Goal: Task Accomplishment & Management: Use online tool/utility

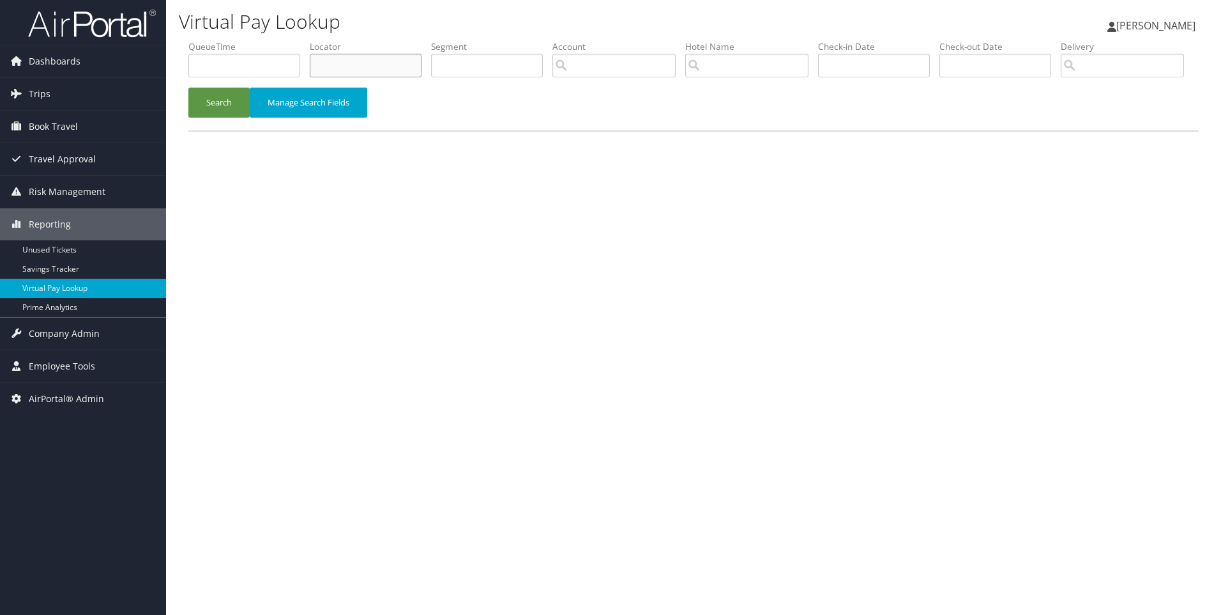
click at [355, 56] on input "text" at bounding box center [366, 66] width 112 height 24
paste input "D5P8GS"
type input "D5P8GS"
click at [188, 88] on button "Search" at bounding box center [218, 103] width 61 height 30
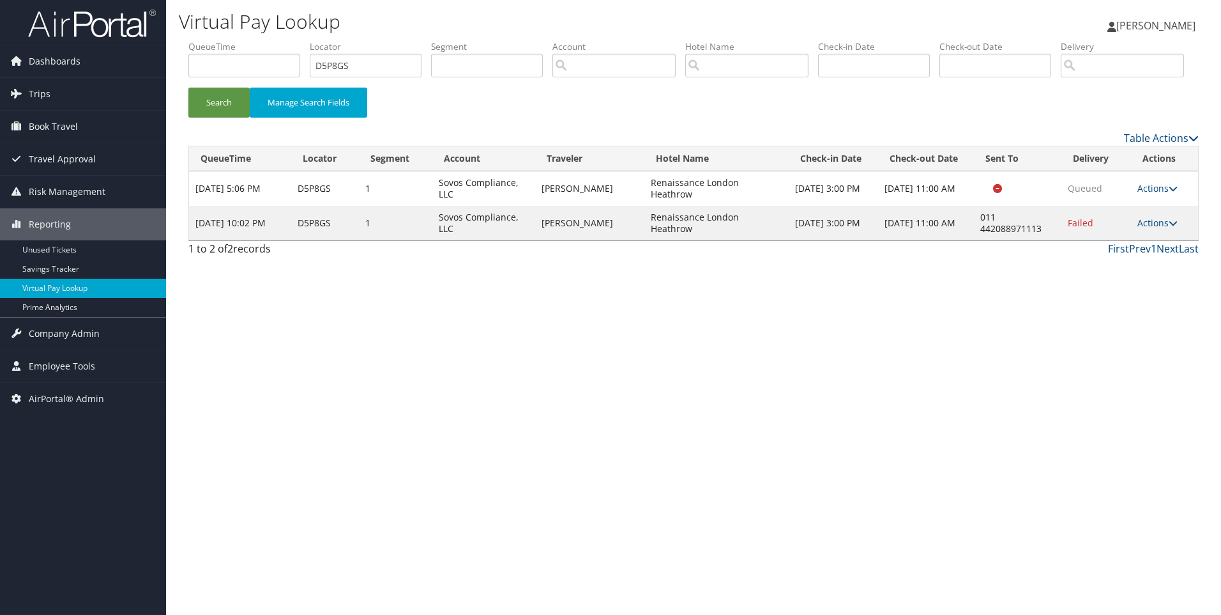
drag, startPoint x: 786, startPoint y: 277, endPoint x: 634, endPoint y: 271, distance: 152.2
click at [634, 240] on tr "Aug 29, 2025 10:02 PM D5P8GS 1 Sovos Compliance, LLC CHRISTOPHER CLINTON Renais…" at bounding box center [693, 223] width 1009 height 34
copy tr "Renaissance London Heathrow"
click at [593, 434] on div "Virtual Pay Lookup Sophia Cain Sophia Cain My Settings Travel Agency Contacts L…" at bounding box center [693, 307] width 1055 height 615
click at [1167, 229] on link "Actions" at bounding box center [1158, 223] width 40 height 12
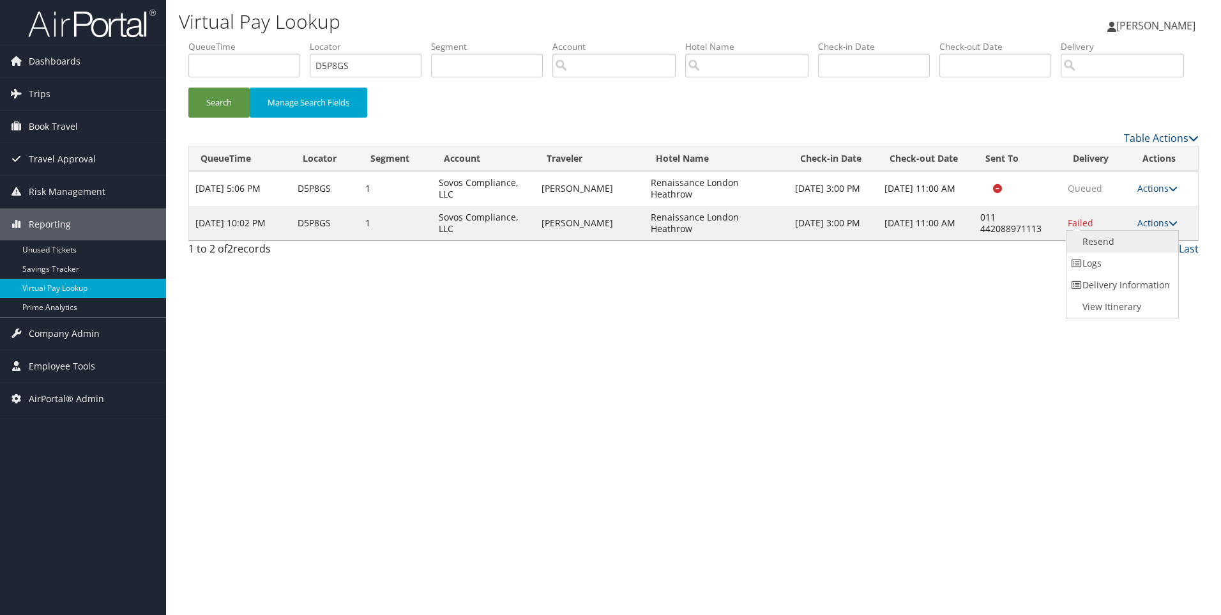
click at [1135, 252] on link "Resend" at bounding box center [1121, 242] width 109 height 22
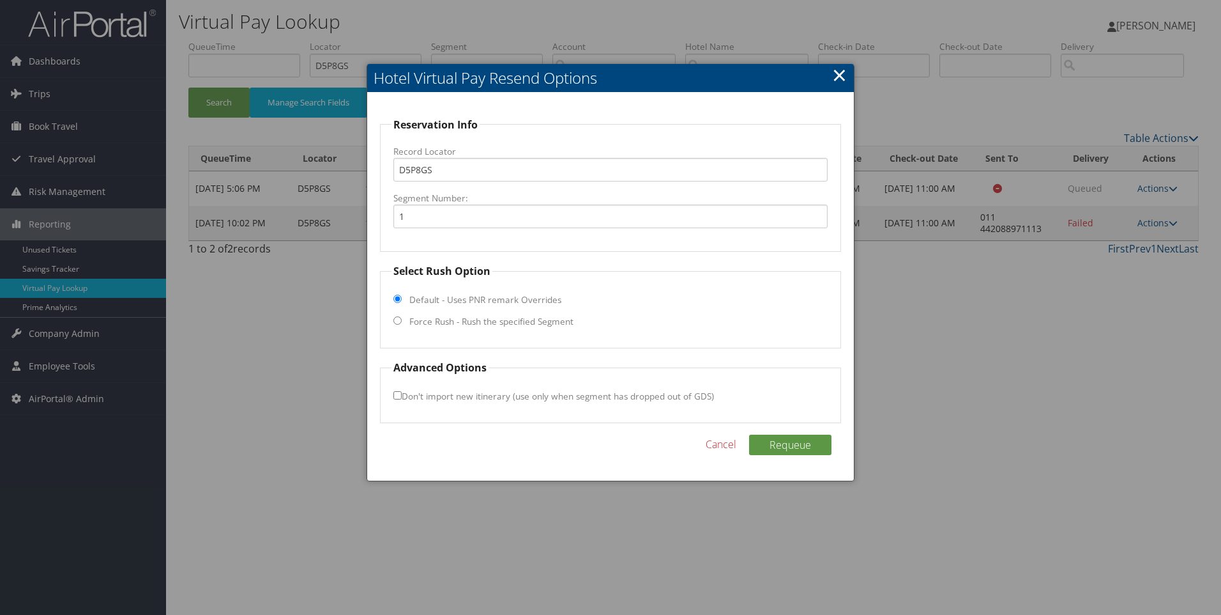
click at [431, 316] on label "Force Rush - Rush the specified Segment" at bounding box center [491, 321] width 164 height 13
click at [402, 316] on input "Force Rush - Rush the specified Segment" at bounding box center [398, 320] width 8 height 8
radio input "true"
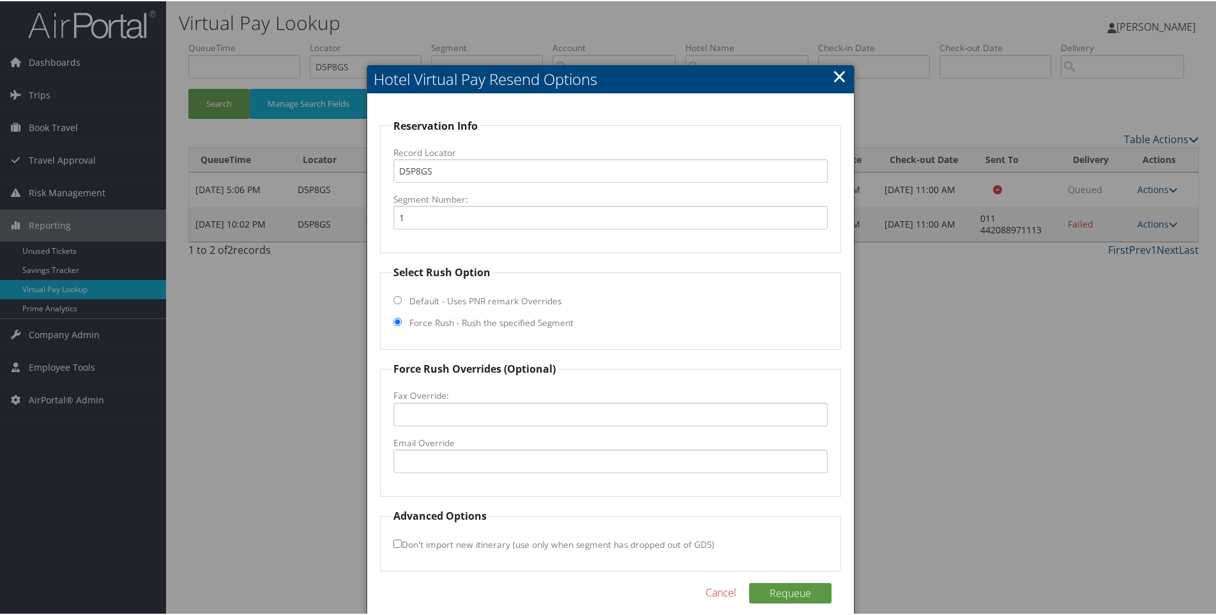
click at [457, 433] on fieldset "Force Rush Overrides (Optional) Fax Override: Email Override" at bounding box center [611, 427] width 462 height 135
click at [458, 460] on input "Email Override" at bounding box center [611, 460] width 435 height 24
paste input "info@renaissanceheathrow.co.uk"
type input "info@renaissanceheathrow.co.uk"
click at [784, 581] on button "Requeue" at bounding box center [790, 591] width 82 height 20
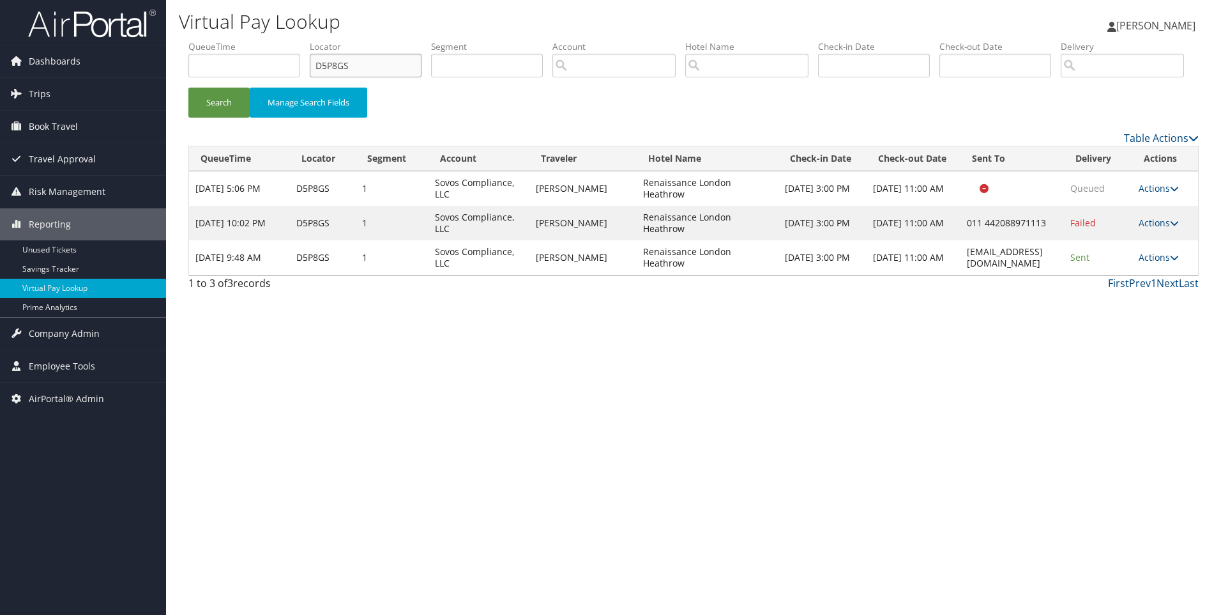
drag, startPoint x: 404, startPoint y: 63, endPoint x: 218, endPoint y: 63, distance: 185.3
click at [218, 40] on ul "QueueTime Locator D5P8GS Segment Account Traveler Hotel Name Check-in Date Chec…" at bounding box center [693, 40] width 1011 height 0
paste input "8S5WZ"
click at [188, 88] on button "Search" at bounding box center [218, 103] width 61 height 30
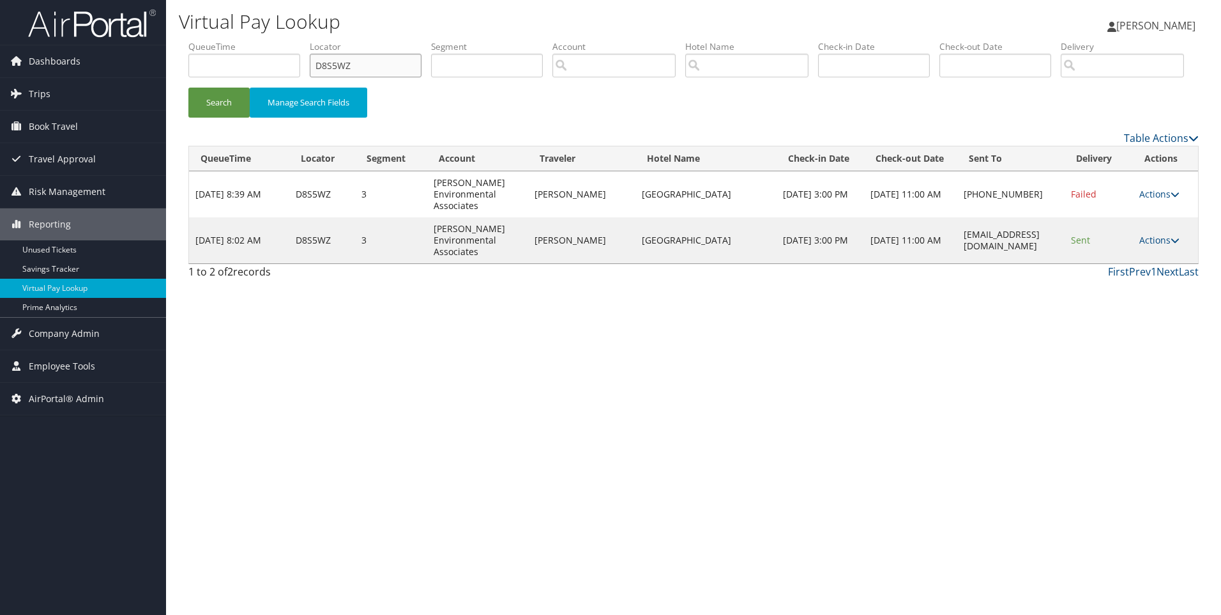
drag, startPoint x: 384, startPoint y: 71, endPoint x: 270, endPoint y: 73, distance: 114.4
click at [270, 40] on ul "QueueTime Locator D8S5WZ Segment Account Traveler Hotel Name Check-in Date Chec…" at bounding box center [693, 40] width 1011 height 0
paste input "3XRN"
click at [188, 88] on button "Search" at bounding box center [218, 103] width 61 height 30
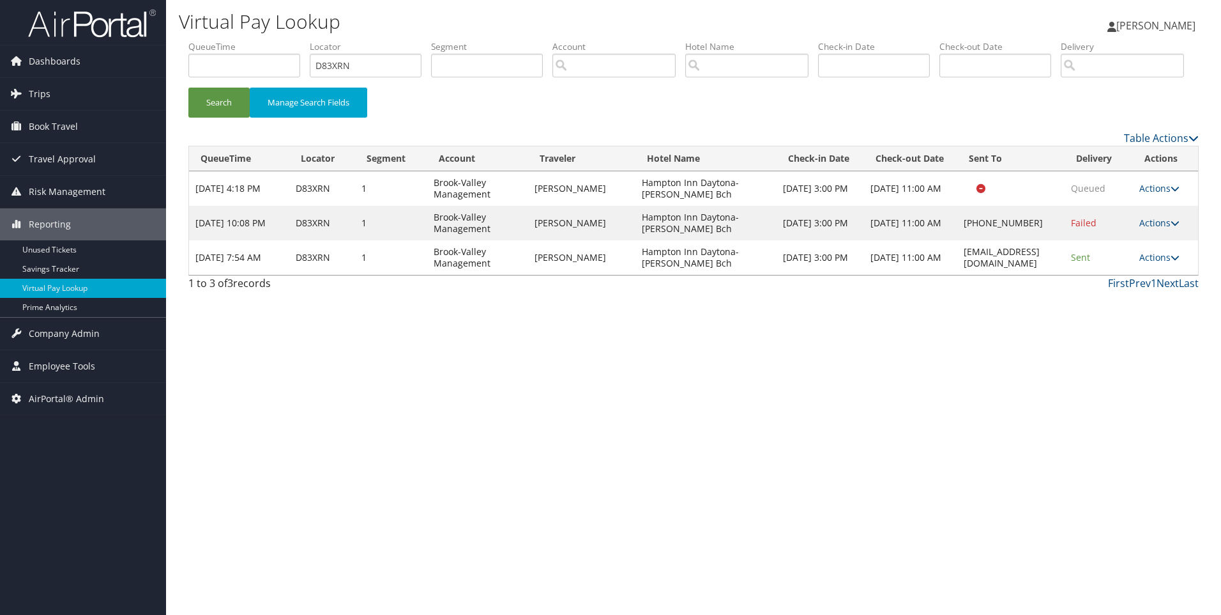
drag, startPoint x: 390, startPoint y: 80, endPoint x: 328, endPoint y: 66, distance: 63.7
click at [328, 66] on li "Locator D83XRN" at bounding box center [370, 63] width 121 height 47
drag, startPoint x: 386, startPoint y: 54, endPoint x: 202, endPoint y: 77, distance: 186.0
click at [202, 40] on ul "QueueTime Locator D83XRN Segment Account Traveler Hotel Name Check-in Date Chec…" at bounding box center [693, 40] width 1011 height 0
paste input "Q0H"
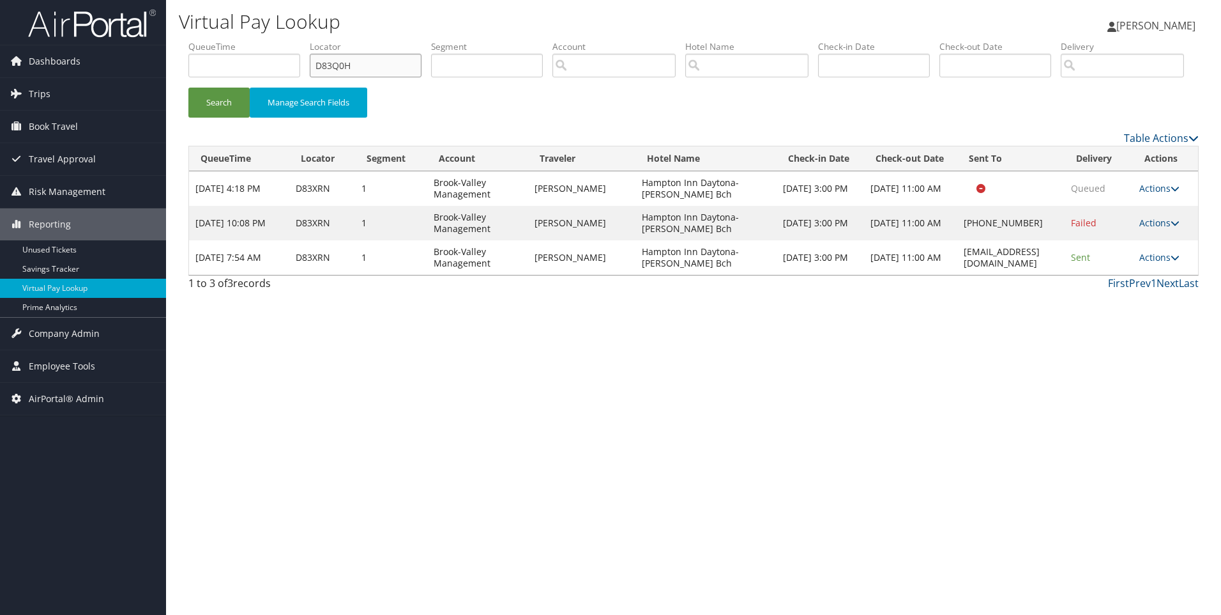
click at [188, 88] on button "Search" at bounding box center [218, 103] width 61 height 30
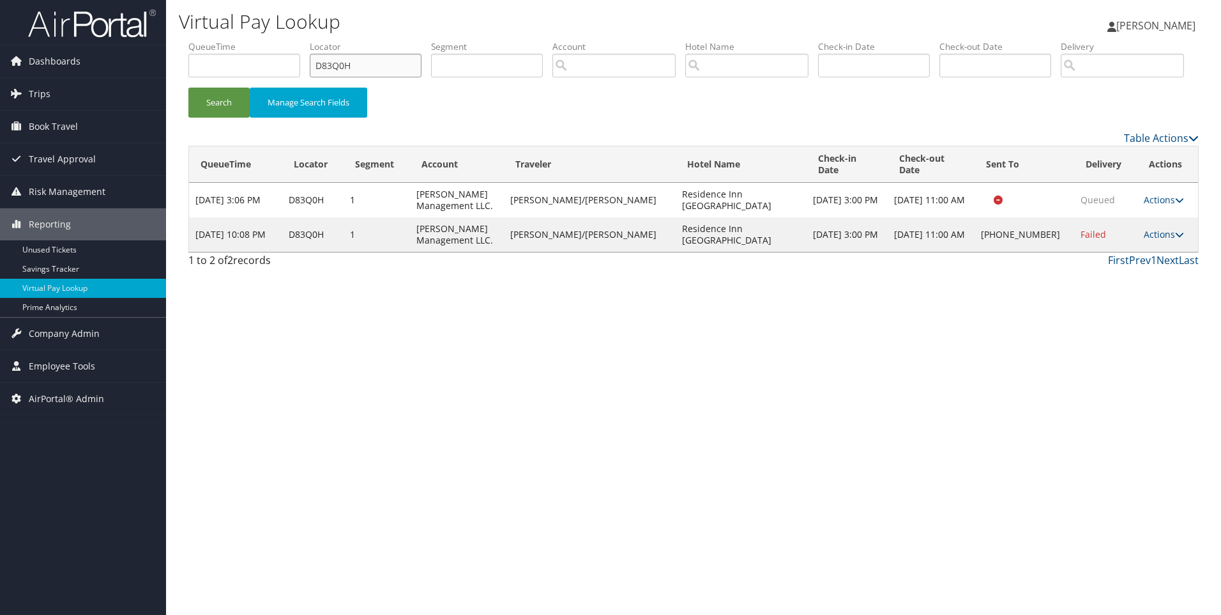
drag, startPoint x: 394, startPoint y: 63, endPoint x: 239, endPoint y: 62, distance: 155.2
click at [239, 40] on ul "QueueTime Locator D83Q0H Segment Account Traveler Hotel Name Check-in Date Chec…" at bounding box center [693, 40] width 1011 height 0
paste input "835"
click at [188, 88] on button "Search" at bounding box center [218, 103] width 61 height 30
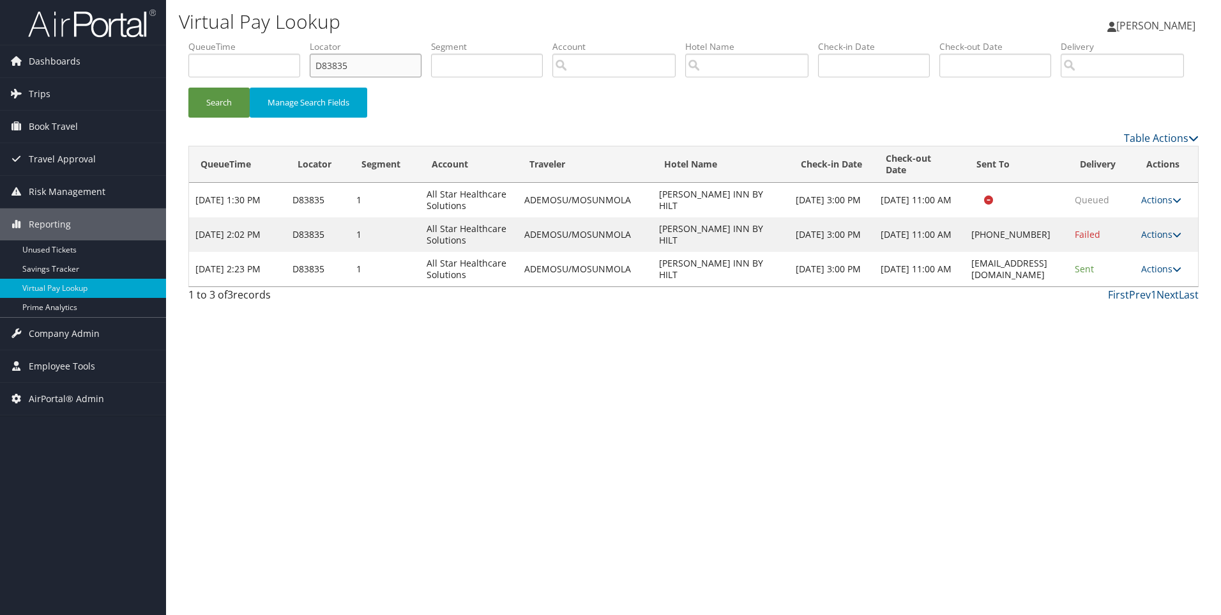
drag, startPoint x: 378, startPoint y: 57, endPoint x: 260, endPoint y: 71, distance: 118.3
click at [260, 40] on ul "QueueTime Locator D83835 Segment Account Traveler Hotel Name Check-in Date Chec…" at bounding box center [693, 40] width 1011 height 0
paste input "2XQS"
click at [188, 88] on button "Search" at bounding box center [218, 103] width 61 height 30
drag, startPoint x: 397, startPoint y: 59, endPoint x: 214, endPoint y: 29, distance: 185.9
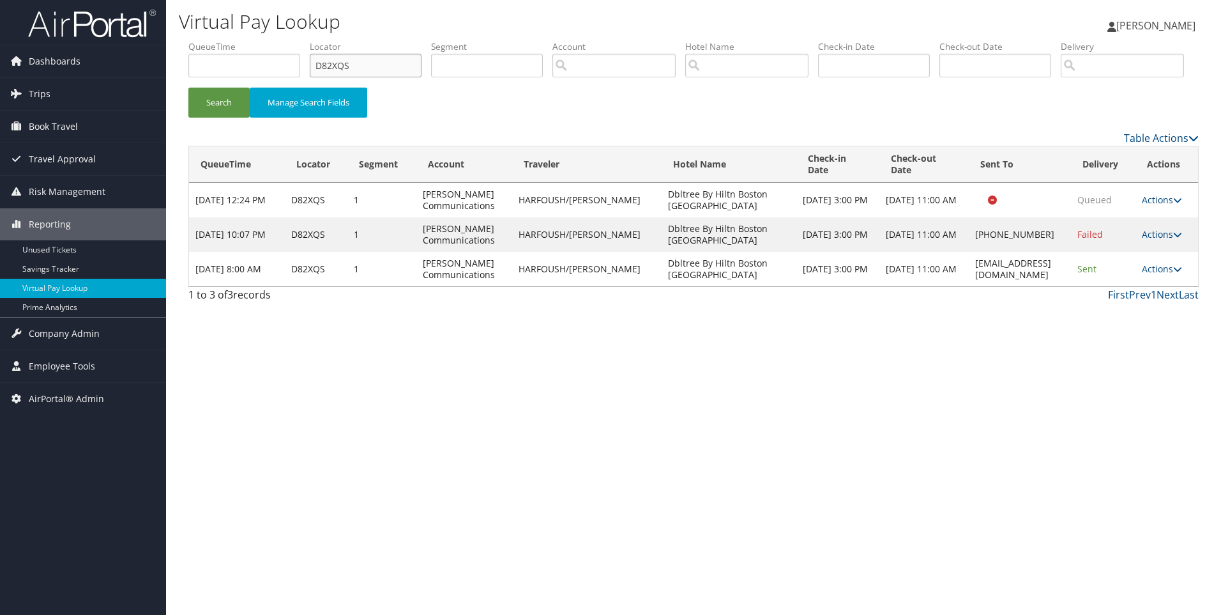
click at [214, 29] on div "Virtual Pay Lookup Sophia Cain Sophia Cain My Settings Travel Agency Contacts L…" at bounding box center [693, 307] width 1055 height 615
paste input "859"
click at [188, 88] on button "Search" at bounding box center [218, 103] width 61 height 30
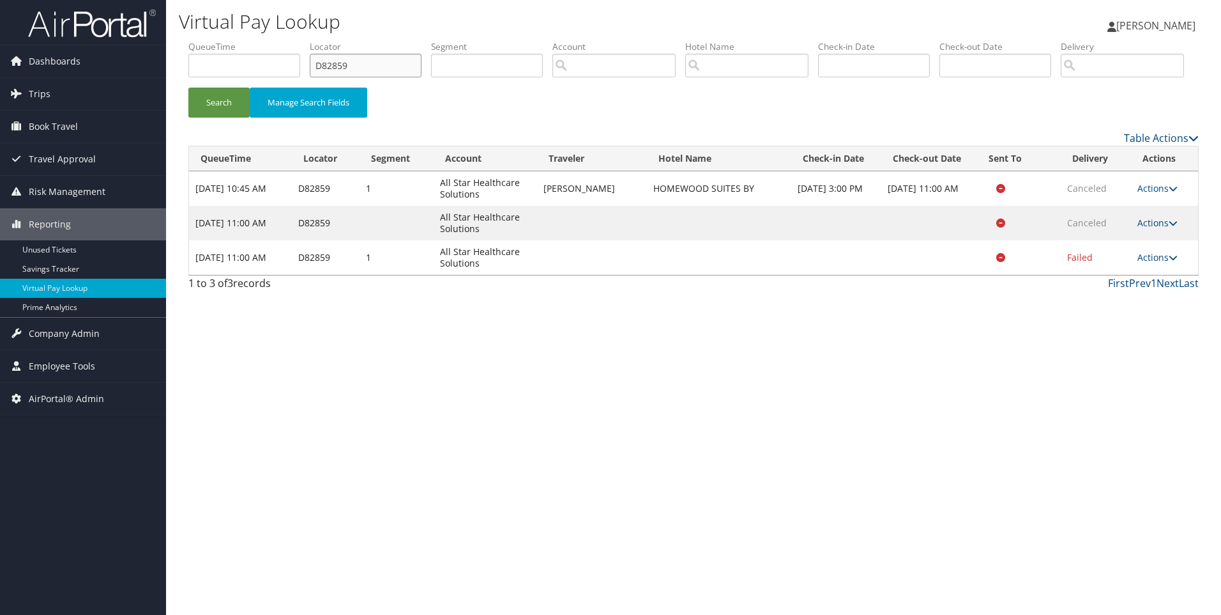
drag, startPoint x: 367, startPoint y: 77, endPoint x: 247, endPoint y: 73, distance: 120.1
click at [247, 40] on ul "QueueTime Locator D82859 Segment Account Traveler Hotel Name Check-in Date Chec…" at bounding box center [693, 40] width 1011 height 0
paste input "7RZGG"
type input "D7RZGG"
click at [188, 88] on button "Search" at bounding box center [218, 103] width 61 height 30
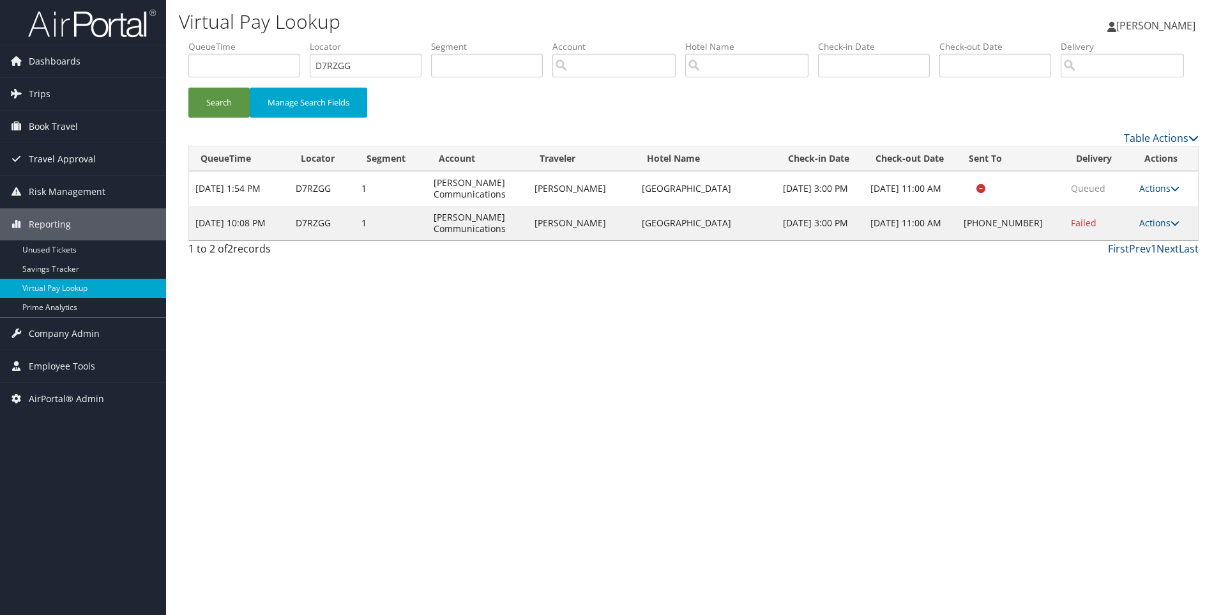
drag, startPoint x: 765, startPoint y: 270, endPoint x: 650, endPoint y: 277, distance: 115.2
click at [650, 240] on td "Riverside Hot Springs Inn" at bounding box center [706, 223] width 141 height 34
copy td "Riverside Hot Springs Inn"
click at [1165, 229] on link "Actions" at bounding box center [1160, 223] width 40 height 12
click at [1117, 252] on link "Resend" at bounding box center [1120, 242] width 109 height 22
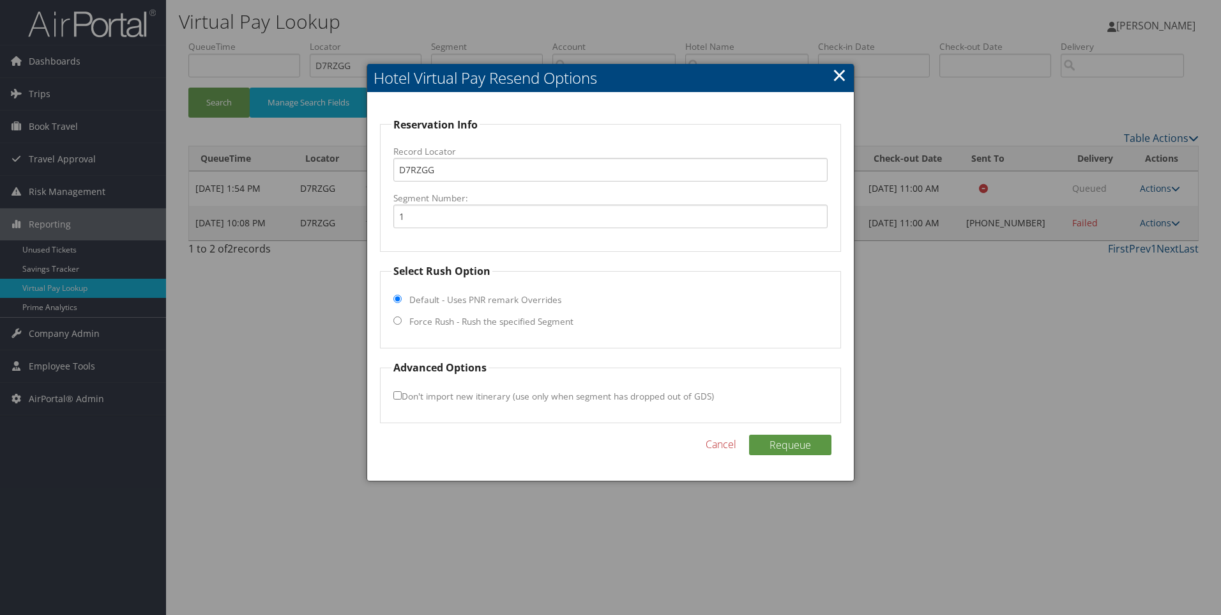
click at [508, 319] on label "Force Rush - Rush the specified Segment" at bounding box center [491, 321] width 164 height 13
click at [402, 319] on input "Force Rush - Rush the specified Segment" at bounding box center [398, 320] width 8 height 8
radio input "true"
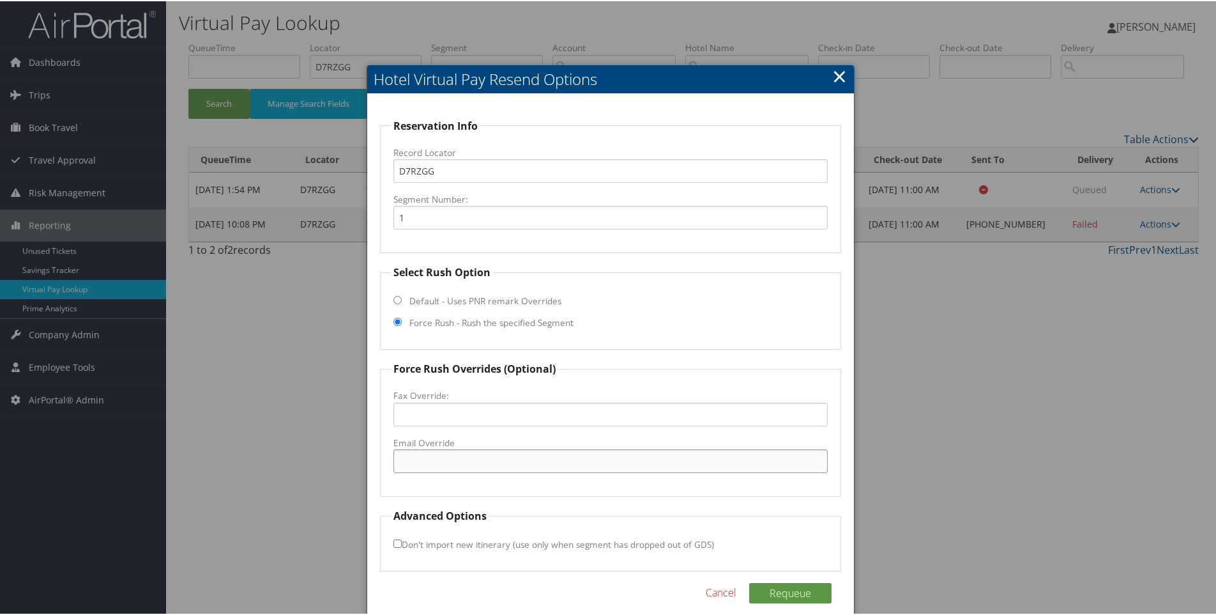
click at [449, 459] on input "Email Override" at bounding box center [611, 460] width 435 height 24
paste input "info@riversidehotspringsinn.com"
type input "info@riversidehotspringsinn.com"
click at [806, 587] on button "Requeue" at bounding box center [790, 591] width 82 height 20
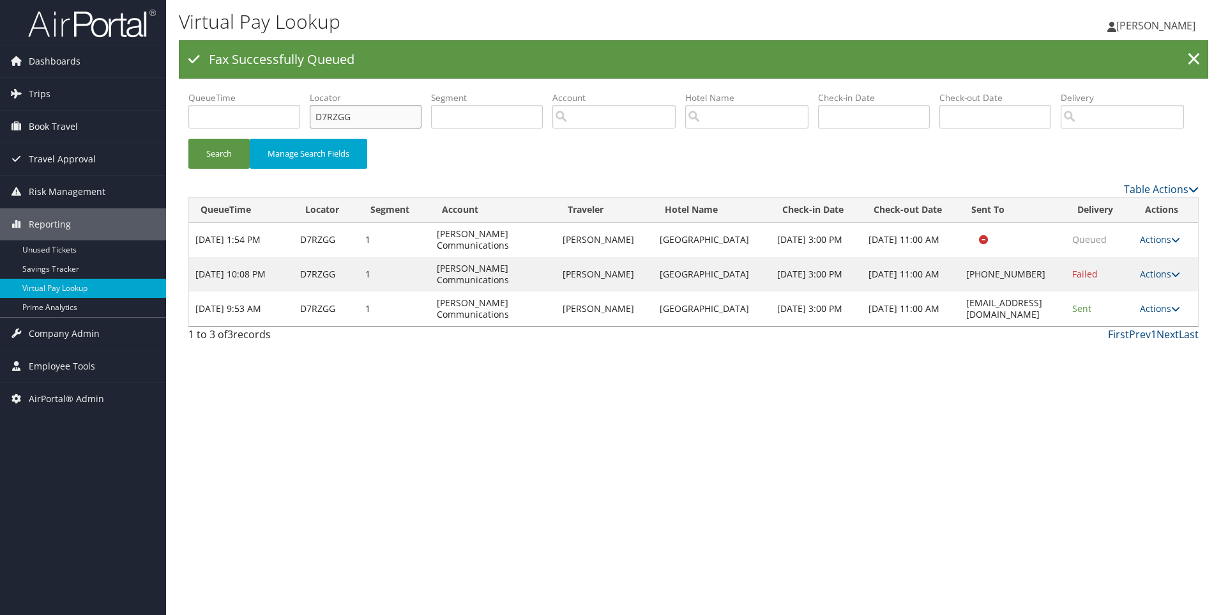
drag, startPoint x: 385, startPoint y: 114, endPoint x: 222, endPoint y: 112, distance: 163.5
click at [222, 91] on ul "QueueTime Locator D7RZGG Segment Account Traveler Hotel Name Check-in Date Chec…" at bounding box center [693, 91] width 1011 height 0
paste input "WTZ"
type input "D7RWTZ"
click at [188, 139] on button "Search" at bounding box center [218, 154] width 61 height 30
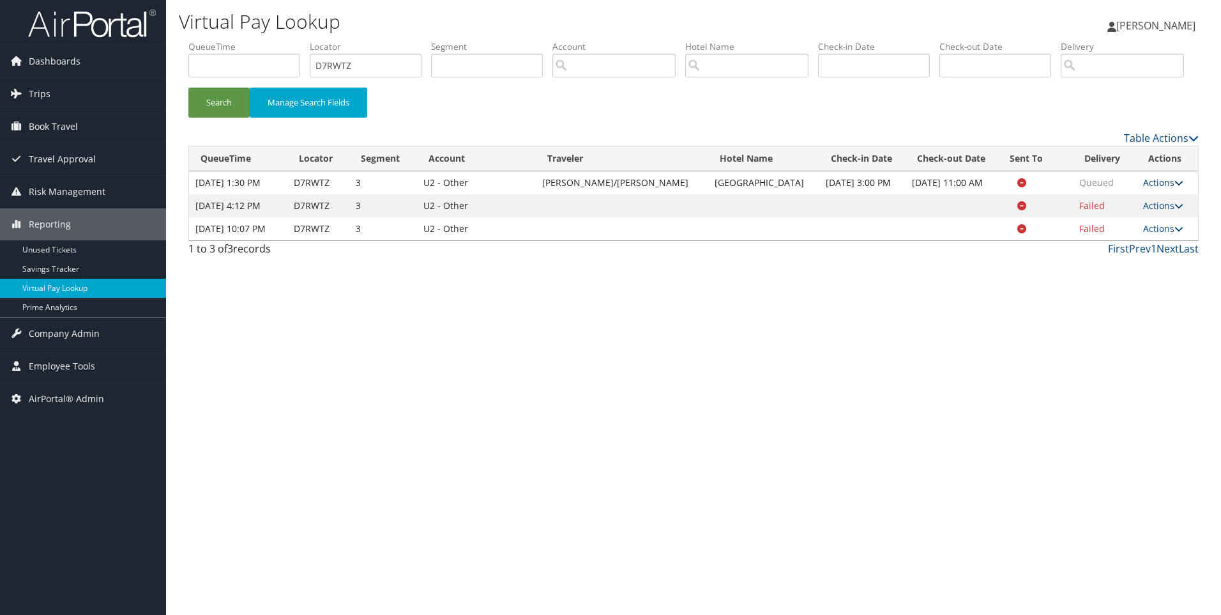
click at [1154, 188] on link "Actions" at bounding box center [1164, 182] width 40 height 12
click at [1136, 261] on link "View Itinerary" at bounding box center [1136, 251] width 80 height 22
drag, startPoint x: 740, startPoint y: 245, endPoint x: 677, endPoint y: 229, distance: 65.8
click at [708, 194] on td "Hilton Garden Inn Twinsburg" at bounding box center [763, 182] width 111 height 23
copy td "Hilton Garden Inn Twinsburg"
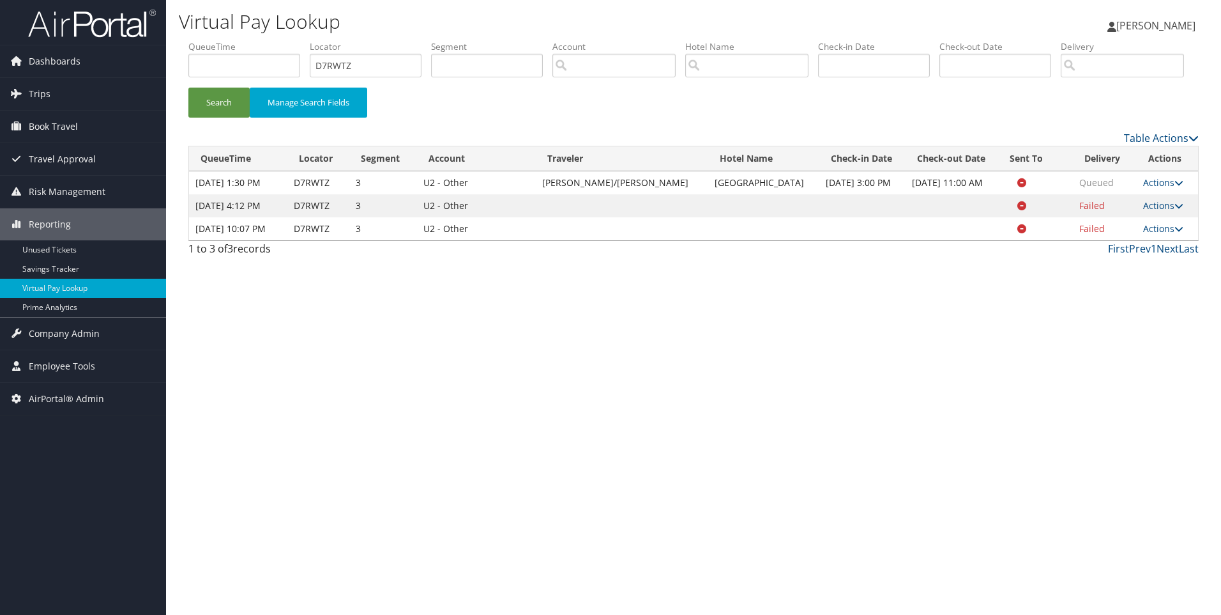
click at [1168, 194] on td "Actions Resend Logs View Itinerary" at bounding box center [1167, 182] width 61 height 23
click at [1152, 188] on link "Actions" at bounding box center [1164, 182] width 40 height 12
click at [1132, 218] on link "Resend" at bounding box center [1136, 207] width 80 height 22
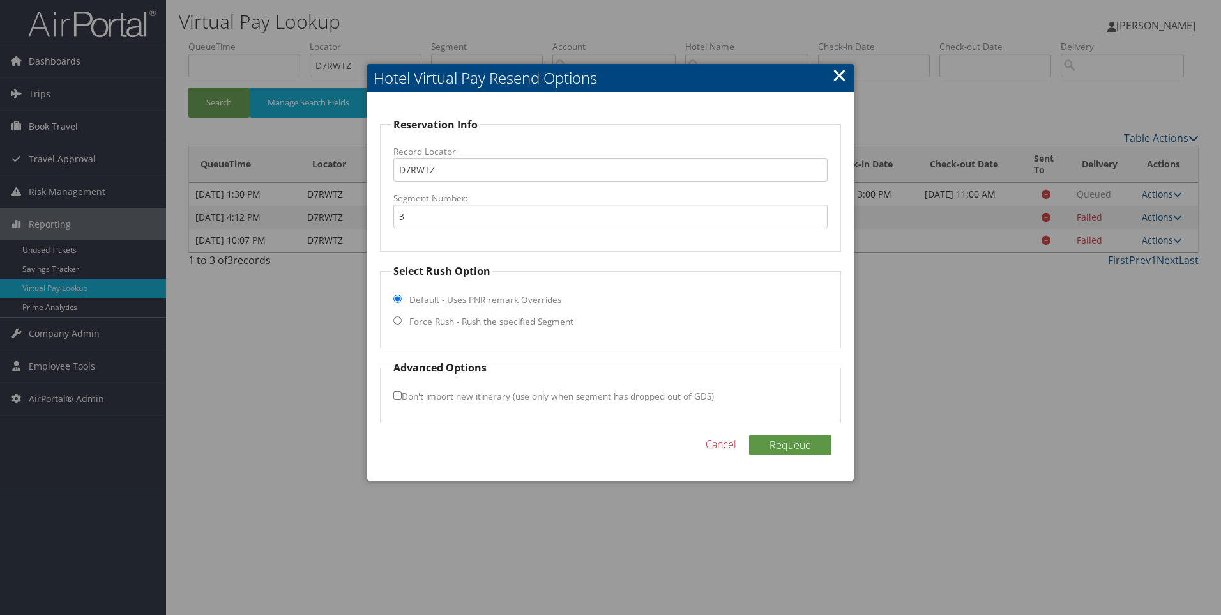
click at [492, 312] on fieldset "Select Rush Option Default - Uses PNR remark Overrides Force Rush - Rush the sp…" at bounding box center [611, 305] width 462 height 85
click at [462, 325] on label "Force Rush - Rush the specified Segment" at bounding box center [491, 321] width 164 height 13
click at [402, 325] on input "Force Rush - Rush the specified Segment" at bounding box center [398, 320] width 8 height 8
radio input "true"
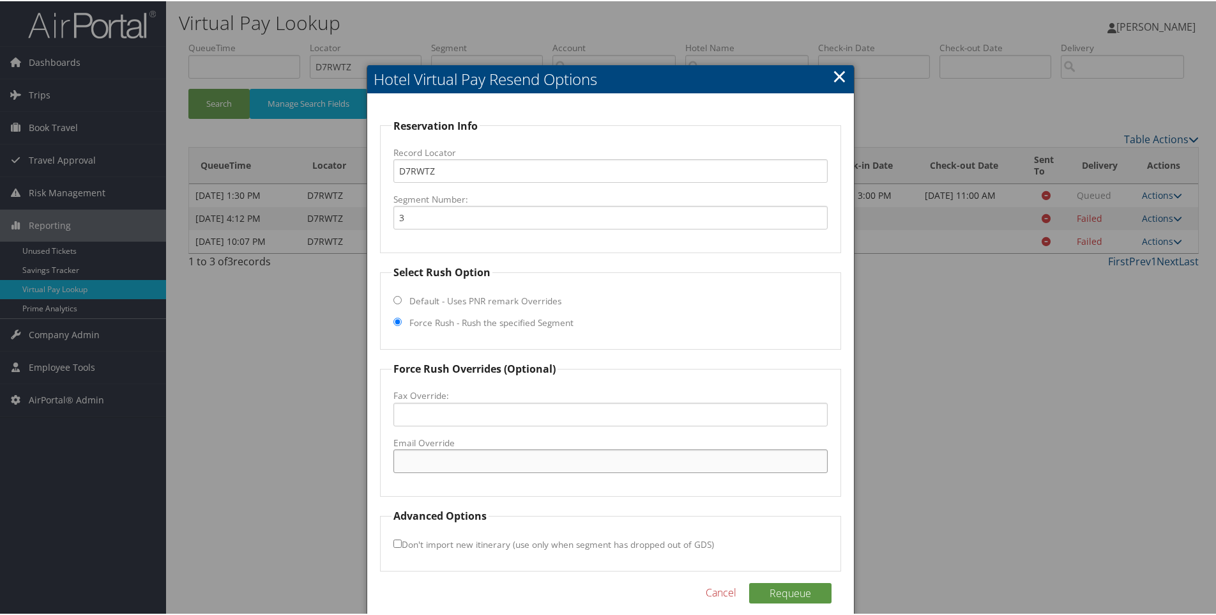
click at [405, 457] on input "Email Override" at bounding box center [611, 460] width 435 height 24
paste input "CLETH_GM@Hilton.com"
type input "CLETH_GM@Hilton.com"
click at [820, 586] on button "Requeue" at bounding box center [790, 591] width 82 height 20
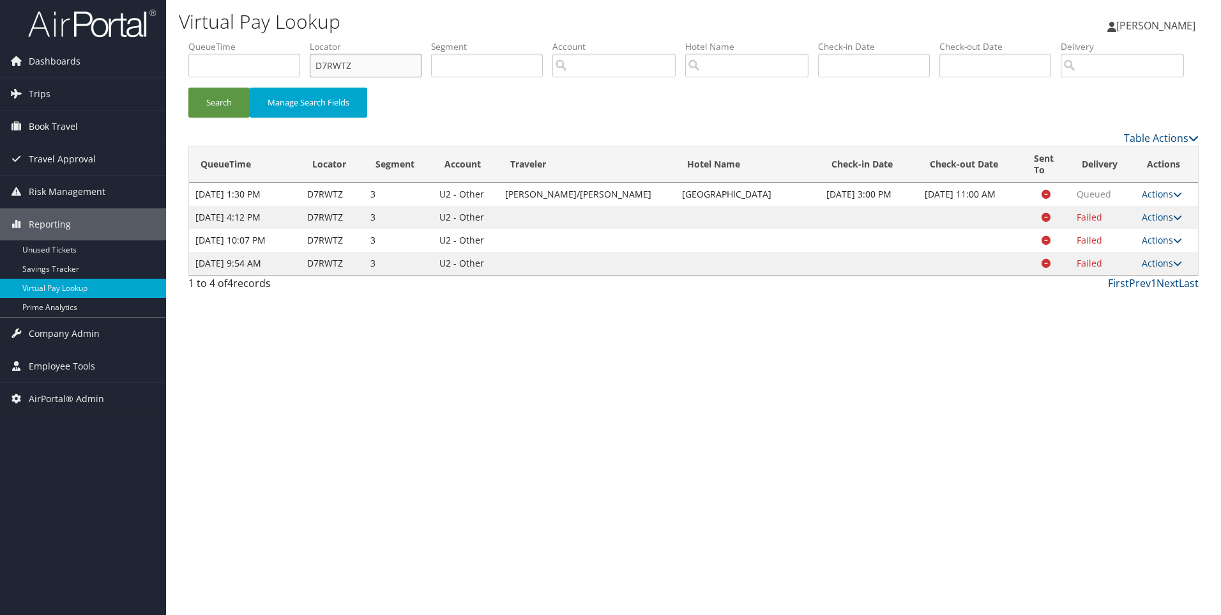
drag, startPoint x: 378, startPoint y: 63, endPoint x: 222, endPoint y: 80, distance: 157.5
click at [222, 40] on ul "QueueTime Locator D7RWTZ Segment Account Traveler Hotel Name Check-in Date Chec…" at bounding box center [693, 40] width 1011 height 0
paste input "KTM"
click at [188, 88] on button "Search" at bounding box center [218, 103] width 61 height 30
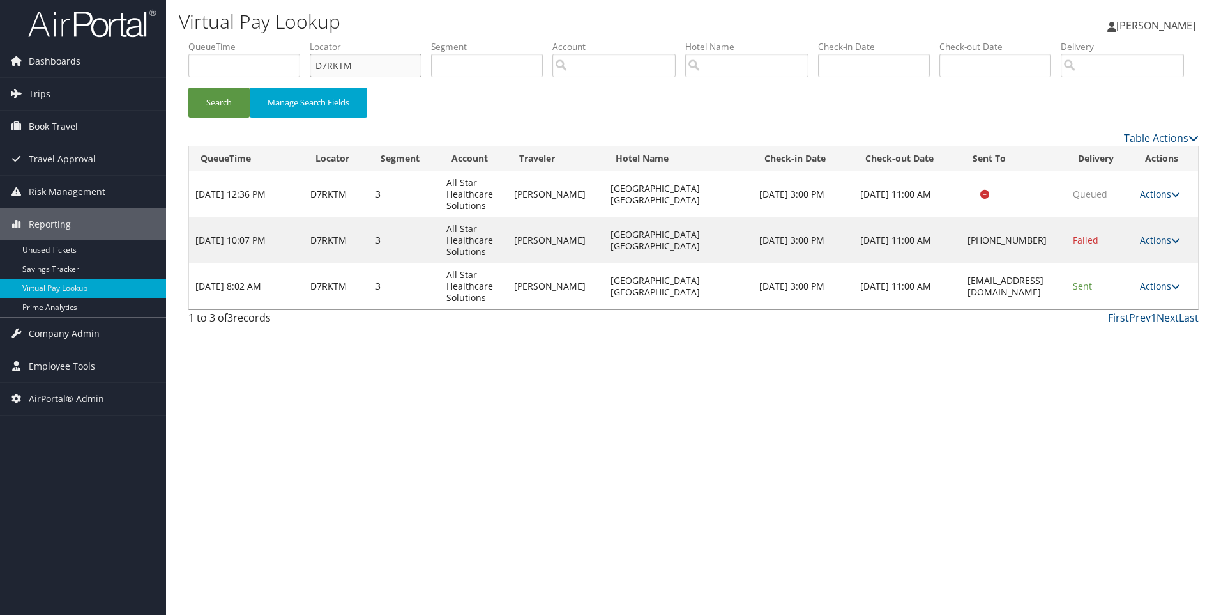
drag, startPoint x: 406, startPoint y: 66, endPoint x: 215, endPoint y: 45, distance: 192.2
click at [215, 40] on ul "QueueTime Locator D7RKTM Segment Account Traveler Hotel Name Check-in Date Chec…" at bounding box center [693, 40] width 1011 height 0
paste input "QX5Q"
type input "D7QX5Q"
click at [188, 88] on button "Search" at bounding box center [218, 103] width 61 height 30
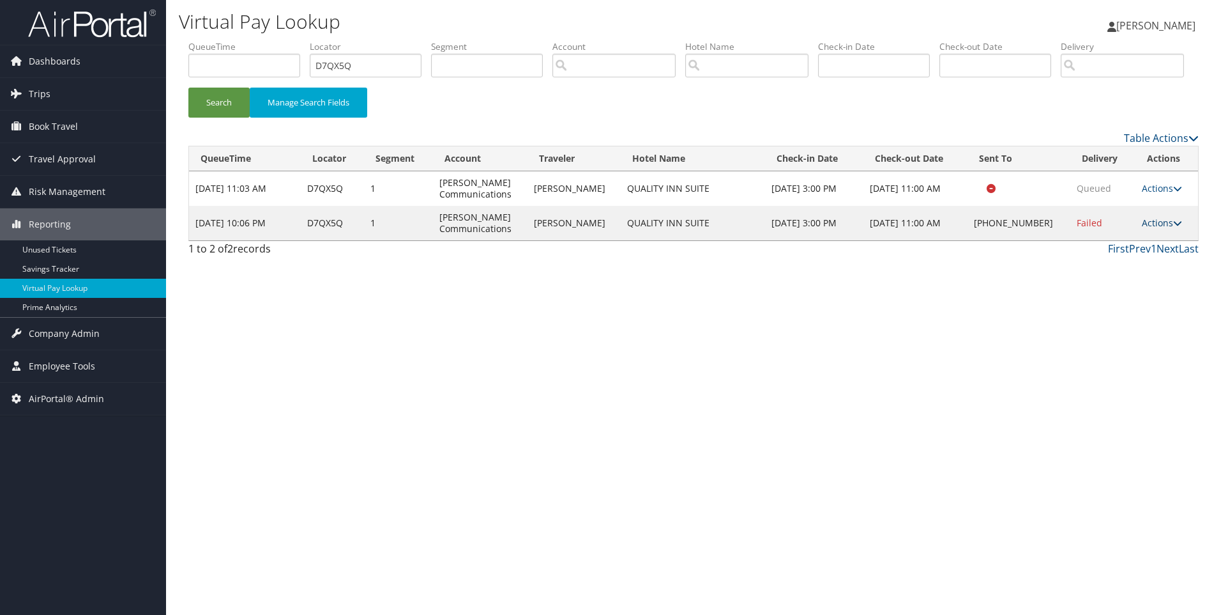
click at [1170, 229] on link "Actions" at bounding box center [1162, 223] width 40 height 12
click at [1126, 335] on link "View Itinerary" at bounding box center [1121, 324] width 109 height 22
click at [1168, 229] on link "Actions" at bounding box center [1162, 223] width 40 height 12
click at [1116, 270] on link "Resend" at bounding box center [1121, 259] width 109 height 22
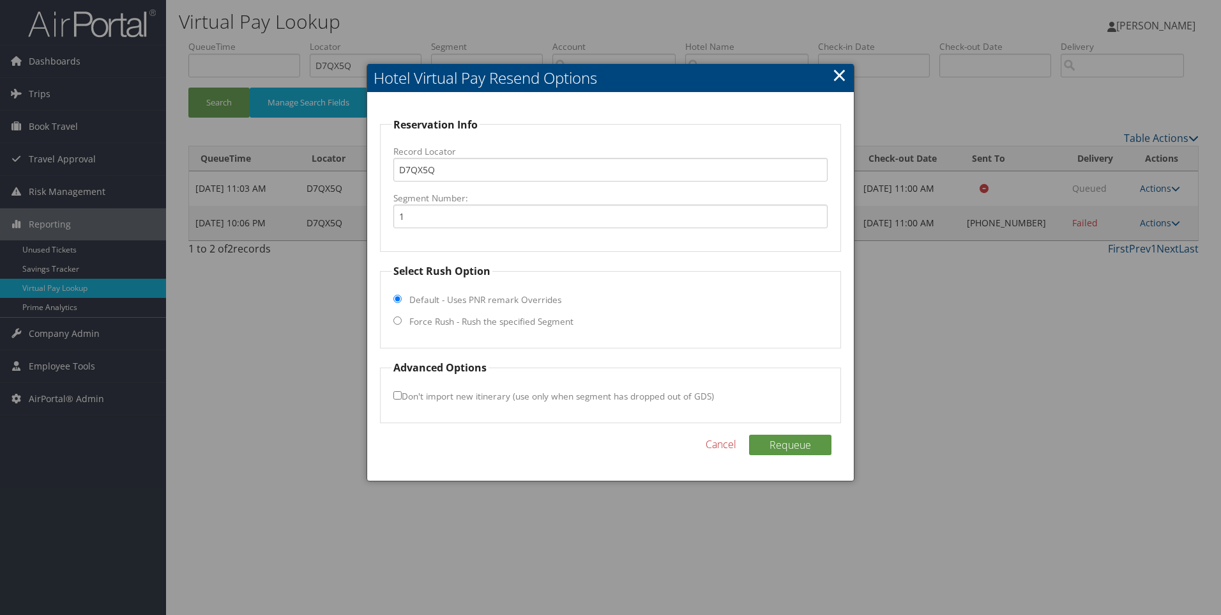
click at [486, 329] on fieldset "Select Rush Option Default - Uses PNR remark Overrides Force Rush - Rush the sp…" at bounding box center [611, 305] width 462 height 85
click at [398, 321] on input "Force Rush - Rush the specified Segment" at bounding box center [398, 320] width 8 height 8
radio input "true"
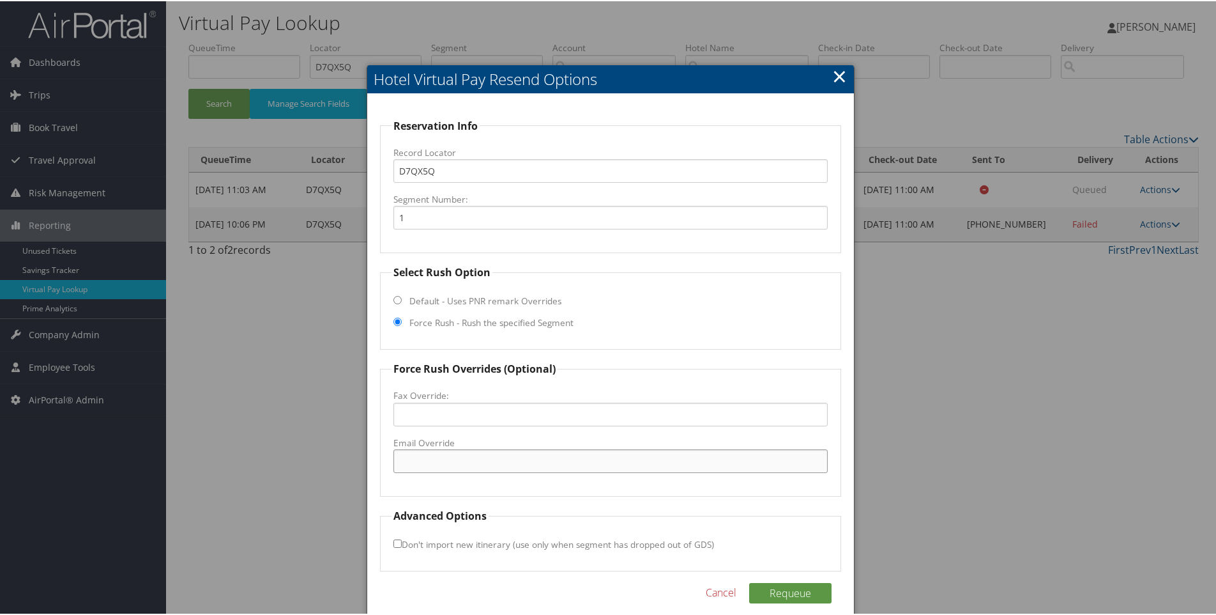
click at [421, 458] on input "Email Override" at bounding box center [611, 460] width 435 height 24
paste input ""CO107@stayatchoice.com" <CO107@stayatchoice.com>"
drag, startPoint x: 691, startPoint y: 453, endPoint x: 512, endPoint y: 455, distance: 178.3
click at [512, 455] on input ""CO107@stayatchoice.com" <CO107@stayatchoice.com>" at bounding box center [611, 460] width 435 height 24
click at [399, 462] on input ""CO107@stayatchoice.com" at bounding box center [611, 460] width 435 height 24
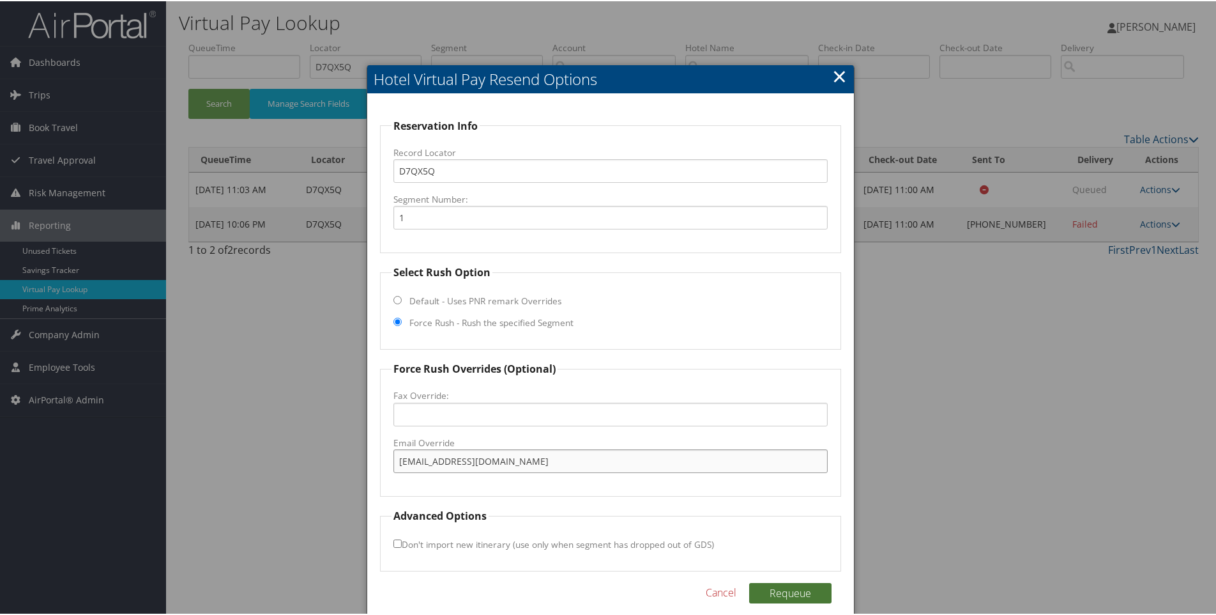
type input "CO107@stayatchoice.com"
click at [807, 584] on button "Requeue" at bounding box center [790, 591] width 82 height 20
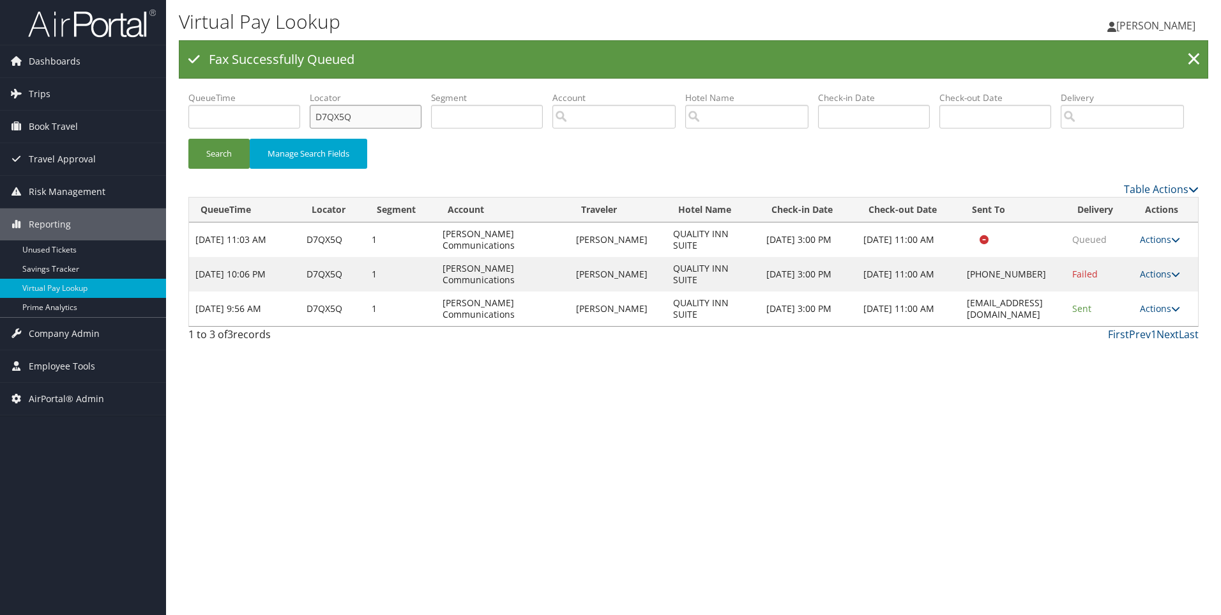
drag, startPoint x: 386, startPoint y: 107, endPoint x: 224, endPoint y: 102, distance: 162.3
click at [224, 91] on ul "QueueTime Locator D7QX5Q Segment Account Traveler Hotel Name Check-in Date Chec…" at bounding box center [693, 91] width 1011 height 0
paste input "NYL4"
click at [188, 139] on button "Search" at bounding box center [218, 154] width 61 height 30
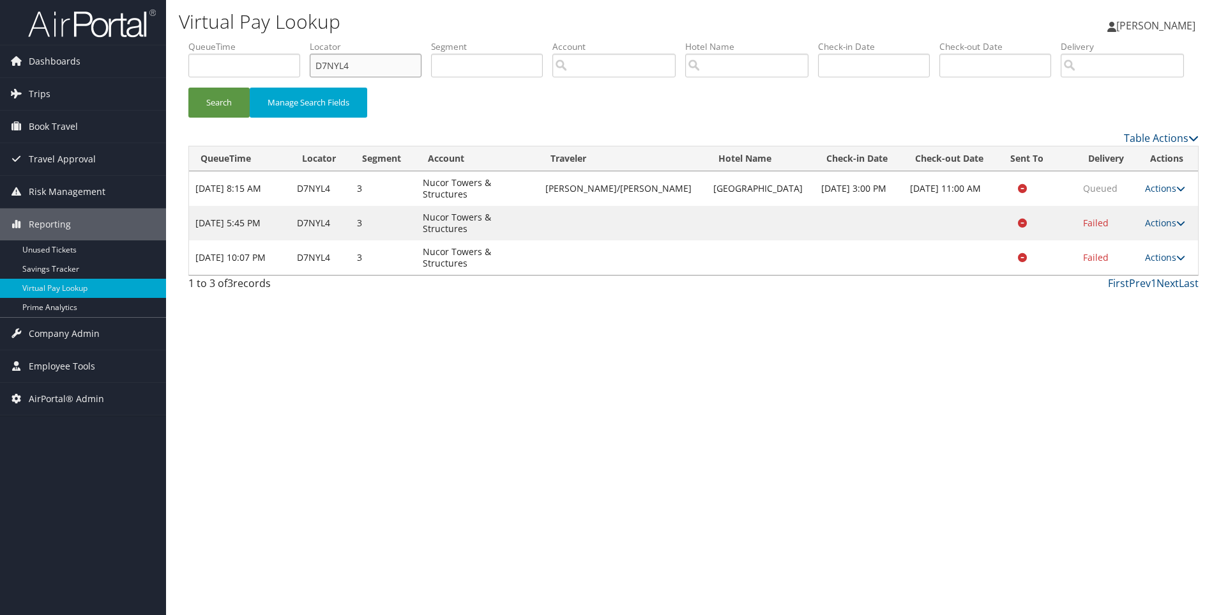
drag, startPoint x: 383, startPoint y: 64, endPoint x: 202, endPoint y: 36, distance: 183.6
click at [202, 36] on div "Virtual Pay Lookup Sophia Cain Sophia Cain My Settings Travel Agency Contacts L…" at bounding box center [693, 307] width 1055 height 615
paste input "FRS3"
click at [188, 88] on button "Search" at bounding box center [218, 103] width 61 height 30
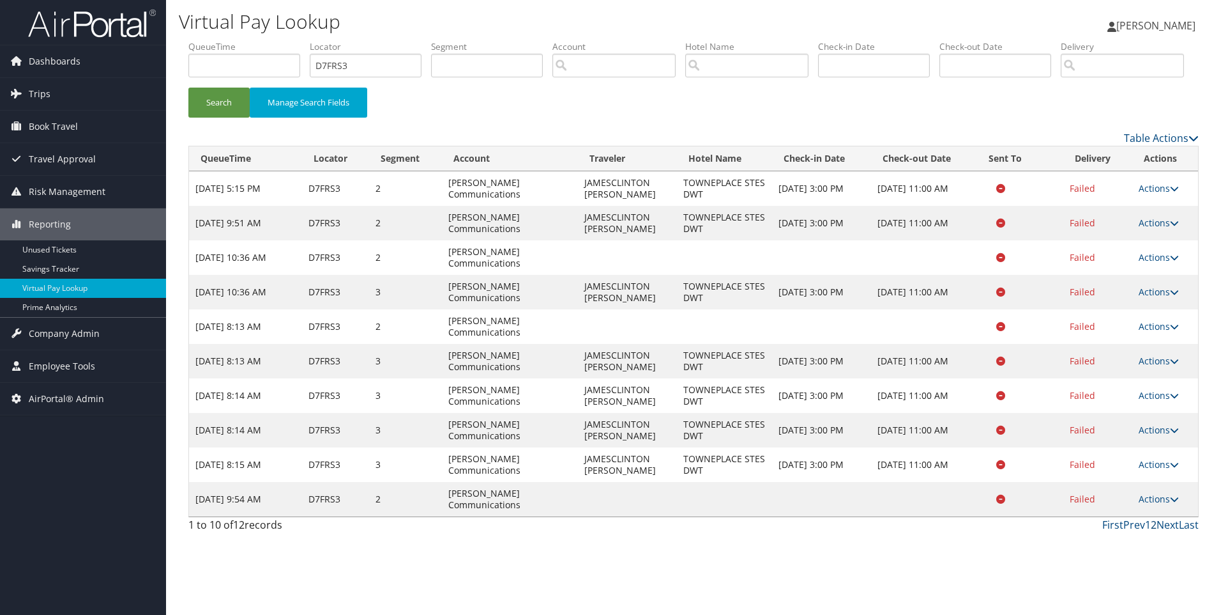
click at [1156, 532] on link "2" at bounding box center [1154, 524] width 6 height 14
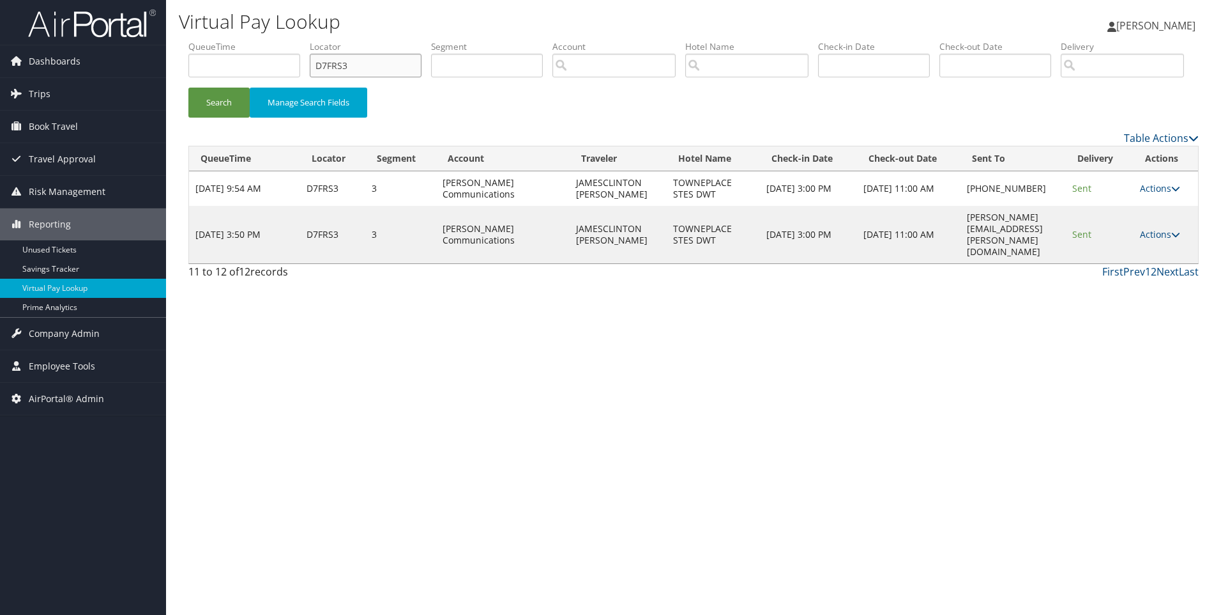
drag, startPoint x: 384, startPoint y: 60, endPoint x: 258, endPoint y: 74, distance: 126.6
click at [258, 40] on ul "QueueTime Locator D7FRS3 Segment Account Traveler Hotel Name Check-in Date Chec…" at bounding box center [693, 40] width 1011 height 0
paste input "5ZB"
click at [188, 88] on button "Search" at bounding box center [218, 103] width 61 height 30
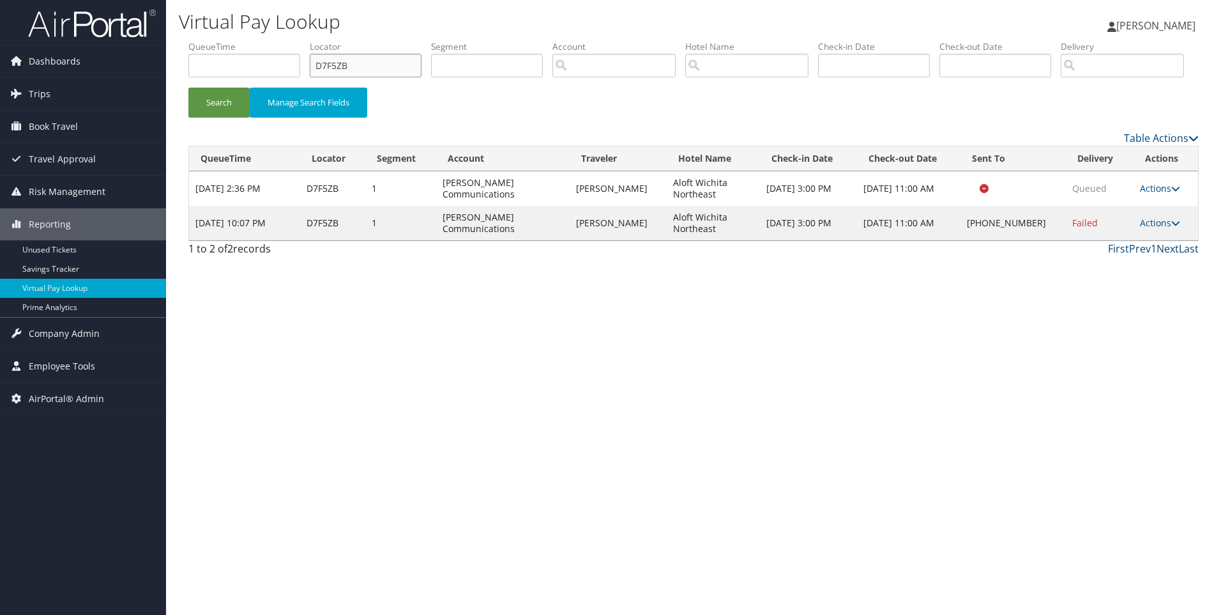
drag, startPoint x: 379, startPoint y: 65, endPoint x: 238, endPoint y: 45, distance: 141.9
click at [238, 40] on ul "QueueTime Locator D7F5ZB Segment Account Traveler Hotel Name Check-in Date Chec…" at bounding box center [693, 40] width 1011 height 0
paste input "0GWV"
click at [188, 88] on button "Search" at bounding box center [218, 103] width 61 height 30
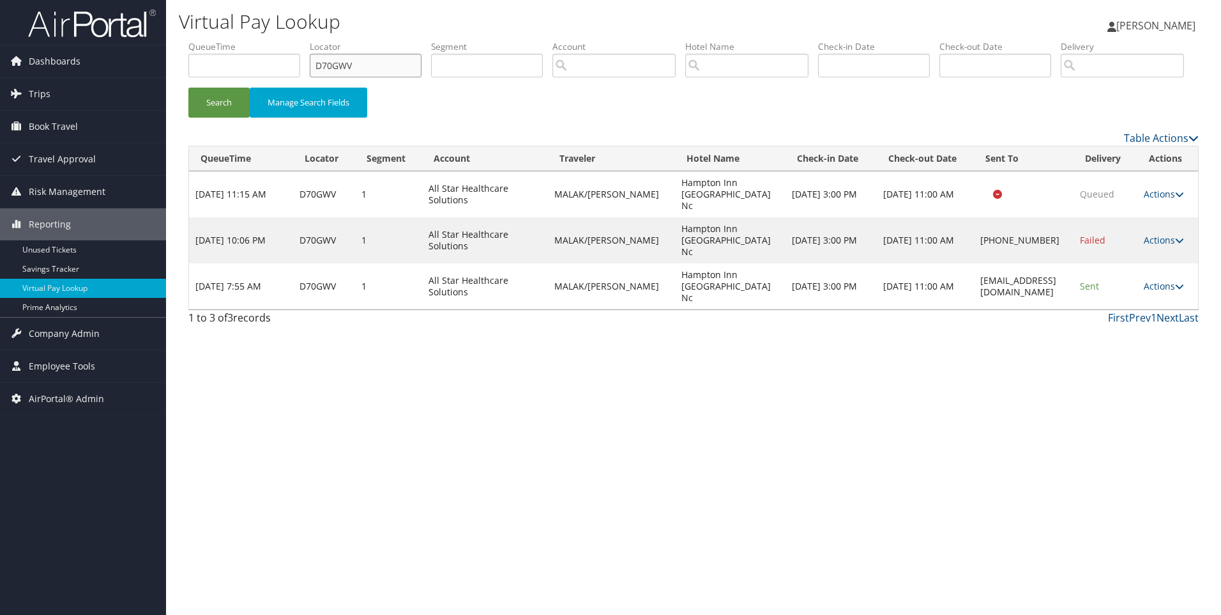
drag, startPoint x: 395, startPoint y: 66, endPoint x: 190, endPoint y: 38, distance: 207.0
click at [190, 38] on div "Virtual Pay Lookup Sophia Cain Sophia Cain My Settings Travel Agency Contacts L…" at bounding box center [693, 307] width 1055 height 615
paste input "6Z1ZB"
click at [188, 88] on button "Search" at bounding box center [218, 103] width 61 height 30
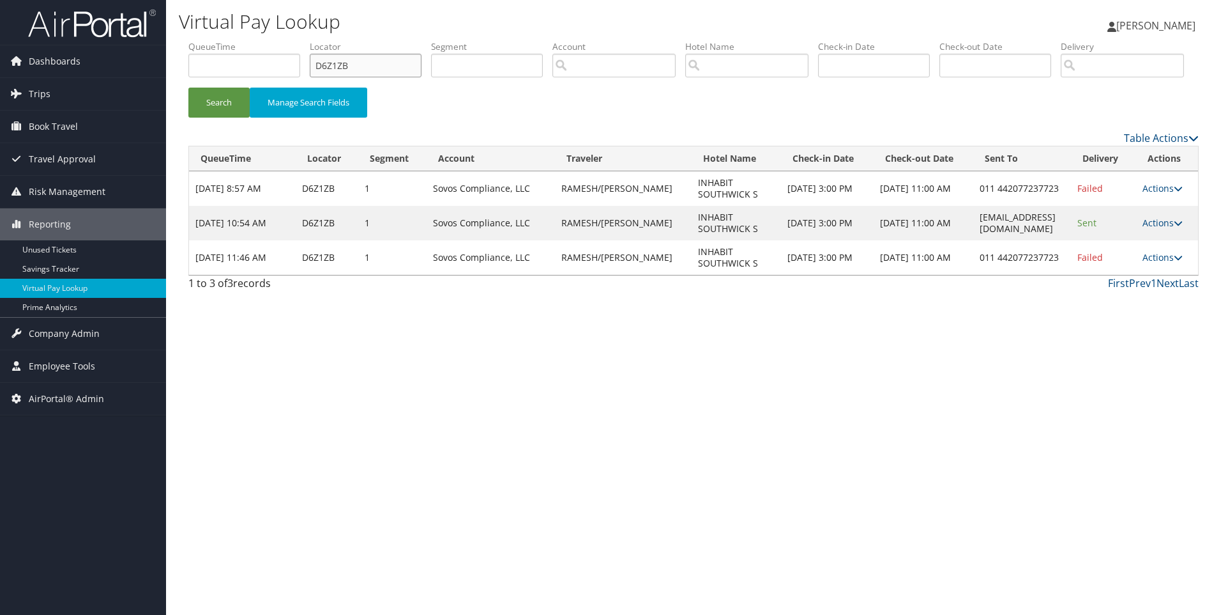
drag, startPoint x: 324, startPoint y: 69, endPoint x: 246, endPoint y: 79, distance: 78.6
click at [246, 40] on ul "QueueTime Locator D6Z1ZB Segment Account Traveler Hotel Name Check-in Date Chec…" at bounding box center [693, 40] width 1011 height 0
paste input "YQR9"
click at [188, 88] on button "Search" at bounding box center [218, 103] width 61 height 30
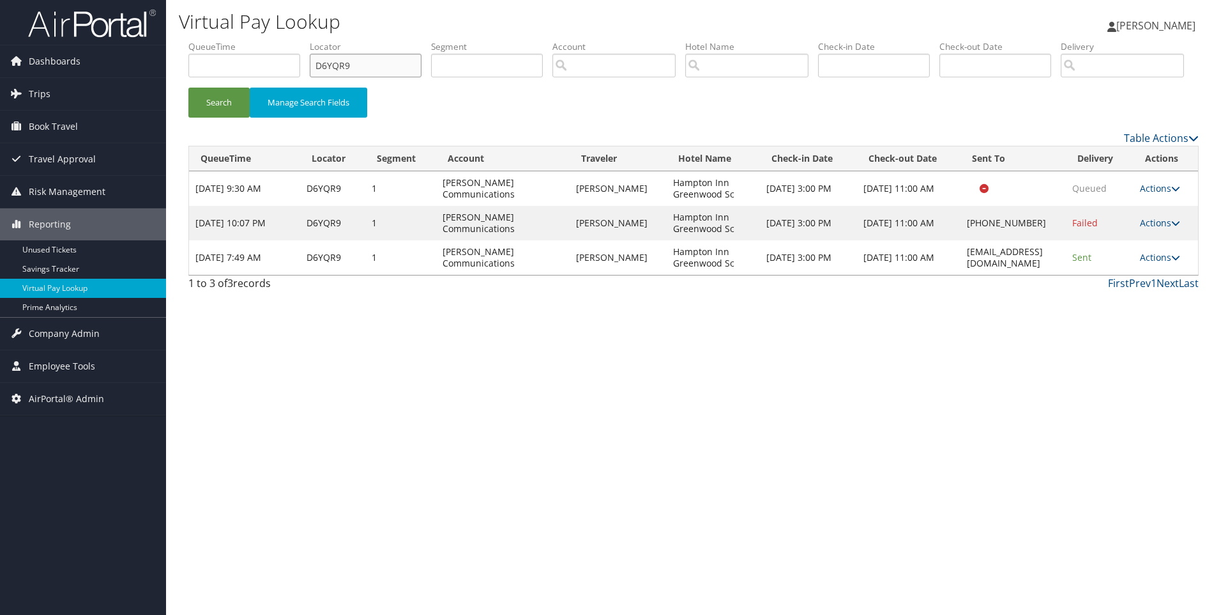
drag, startPoint x: 340, startPoint y: 59, endPoint x: 224, endPoint y: 29, distance: 120.2
click at [224, 29] on div "Virtual Pay Lookup Sophia Cain Sophia Cain My Settings Travel Agency Contacts L…" at bounding box center [693, 307] width 1055 height 615
paste input "2ZM"
click at [188, 88] on button "Search" at bounding box center [218, 103] width 61 height 30
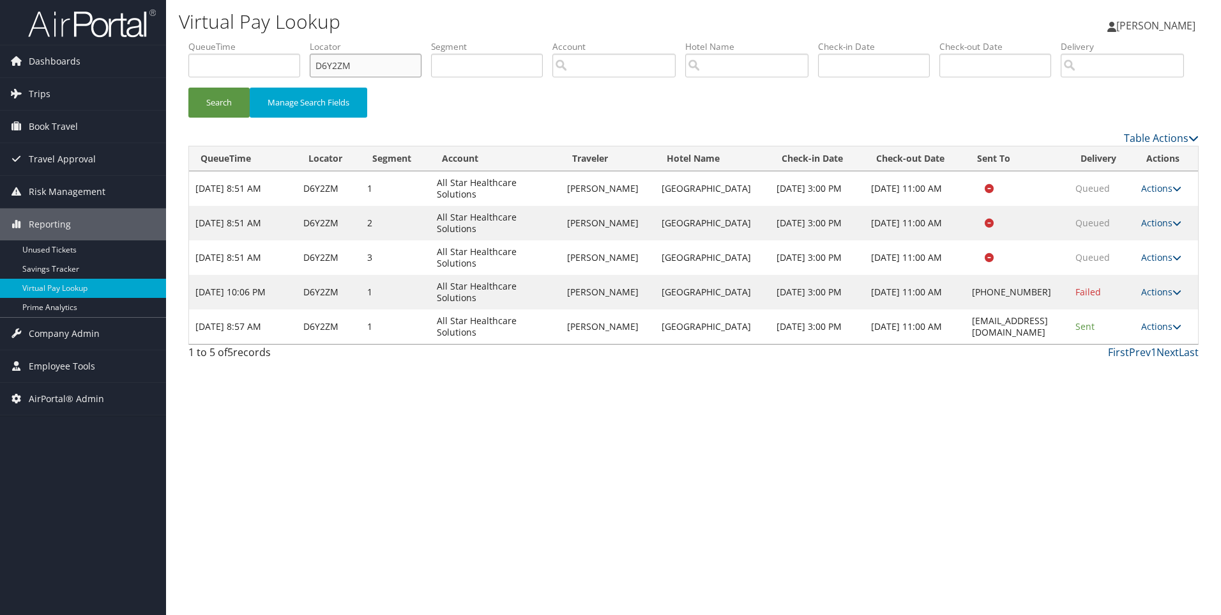
drag, startPoint x: 374, startPoint y: 57, endPoint x: 258, endPoint y: 56, distance: 116.3
click at [258, 40] on ul "QueueTime Locator D6Y2ZM Segment Account Traveler Hotel Name Check-in Date Chec…" at bounding box center [693, 40] width 1011 height 0
paste input "L3F3"
click at [188, 88] on button "Search" at bounding box center [218, 103] width 61 height 30
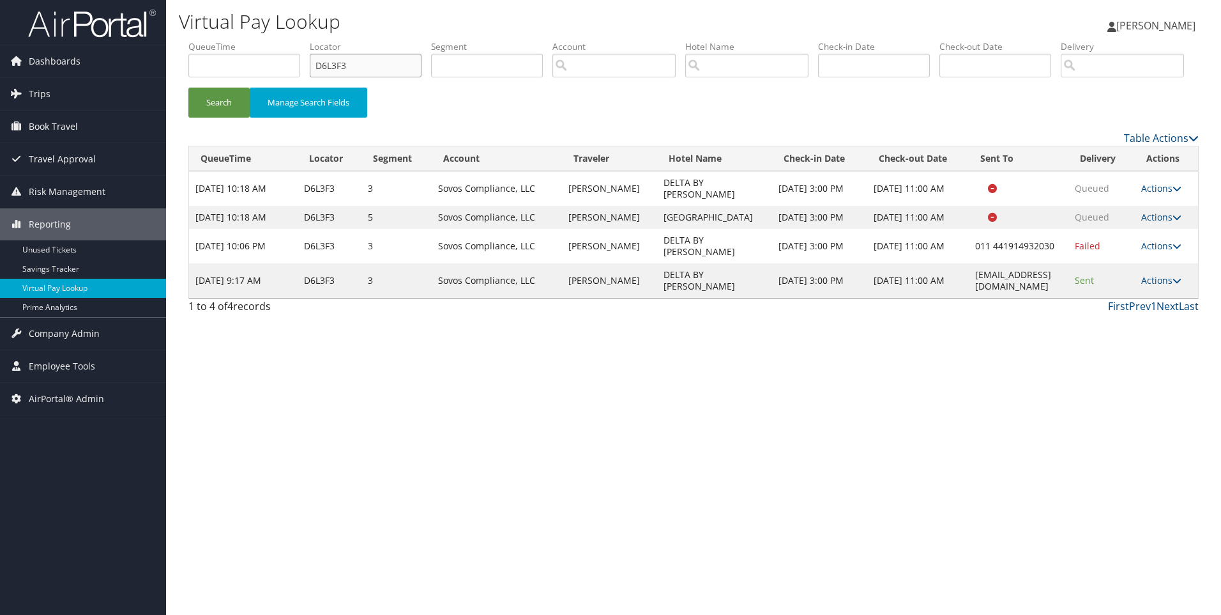
drag, startPoint x: 381, startPoint y: 65, endPoint x: 273, endPoint y: 55, distance: 107.8
click at [273, 40] on ul "QueueTime Locator D6L3F3 Segment Account Traveler Hotel Name Check-in Date Chec…" at bounding box center [693, 40] width 1011 height 0
paste input "5B1N"
click at [188, 88] on button "Search" at bounding box center [218, 103] width 61 height 30
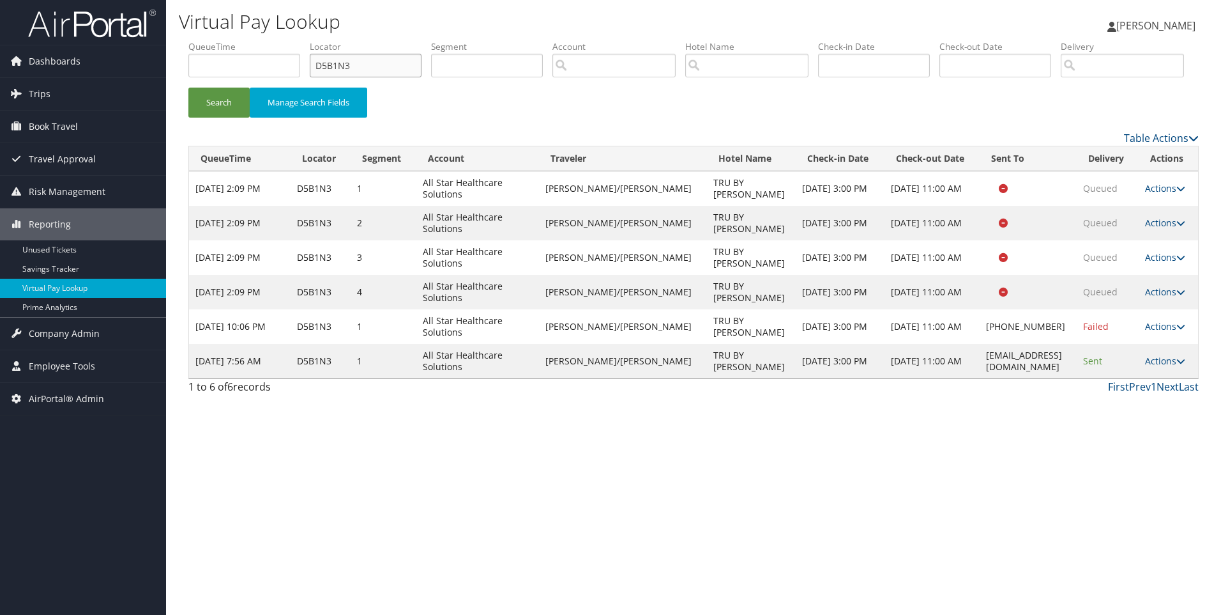
drag, startPoint x: 376, startPoint y: 66, endPoint x: 194, endPoint y: 53, distance: 182.6
click at [194, 40] on ul "QueueTime Locator D5B1N3 Segment Account Traveler Hotel Name Check-in Date Chec…" at bounding box center [693, 40] width 1011 height 0
paste input "4KWPL"
click at [188, 88] on button "Search" at bounding box center [218, 103] width 61 height 30
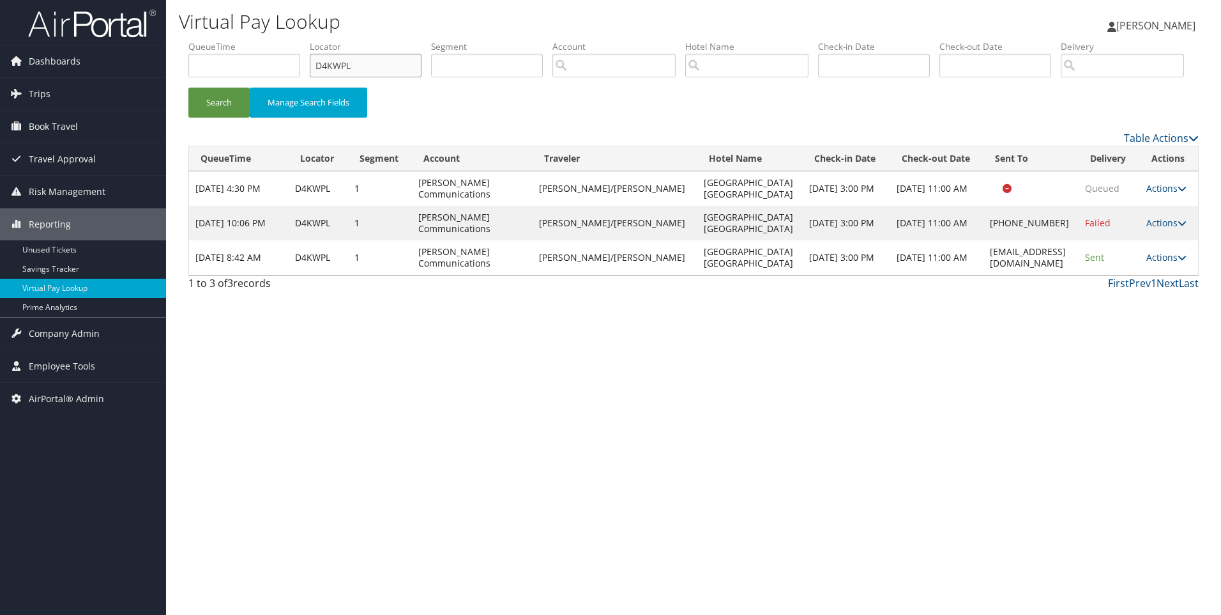
drag, startPoint x: 375, startPoint y: 59, endPoint x: 259, endPoint y: 59, distance: 116.3
click at [259, 40] on ul "QueueTime Locator D4KWPL Segment Account Traveler Hotel Name Check-in Date Chec…" at bounding box center [693, 40] width 1011 height 0
paste input "3KZ9N"
type input "D3KZ9N"
click at [188, 88] on button "Search" at bounding box center [218, 103] width 61 height 30
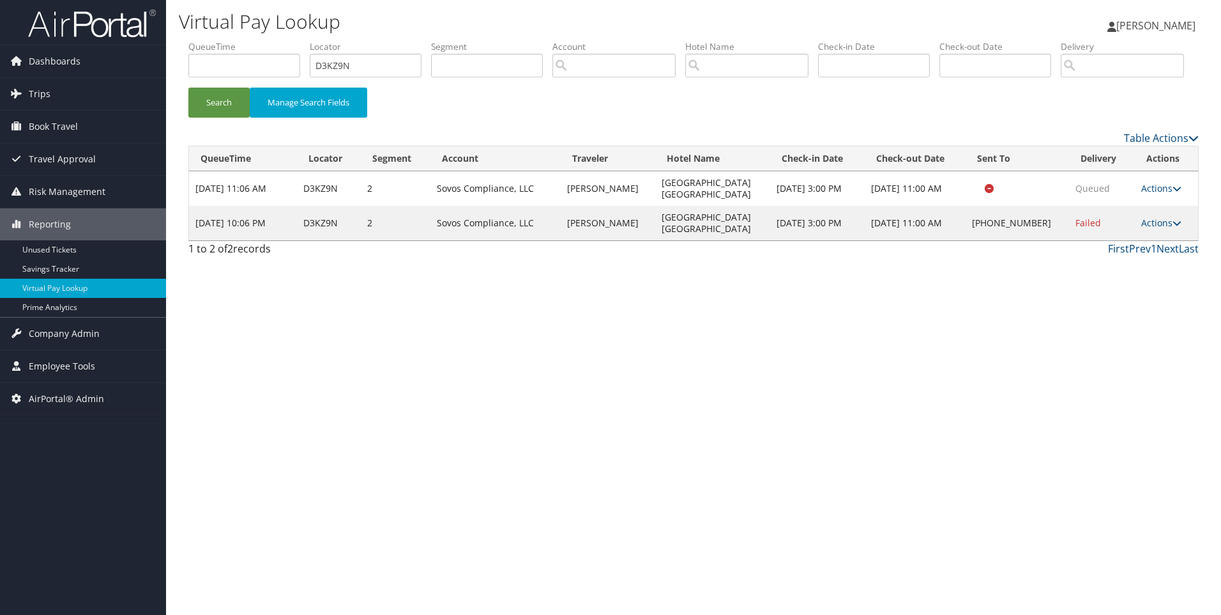
click at [1135, 240] on td "Actions Resend Logs Delivery Information View Itinerary" at bounding box center [1166, 223] width 63 height 34
click at [1174, 227] on icon at bounding box center [1177, 222] width 9 height 9
click at [1112, 318] on link "View Itinerary" at bounding box center [1120, 307] width 109 height 22
click at [1152, 229] on link "Actions" at bounding box center [1162, 223] width 40 height 12
click at [1121, 252] on link "Resend" at bounding box center [1120, 242] width 109 height 22
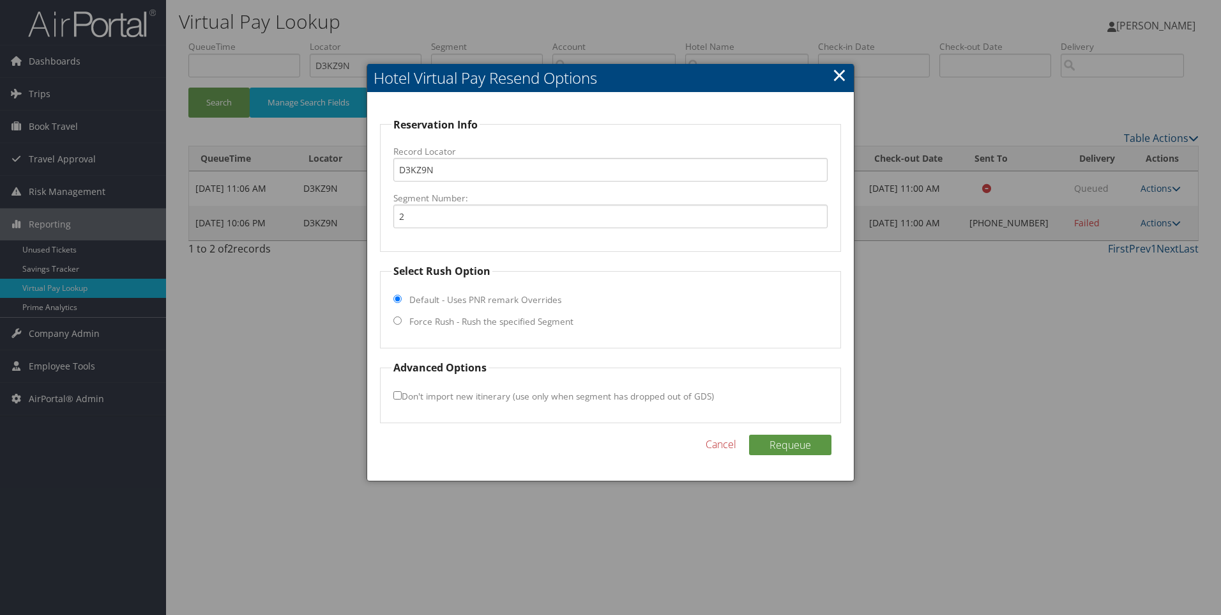
click at [399, 320] on input "Force Rush - Rush the specified Segment" at bounding box center [398, 320] width 8 height 8
radio input "true"
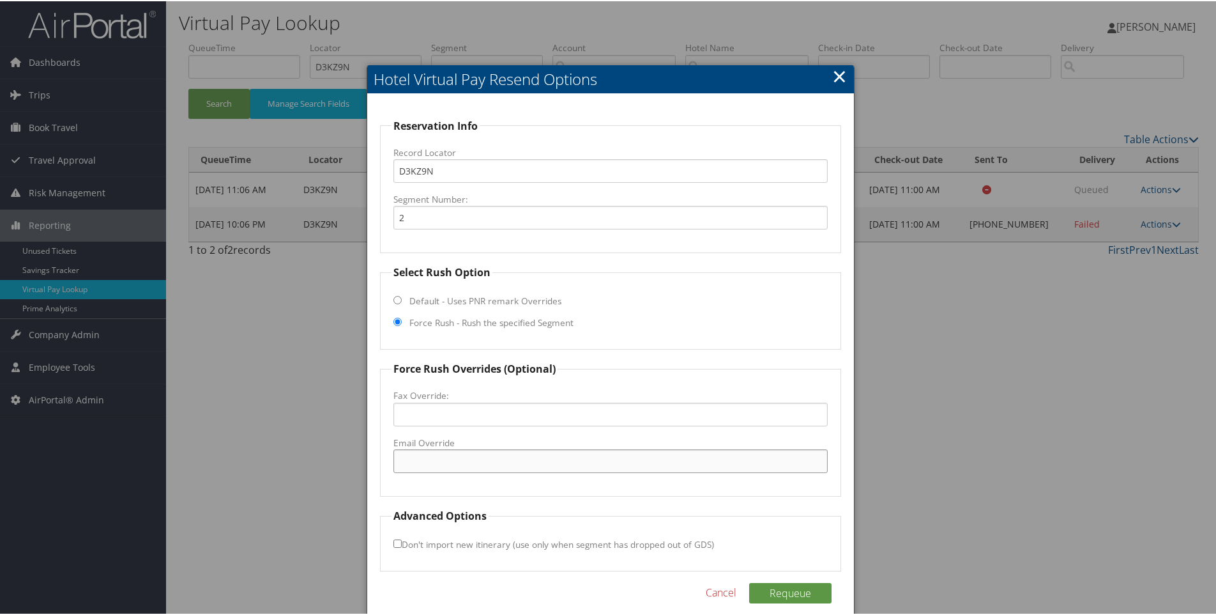
click at [444, 458] on input "Email Override" at bounding box center [611, 460] width 435 height 24
paste input ""teributler@tmihospitality.com" <teributler@tmihospitality.com>"
drag, startPoint x: 763, startPoint y: 465, endPoint x: 524, endPoint y: 475, distance: 238.5
click at [524, 475] on fieldset "Force Rush Overrides (Optional) Fax Override: Email Override "teributler@tmihos…" at bounding box center [611, 427] width 462 height 135
click at [401, 464] on input ""teributler@tmihospitality.com" at bounding box center [611, 460] width 435 height 24
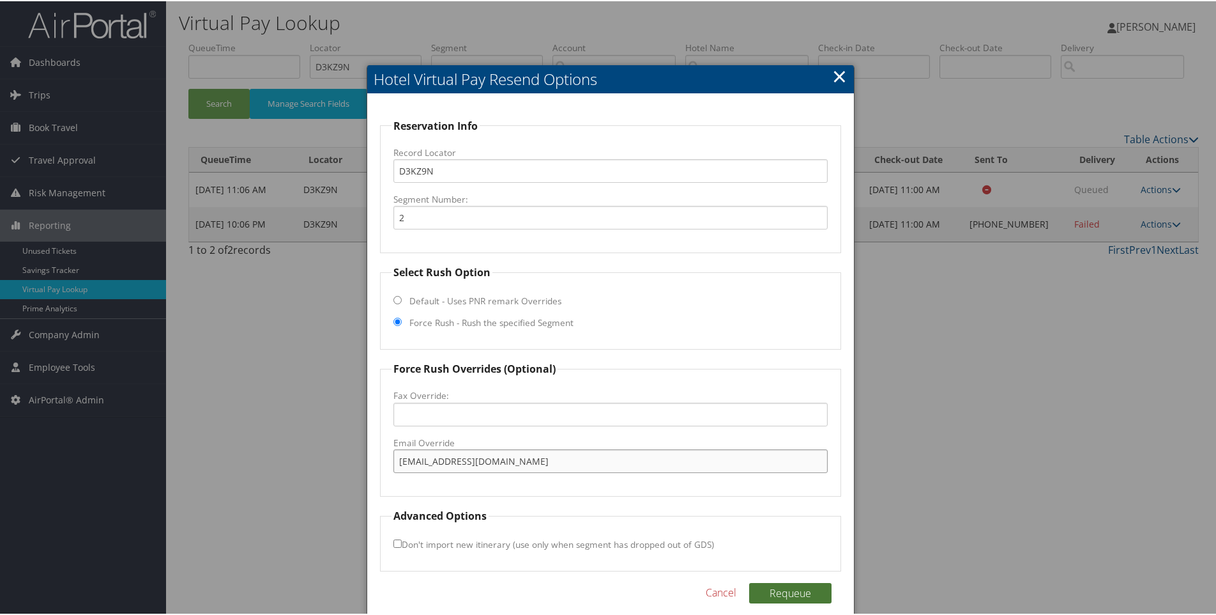
type input "teributler@tmihospitality.com"
click at [786, 591] on button "Requeue" at bounding box center [790, 591] width 82 height 20
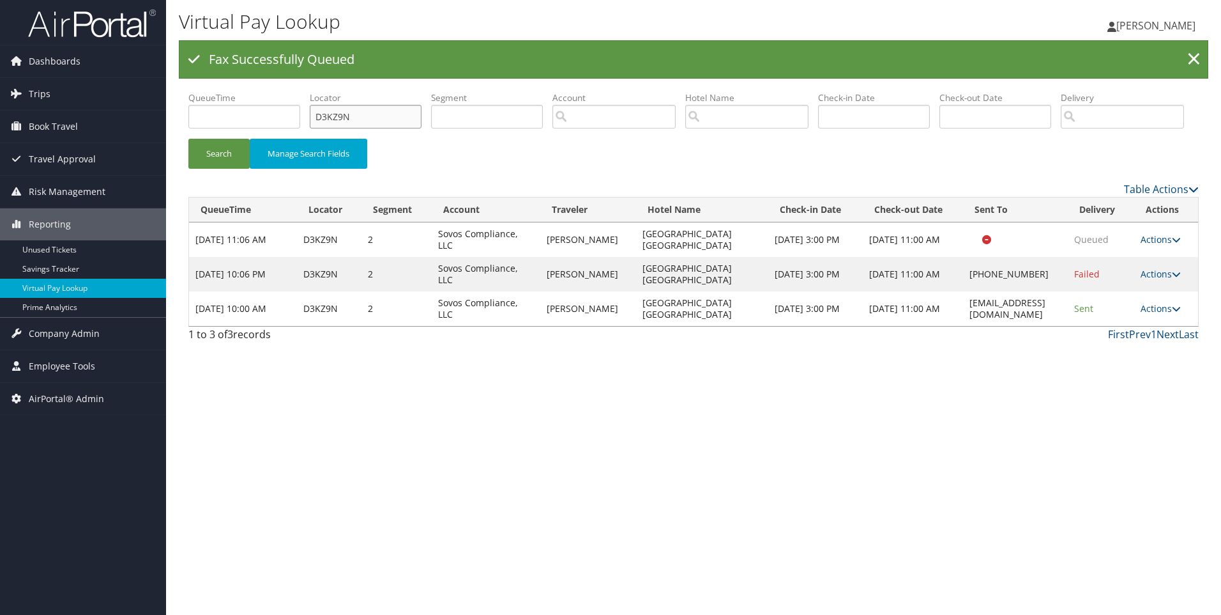
drag, startPoint x: 378, startPoint y: 126, endPoint x: 309, endPoint y: 121, distance: 69.2
click at [309, 91] on ul "QueueTime Locator D3KZ9N Segment Account Traveler Hotel Name Check-in Date Chec…" at bounding box center [693, 91] width 1011 height 0
paste input "RT8"
click at [188, 139] on button "Search" at bounding box center [218, 154] width 61 height 30
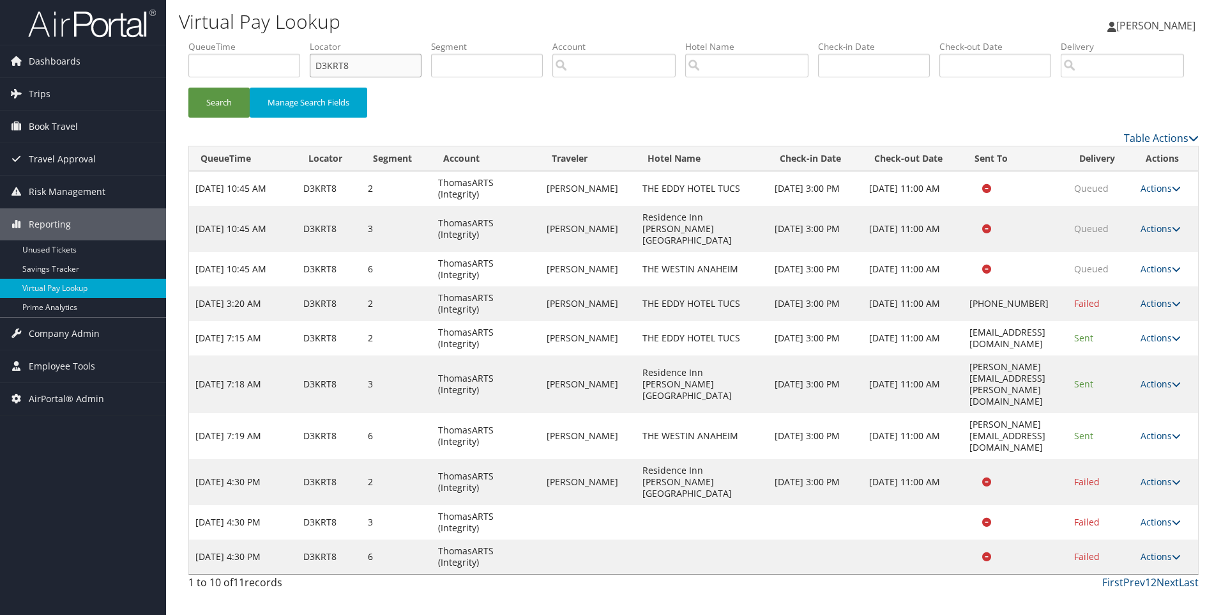
drag, startPoint x: 395, startPoint y: 59, endPoint x: 261, endPoint y: 61, distance: 134.2
click at [261, 40] on ul "QueueTime Locator D3KRT8 Segment Account Traveler Hotel Name Check-in Date Chec…" at bounding box center [693, 40] width 1011 height 0
paste input "J2H0"
click at [188, 88] on button "Search" at bounding box center [218, 103] width 61 height 30
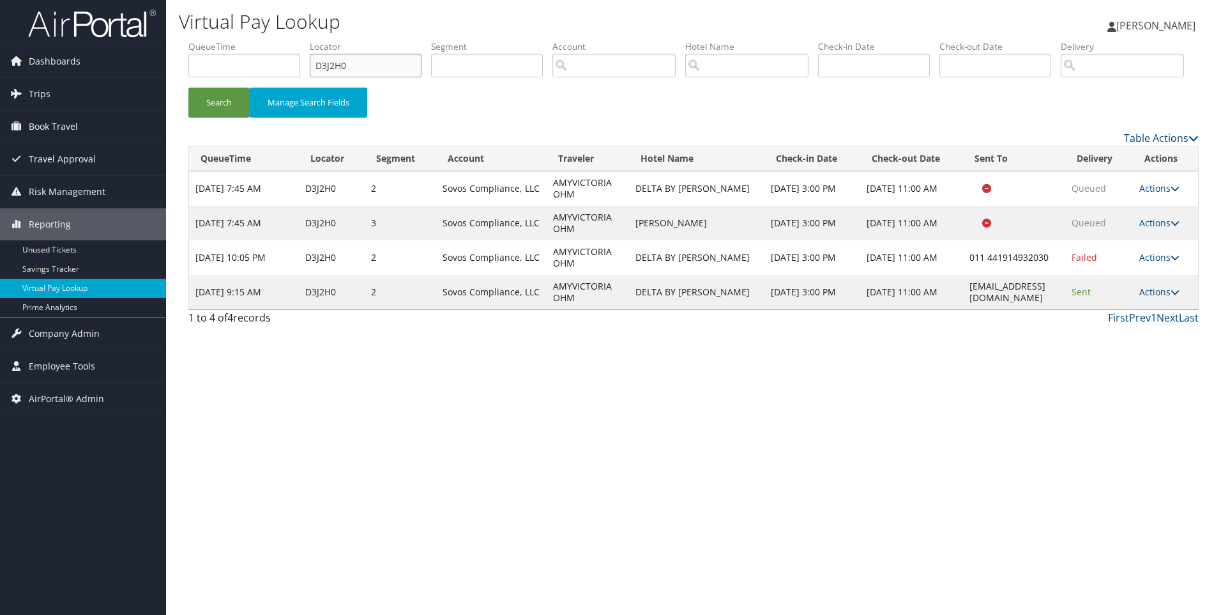
drag, startPoint x: 291, startPoint y: 67, endPoint x: 247, endPoint y: 63, distance: 44.2
click at [247, 40] on ul "QueueTime Locator D3J2H0 Segment Account Traveler Hotel Name Check-in Date Chec…" at bounding box center [693, 40] width 1011 height 0
paste input "8PLF"
click at [188, 88] on button "Search" at bounding box center [218, 103] width 61 height 30
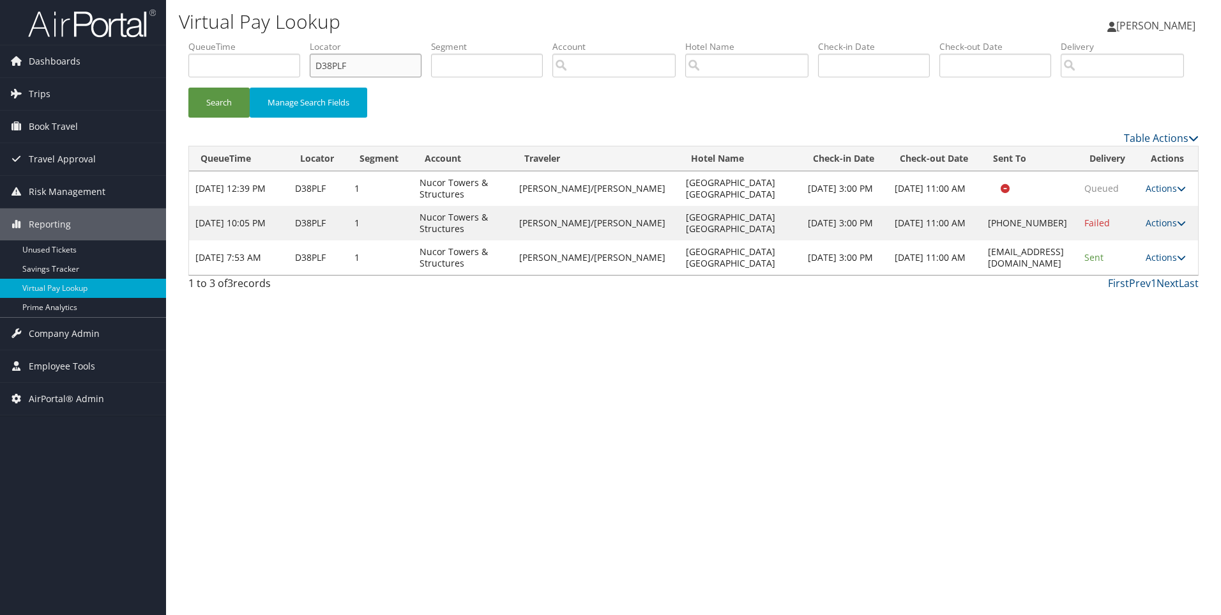
drag, startPoint x: 386, startPoint y: 63, endPoint x: 206, endPoint y: 48, distance: 181.4
click at [206, 40] on ul "QueueTime Locator D38PLF Segment Account Traveler Hotel Name Check-in Date Chec…" at bounding box center [693, 40] width 1011 height 0
paste input "LQ0"
click at [188, 88] on button "Search" at bounding box center [218, 103] width 61 height 30
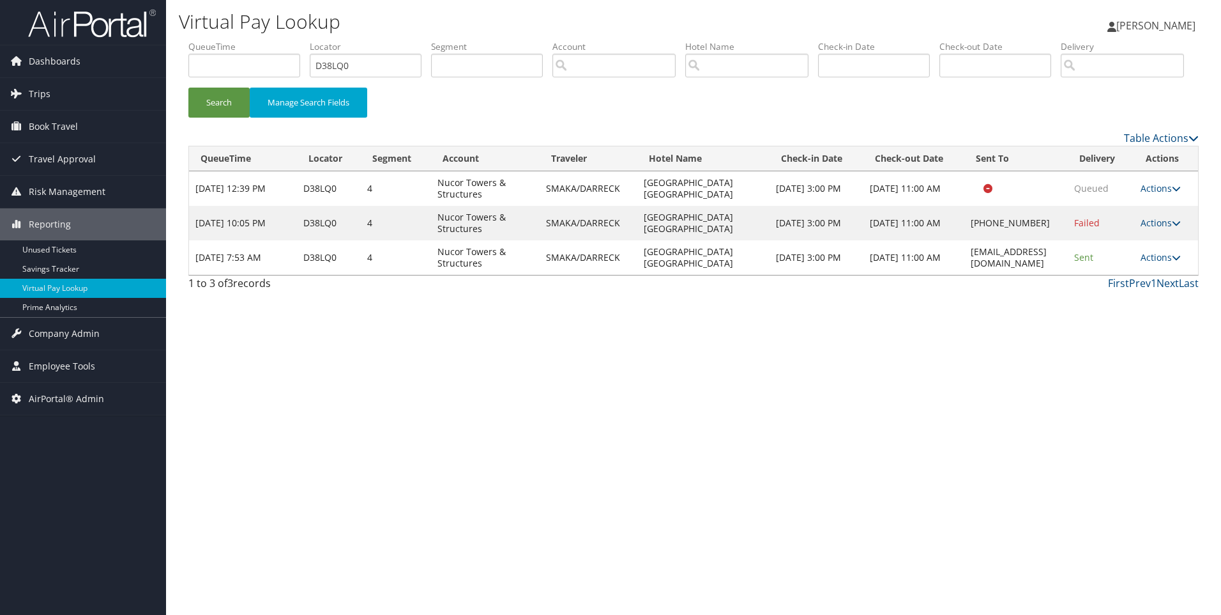
click at [206, 48] on label "QueueTime" at bounding box center [248, 46] width 121 height 13
drag, startPoint x: 365, startPoint y: 72, endPoint x: 255, endPoint y: 70, distance: 109.9
click at [255, 40] on ul "QueueTime Locator D38LQ0 Segment Account Traveler Hotel Name Check-in Date Chec…" at bounding box center [693, 40] width 1011 height 0
paste input "5Z9S"
click at [188, 88] on button "Search" at bounding box center [218, 103] width 61 height 30
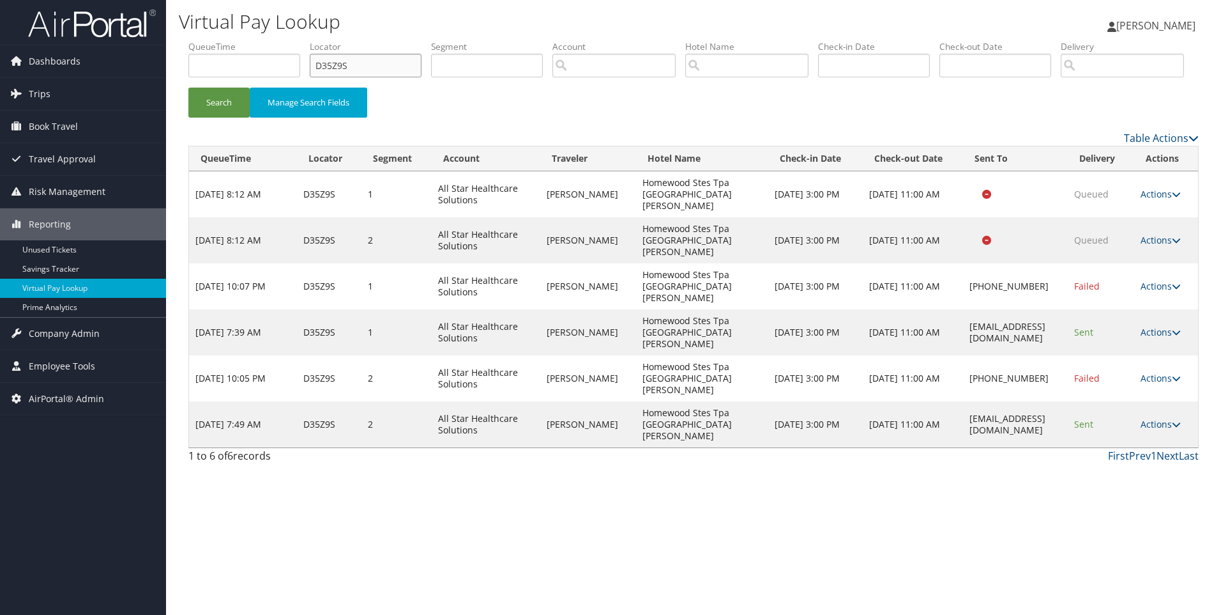
drag, startPoint x: 388, startPoint y: 56, endPoint x: 198, endPoint y: 49, distance: 190.5
click at [198, 40] on ul "QueueTime Locator D35Z9S Segment Account Traveler Hotel Name Check-in Date Chec…" at bounding box center [693, 40] width 1011 height 0
paste input "2L9YB"
type input "D2L9YB"
click at [188, 88] on button "Search" at bounding box center [218, 103] width 61 height 30
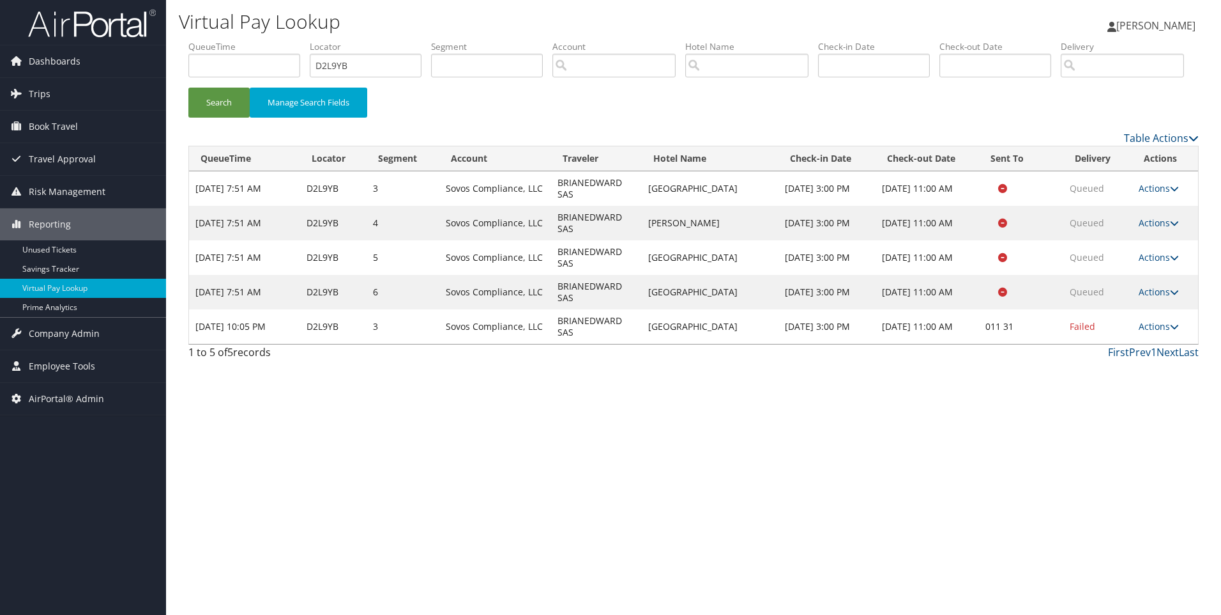
drag, startPoint x: 668, startPoint y: 379, endPoint x: 636, endPoint y: 367, distance: 34.8
click at [636, 344] on tr "Sep 1, 2025 10:05 PM D2L9YB 3 Sovos Compliance, LLC BRIANEDWARD SAS Renaissance…" at bounding box center [693, 326] width 1009 height 34
click at [636, 344] on td "BRIANEDWARD SAS" at bounding box center [596, 326] width 91 height 34
drag, startPoint x: 684, startPoint y: 380, endPoint x: 643, endPoint y: 369, distance: 42.5
click at [643, 344] on td "Renaissance Amsterdam Hotel" at bounding box center [710, 326] width 137 height 34
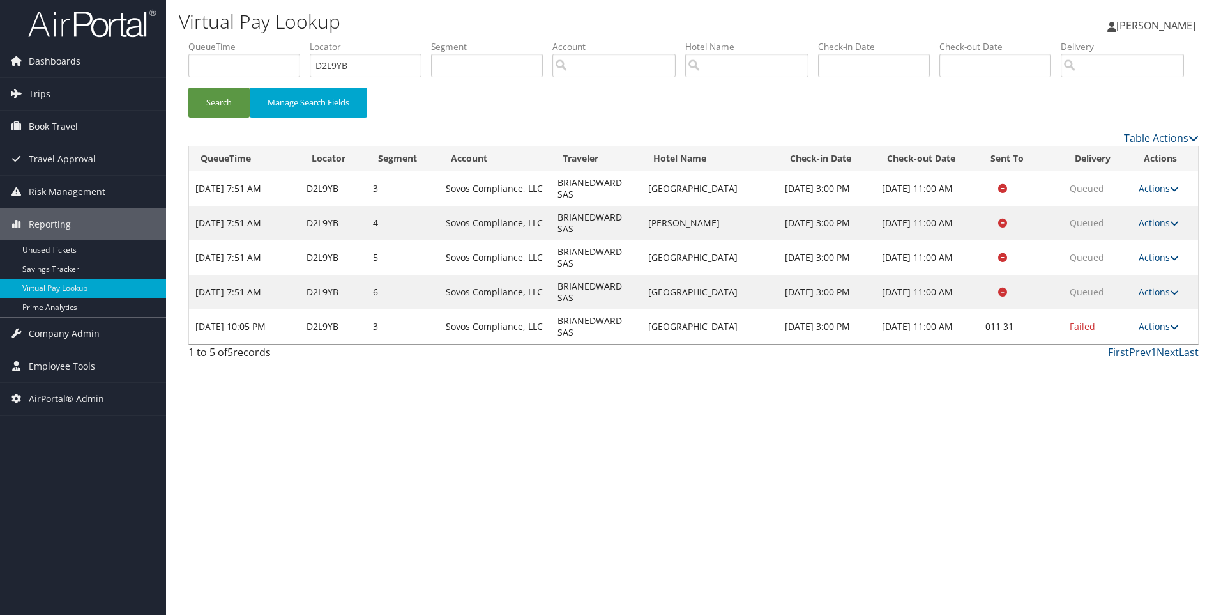
copy td "Renaissance Amsterdam Hotel"
click at [1158, 332] on link "Actions" at bounding box center [1159, 326] width 40 height 12
click at [1115, 356] on link "Resend" at bounding box center [1121, 345] width 109 height 22
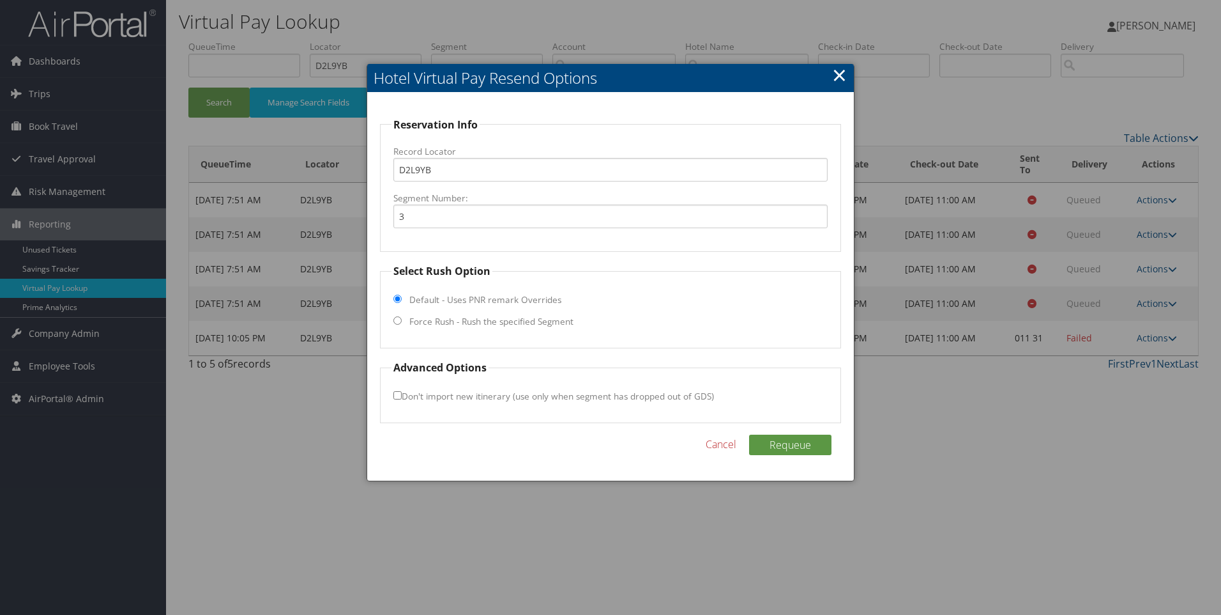
click at [399, 321] on input "Force Rush - Rush the specified Segment" at bounding box center [398, 320] width 8 height 8
radio input "true"
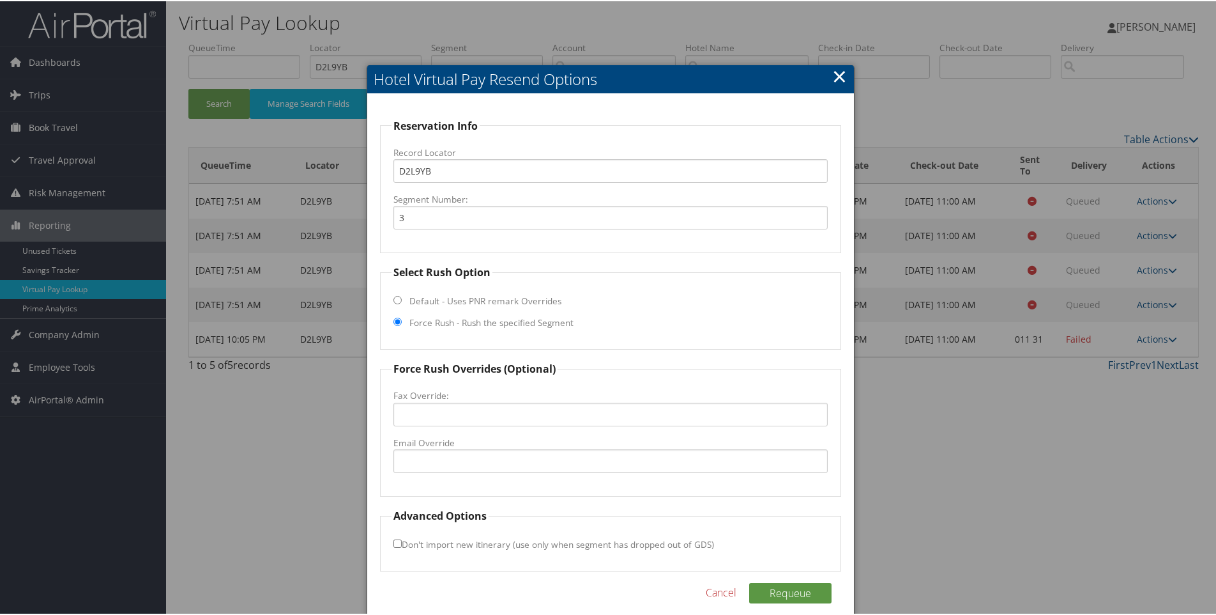
click at [442, 443] on label "Email Override" at bounding box center [611, 441] width 435 height 13
click at [442, 448] on input "Email Override" at bounding box center [611, 460] width 435 height 24
paste input ""renaissance.amsterdam@renaissancehotels.com" <renaissance.amsterdam@renaissanc…"
drag, startPoint x: 599, startPoint y: 456, endPoint x: 1095, endPoint y: 431, distance: 496.4
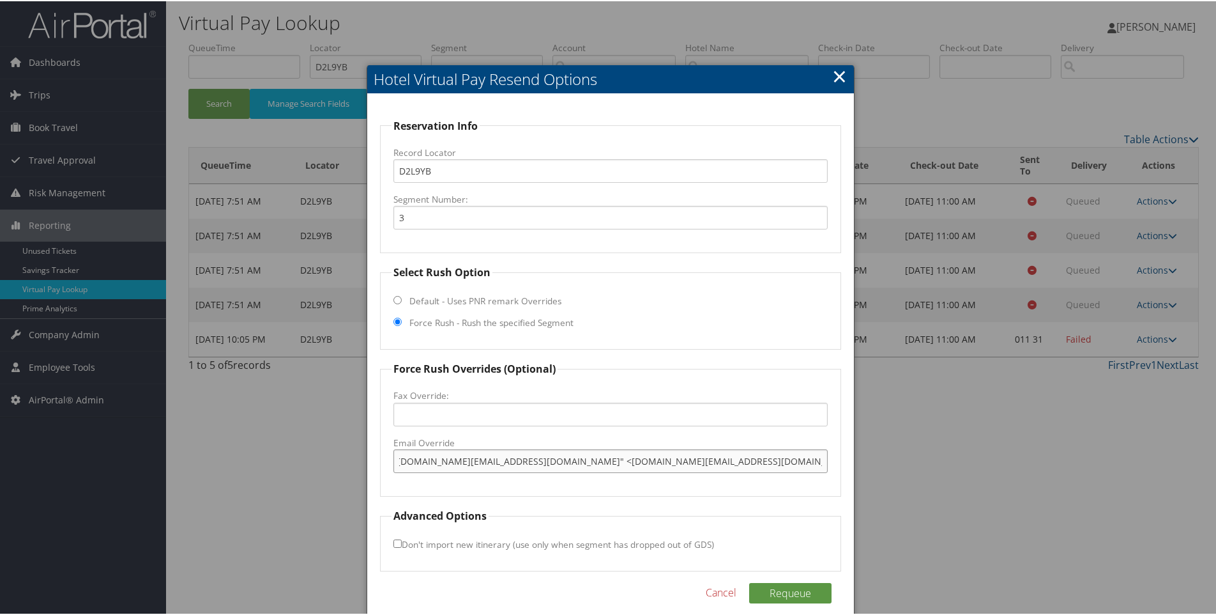
click at [1095, 431] on body "Menu Dashboards ► AirPortal 360™ (Manager) AirPortal 360™ (Agent) My Travel Das…" at bounding box center [610, 307] width 1221 height 615
click at [402, 456] on input ""renaissance.amsterdam@renaissancehotels.com" at bounding box center [611, 460] width 435 height 24
type input "renaissance.amsterdam@renaissancehotels.com"
click at [768, 593] on button "Requeue" at bounding box center [790, 591] width 82 height 20
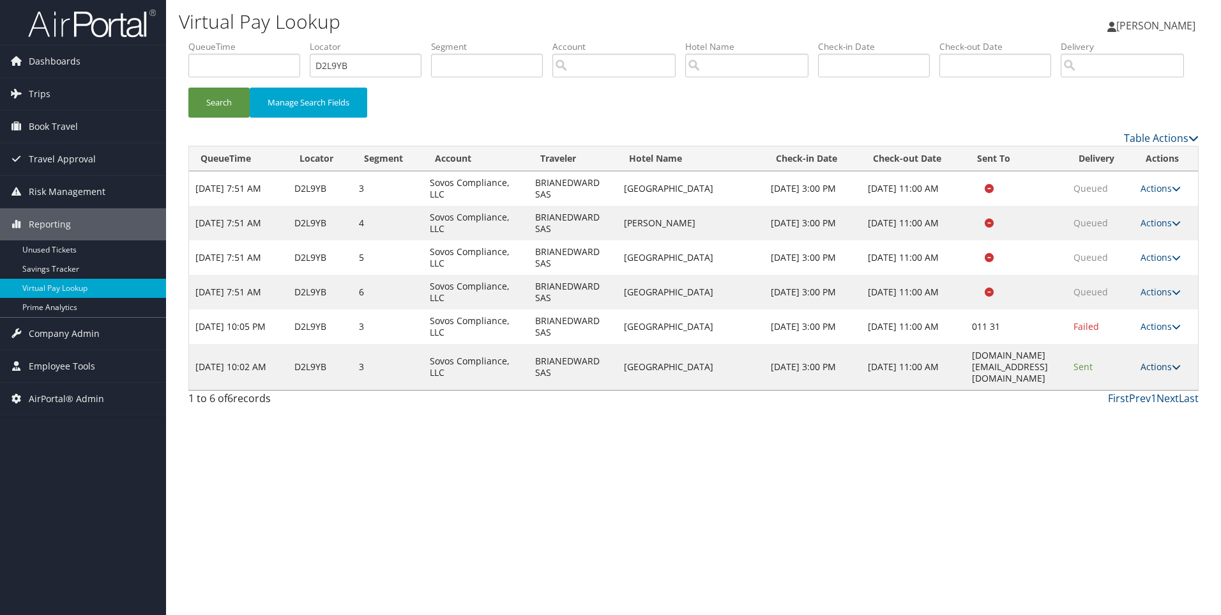
click at [1171, 372] on link "Actions" at bounding box center [1161, 366] width 40 height 12
click at [1145, 445] on link "View Itinerary" at bounding box center [1146, 435] width 80 height 22
click at [1167, 240] on td "Actions Resend Logs View Itinerary" at bounding box center [1167, 223] width 64 height 34
click at [1165, 229] on link "Actions" at bounding box center [1161, 223] width 40 height 12
click at [1149, 264] on link "Resend" at bounding box center [1146, 253] width 80 height 22
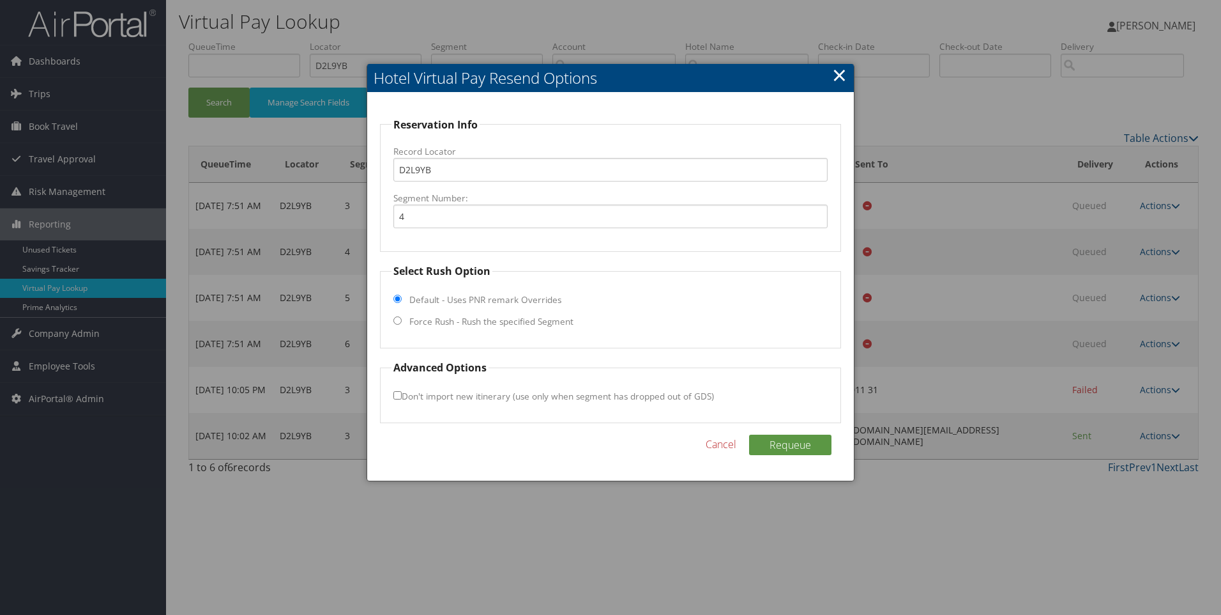
click at [396, 319] on input "Force Rush - Rush the specified Segment" at bounding box center [398, 320] width 8 height 8
radio input "true"
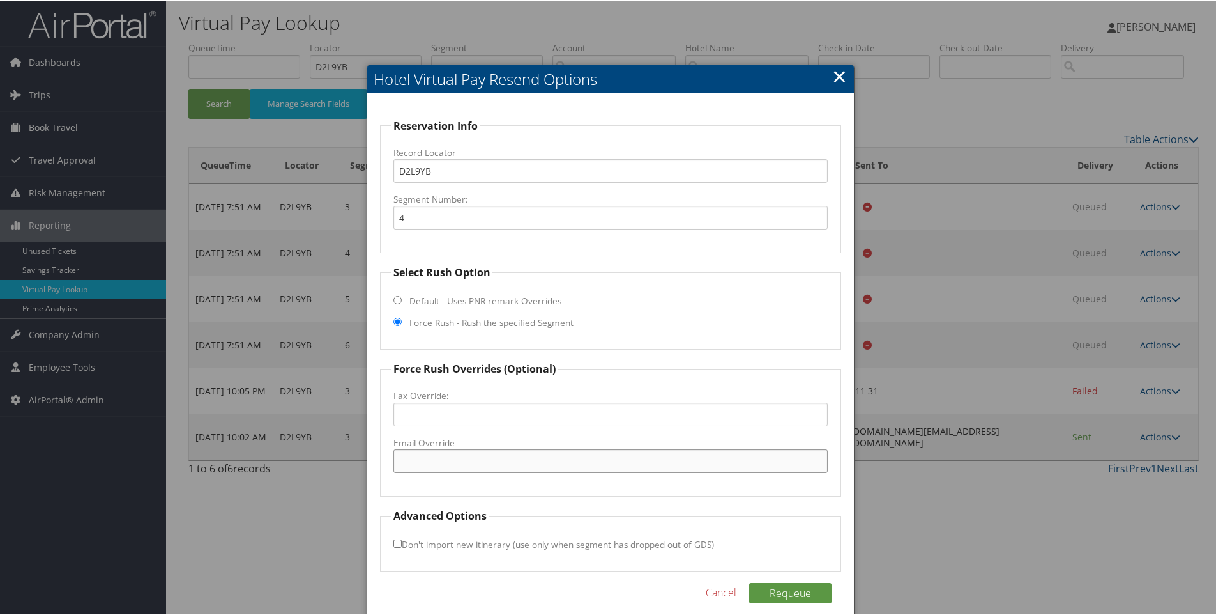
click at [424, 459] on input "Email Override" at bounding box center [611, 460] width 435 height 24
paste input "info@jwfrankfurt.com"
type input "info@jwfrankfurt.com"
click at [781, 594] on button "Requeue" at bounding box center [790, 591] width 82 height 20
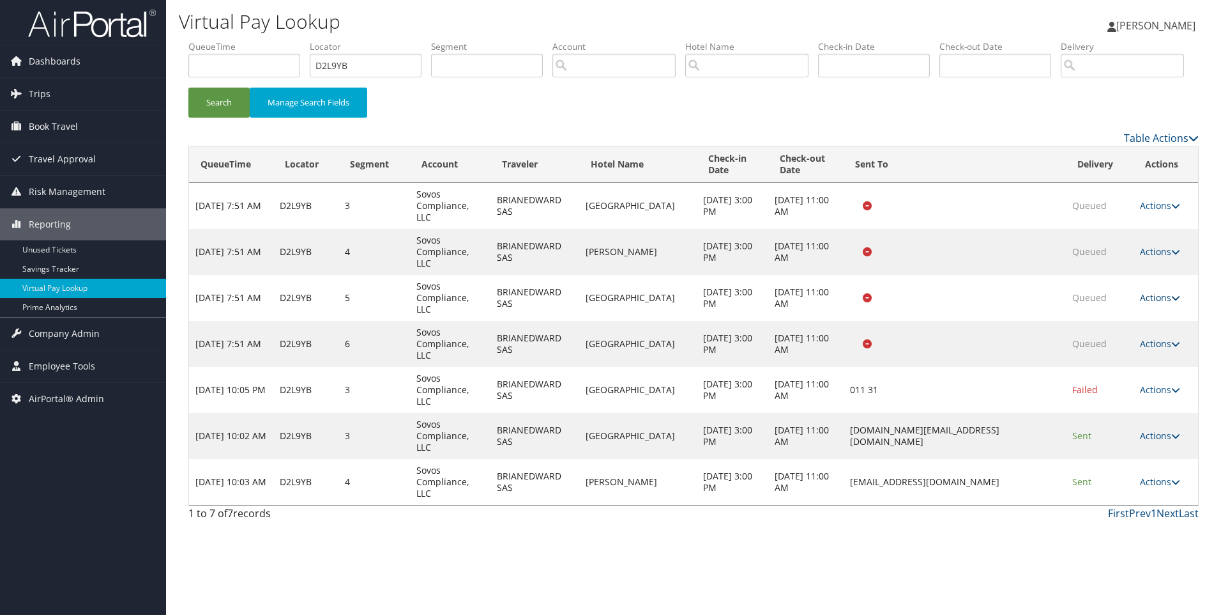
click at [1154, 303] on link "Actions" at bounding box center [1160, 297] width 40 height 12
click at [1123, 327] on link "Resend" at bounding box center [1138, 316] width 80 height 22
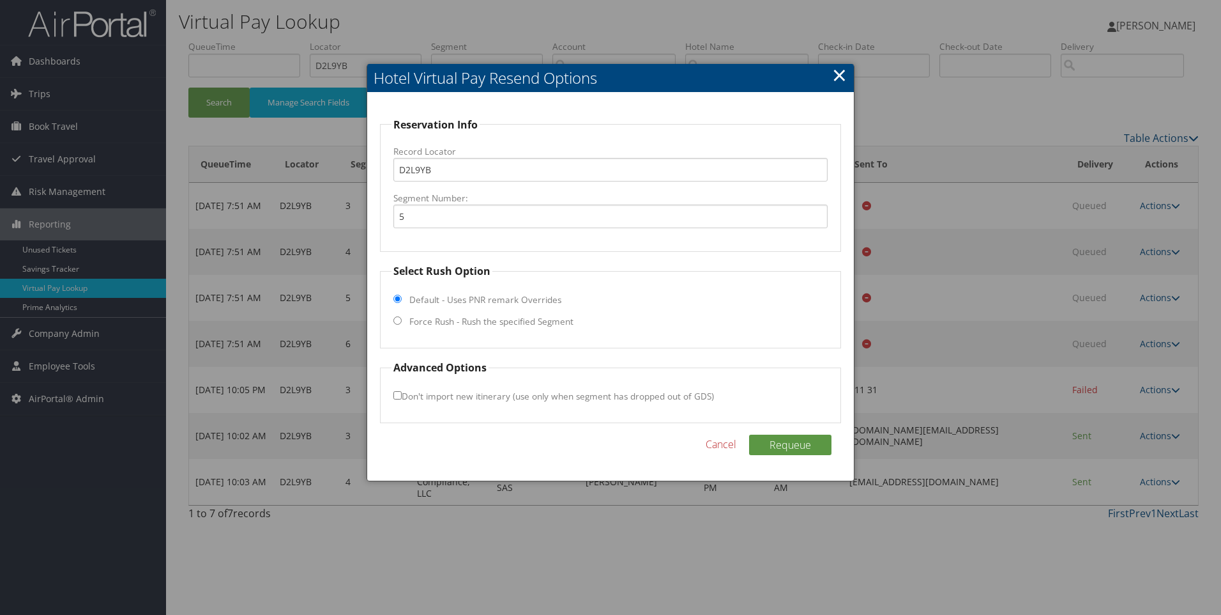
click at [480, 321] on label "Force Rush - Rush the specified Segment" at bounding box center [491, 321] width 164 height 13
click at [402, 321] on input "Force Rush - Rush the specified Segment" at bounding box center [398, 320] width 8 height 8
radio input "true"
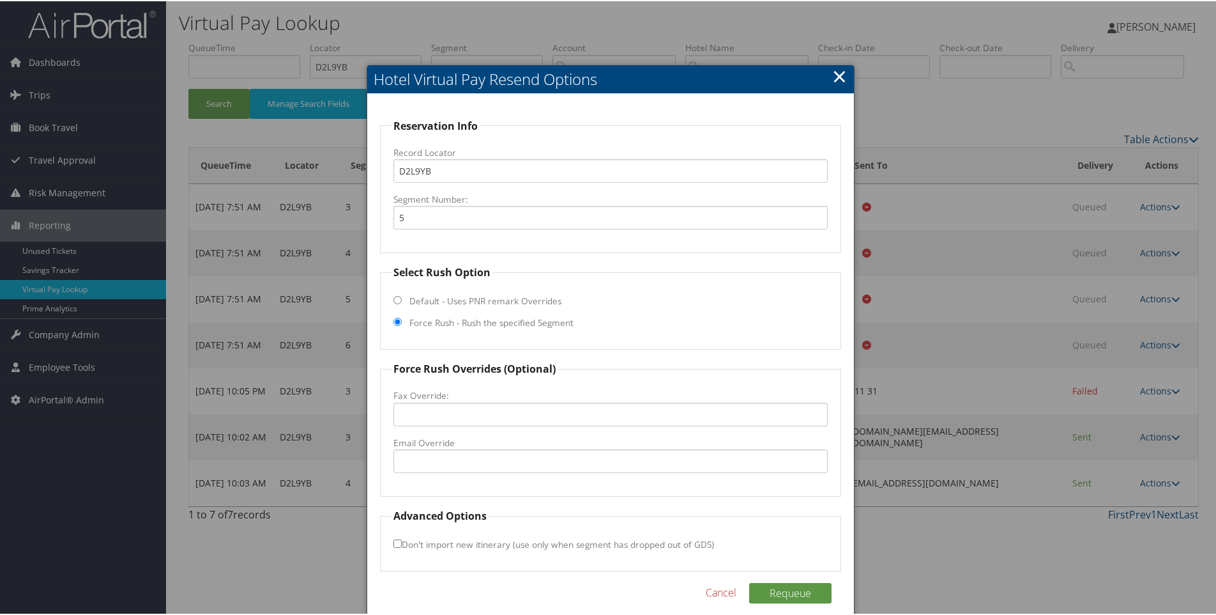
click at [466, 446] on label "Email Override" at bounding box center [611, 441] width 435 height 13
click at [466, 448] on input "Email Override" at bounding box center [611, 460] width 435 height 24
paste input "sheraton.lisboa@sheraton.com"
type input "sheraton.lisboa@sheraton.com"
click at [780, 581] on button "Requeue" at bounding box center [790, 591] width 82 height 20
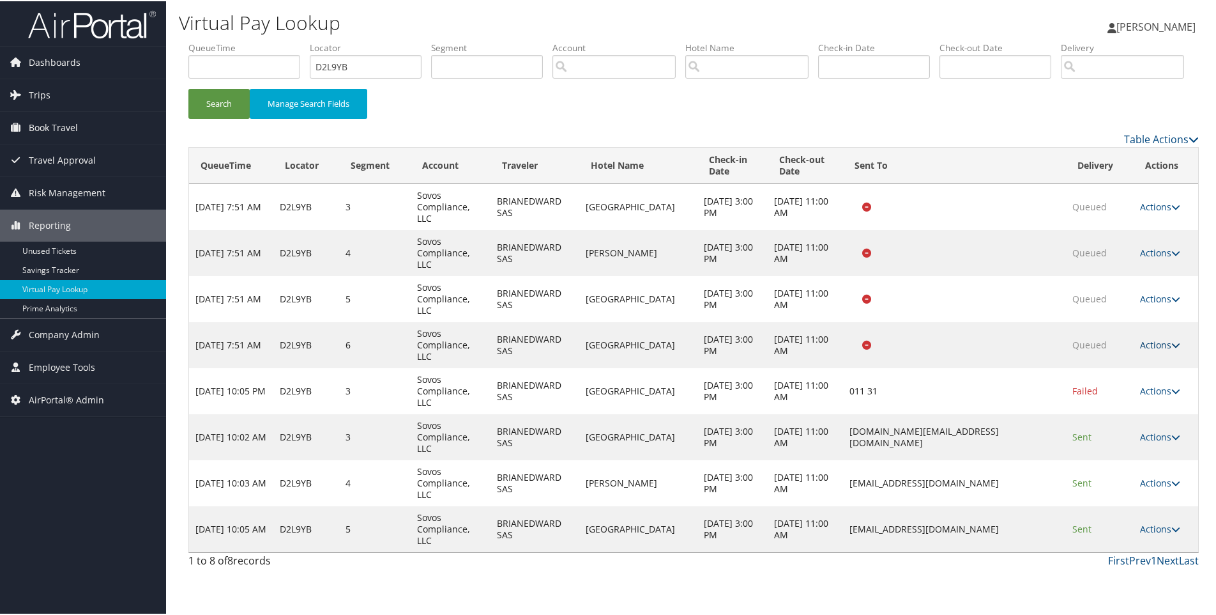
click at [1151, 349] on link "Actions" at bounding box center [1160, 343] width 40 height 12
click at [1151, 373] on link "Resend" at bounding box center [1165, 362] width 59 height 22
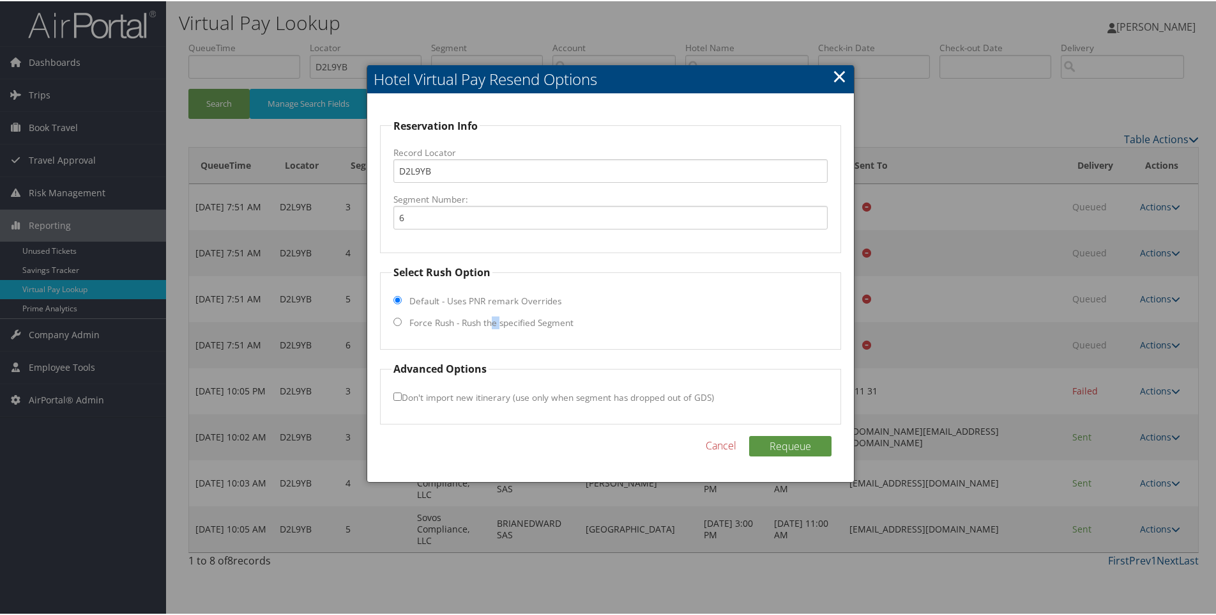
drag, startPoint x: 500, startPoint y: 318, endPoint x: 488, endPoint y: 319, distance: 11.6
click at [488, 319] on label "Force Rush - Rush the specified Segment" at bounding box center [491, 321] width 164 height 13
drag, startPoint x: 488, startPoint y: 319, endPoint x: 417, endPoint y: 327, distance: 72.0
click at [417, 327] on label "Force Rush - Rush the specified Segment" at bounding box center [491, 321] width 164 height 13
click at [402, 325] on input "Force Rush - Rush the specified Segment" at bounding box center [398, 320] width 8 height 8
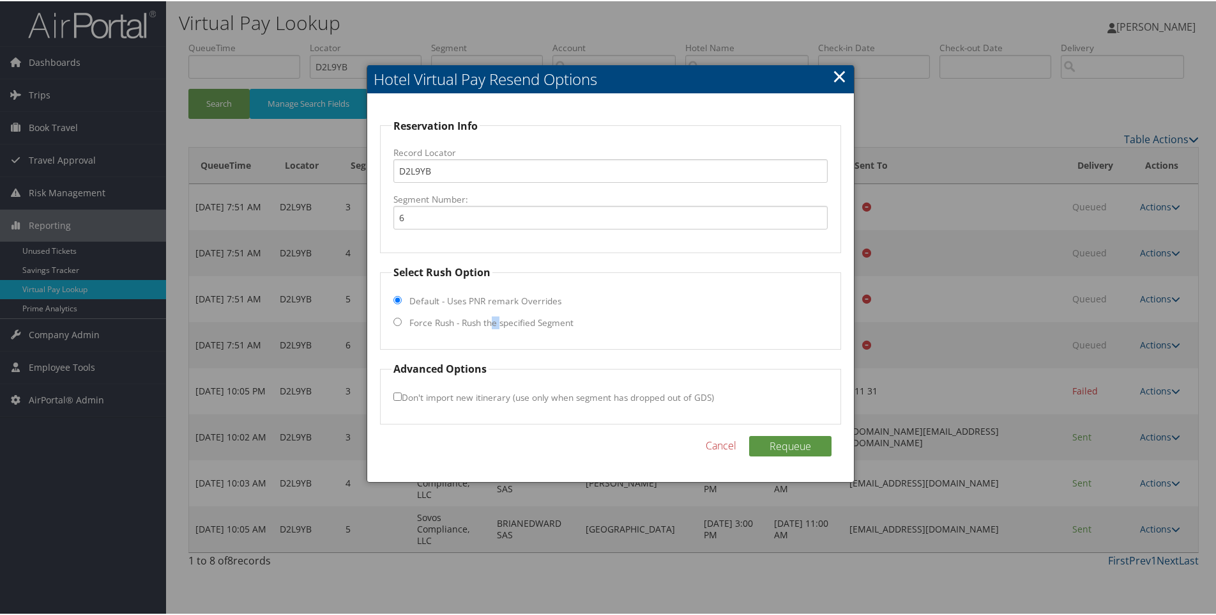
radio input "true"
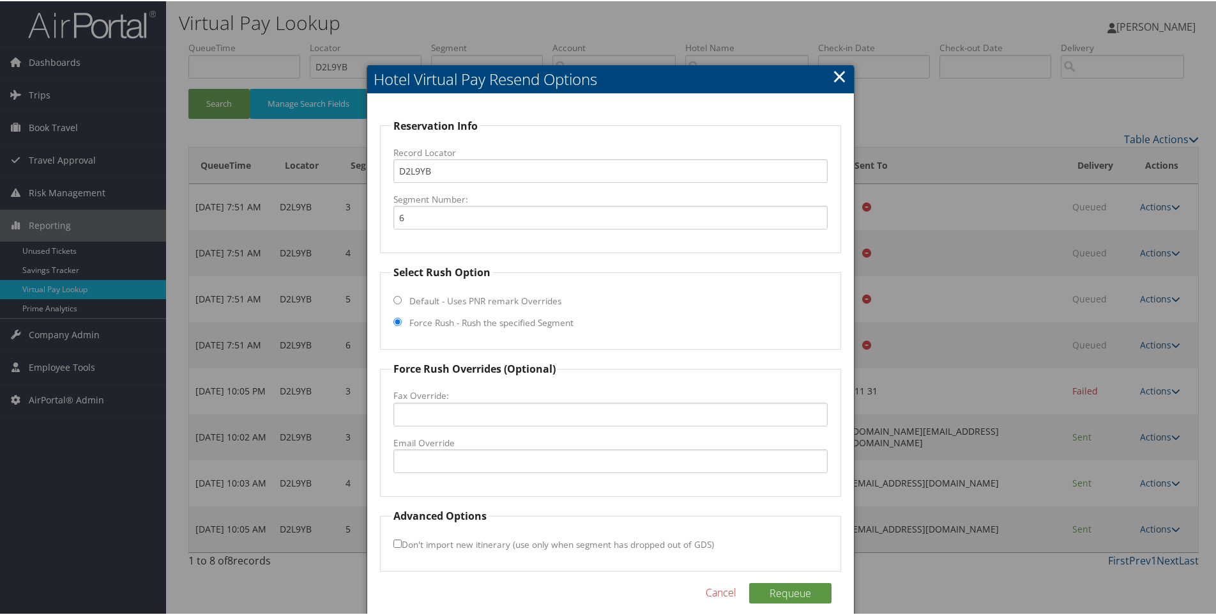
click at [417, 327] on label "Force Rush - Rush the specified Segment" at bounding box center [491, 321] width 164 height 13
click at [402, 325] on input "Force Rush - Rush the specified Segment" at bounding box center [398, 320] width 8 height 8
click at [443, 463] on input "Email Override" at bounding box center [611, 460] width 435 height 24
paste input ""courtyard@claus.nl" <courtyard@claus.nl>"
drag, startPoint x: 656, startPoint y: 452, endPoint x: 489, endPoint y: 467, distance: 168.0
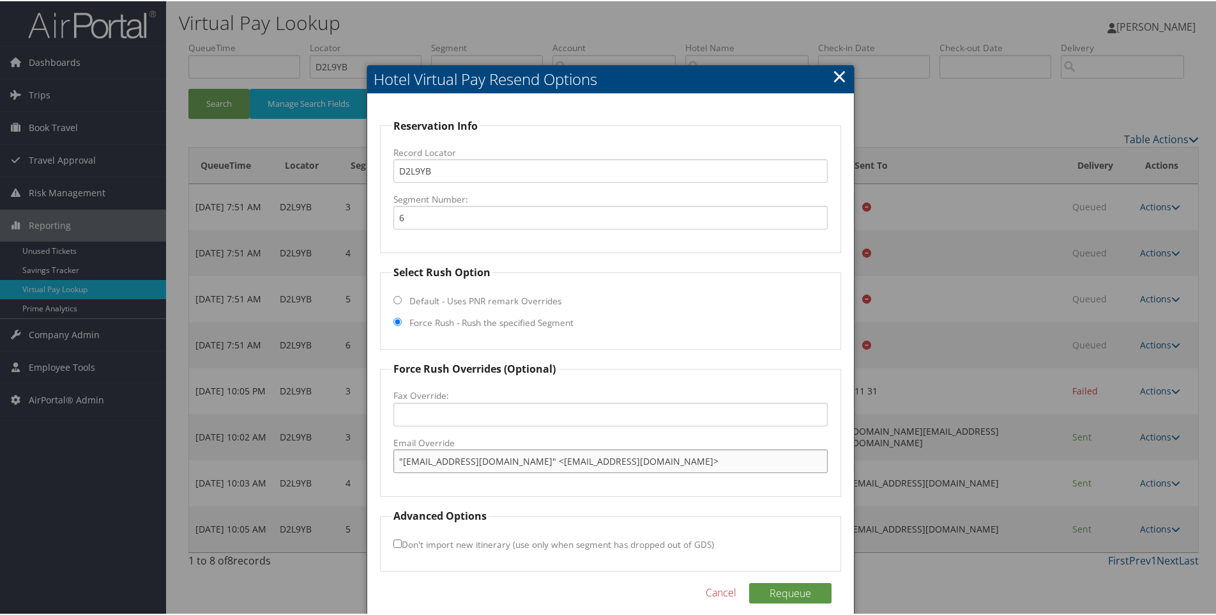
click at [489, 467] on input ""courtyard@claus.nl" <courtyard@claus.nl>" at bounding box center [611, 460] width 435 height 24
click at [404, 461] on input ""courtyard@claus.nl" at bounding box center [611, 460] width 435 height 24
type input "courtyard@claus.nl"
click at [765, 591] on button "Requeue" at bounding box center [790, 591] width 82 height 20
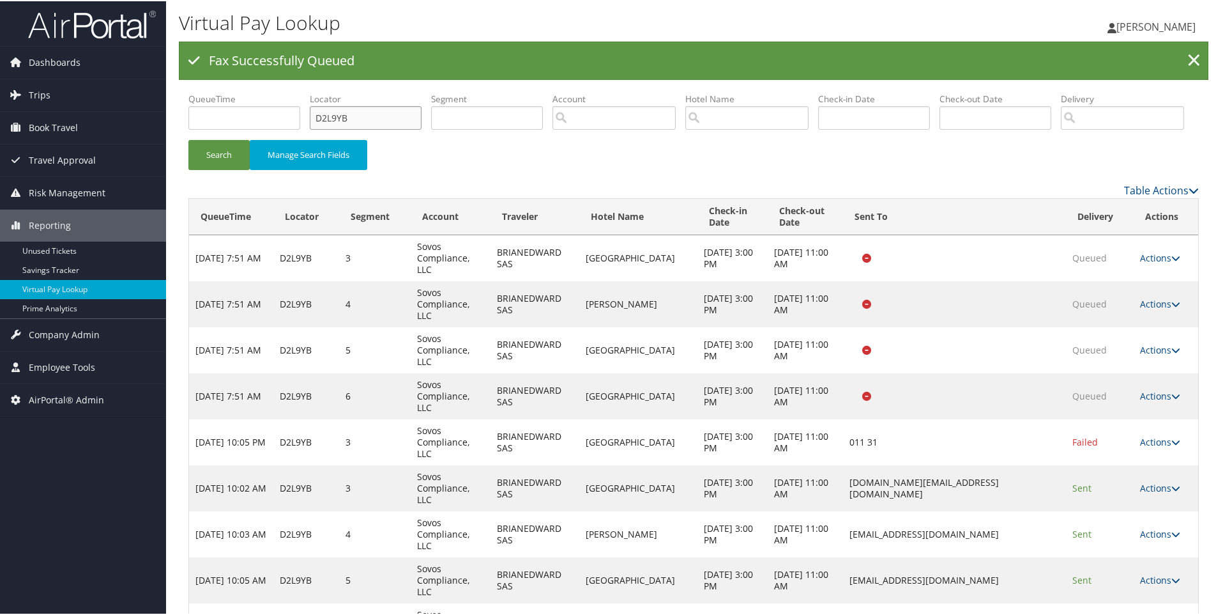
drag, startPoint x: 360, startPoint y: 119, endPoint x: 250, endPoint y: 107, distance: 110.0
click at [256, 91] on ul "QueueTime Locator D2L9YB Segment Account Traveler Hotel Name Check-in Date Chec…" at bounding box center [693, 91] width 1011 height 0
paste input "1Y0J1"
paste input "D1Y0J1"
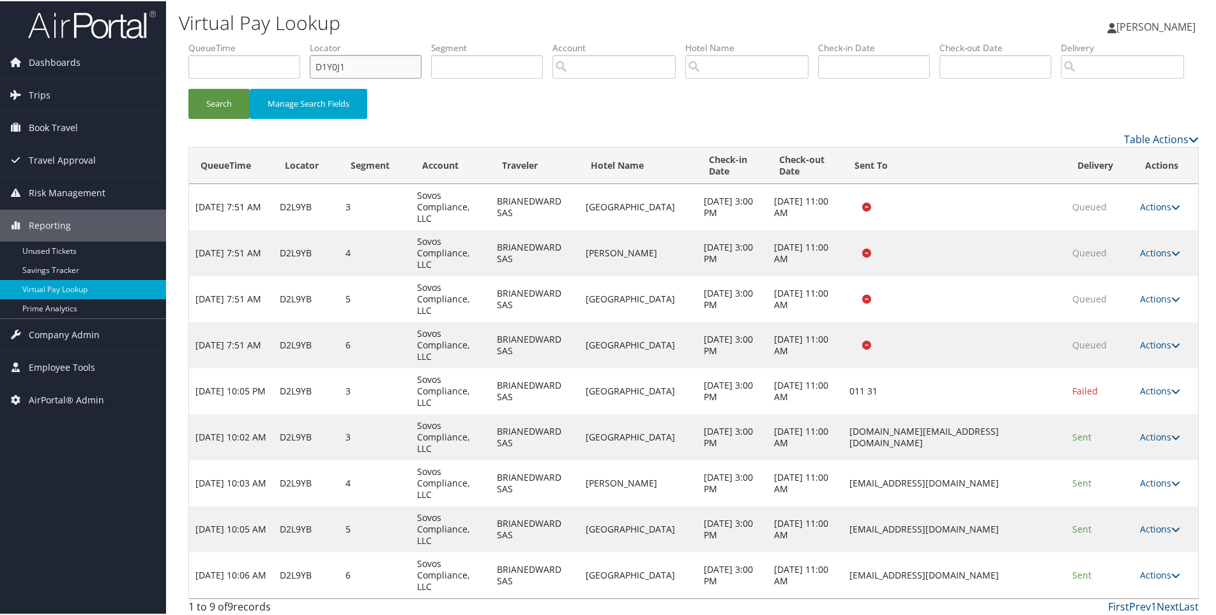
click at [188, 88] on button "Search" at bounding box center [218, 103] width 61 height 30
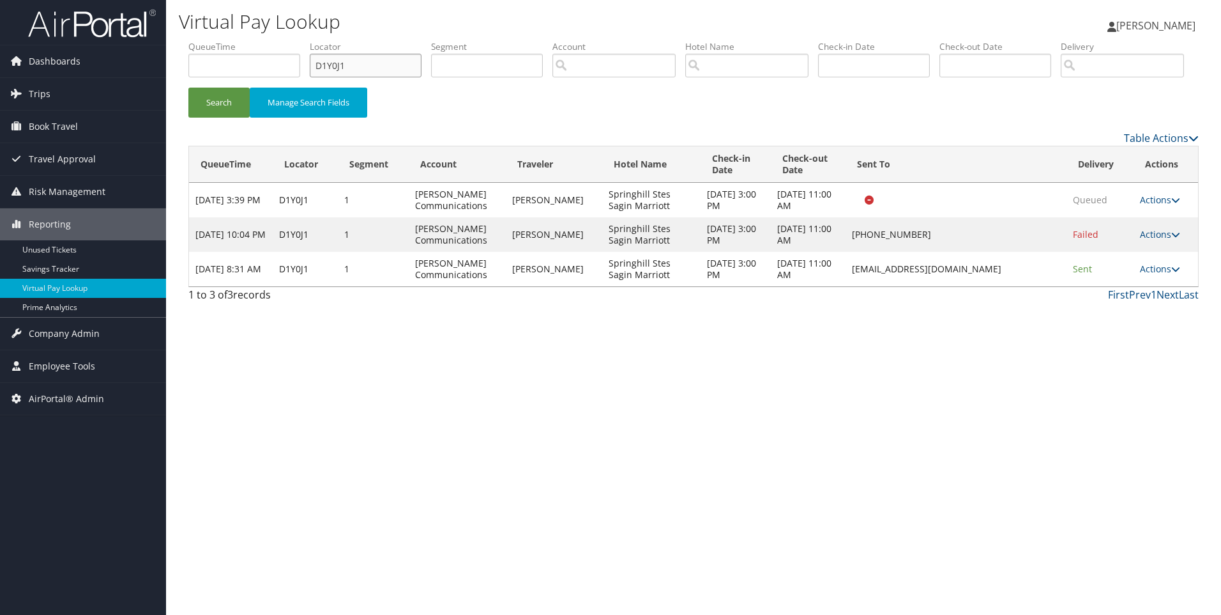
drag, startPoint x: 397, startPoint y: 64, endPoint x: 225, endPoint y: 56, distance: 172.0
click at [225, 40] on ul "QueueTime Locator D1Y0J1 Segment Account Traveler Hotel Name Check-in Date Chec…" at bounding box center [693, 40] width 1011 height 0
paste input "FGYW"
click at [188, 88] on button "Search" at bounding box center [218, 103] width 61 height 30
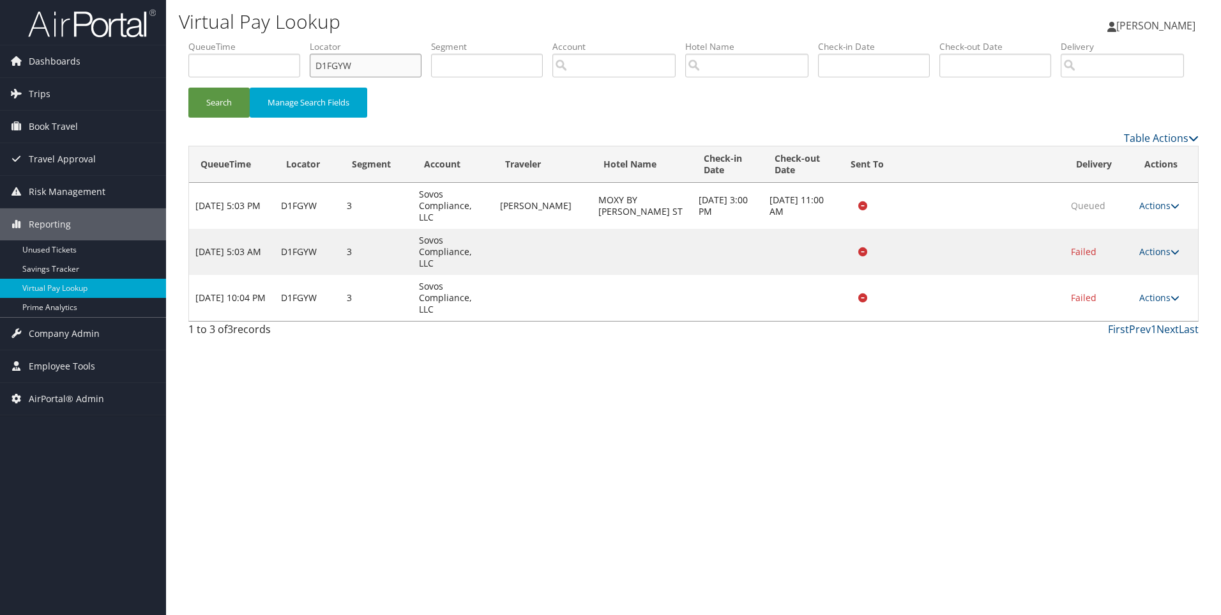
drag, startPoint x: 392, startPoint y: 59, endPoint x: 229, endPoint y: 60, distance: 162.3
click at [229, 40] on ul "QueueTime Locator D1FGYW Segment Account Traveler Hotel Name Check-in Date Chec…" at bounding box center [693, 40] width 1011 height 0
paste input "0KVWB"
click at [188, 88] on button "Search" at bounding box center [218, 103] width 61 height 30
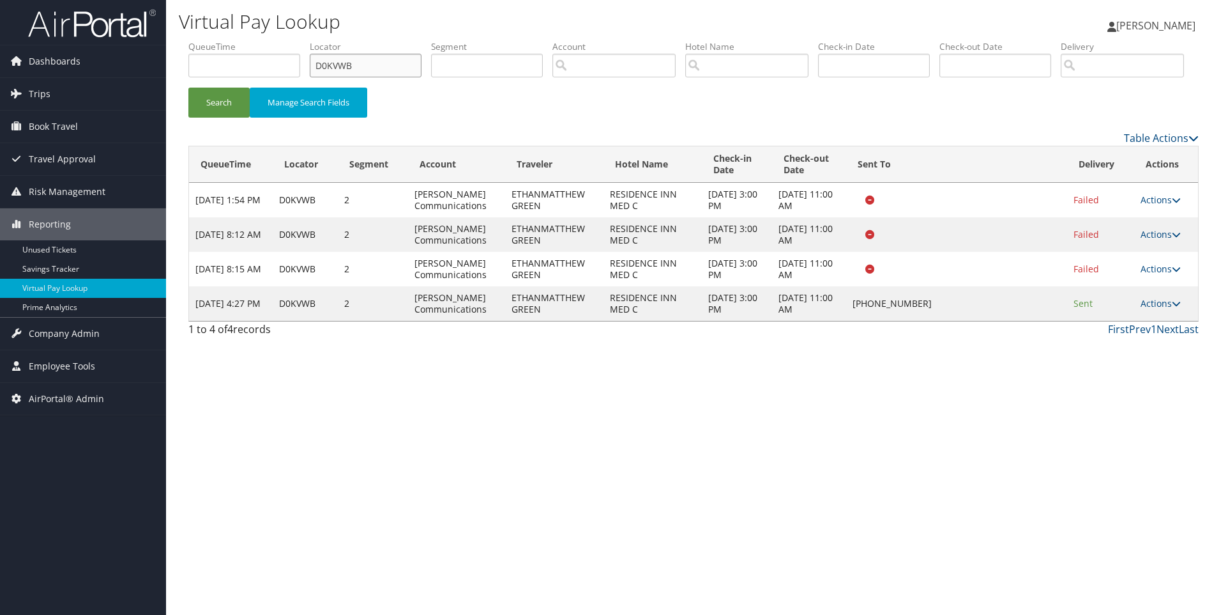
drag, startPoint x: 399, startPoint y: 59, endPoint x: 234, endPoint y: 42, distance: 166.4
click at [234, 40] on ul "QueueTime Locator D0KVWB Segment Account Traveler Hotel Name Check-in Date Chec…" at bounding box center [693, 40] width 1011 height 0
paste input "CYVTHQ"
click at [188, 88] on button "Search" at bounding box center [218, 103] width 61 height 30
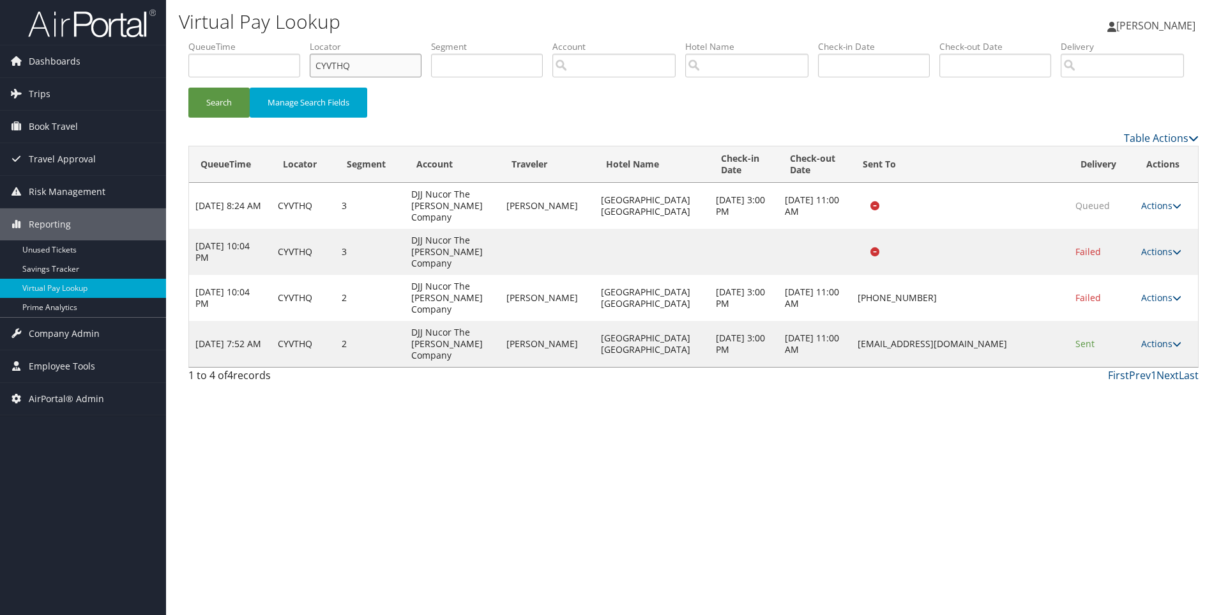
drag, startPoint x: 382, startPoint y: 63, endPoint x: 239, endPoint y: 47, distance: 144.0
click at [239, 40] on ul "QueueTime Locator CYVTHQ Segment Account Traveler Hotel Name Check-in Date Chec…" at bounding box center [693, 40] width 1011 height 0
paste input "SS4G"
click at [188, 88] on button "Search" at bounding box center [218, 103] width 61 height 30
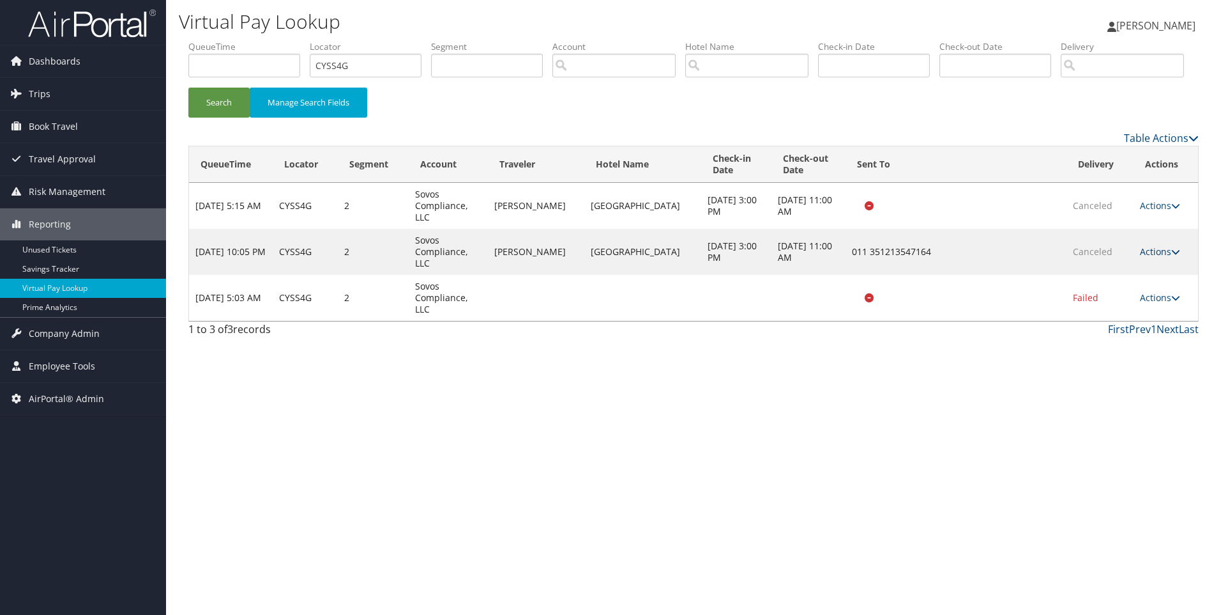
click at [1153, 257] on link "Actions" at bounding box center [1160, 251] width 40 height 12
click at [836, 415] on div "Virtual Pay Lookup Sophia Cain Sophia Cain My Settings Travel Agency Contacts L…" at bounding box center [693, 307] width 1055 height 615
drag, startPoint x: 377, startPoint y: 63, endPoint x: 149, endPoint y: 28, distance: 230.8
click at [149, 28] on div "Dashboards AirPortal 360™ (Manager) AirPortal 360™ (Agent) My Travel Dashboard …" at bounding box center [610, 307] width 1221 height 615
paste input "WMJ74"
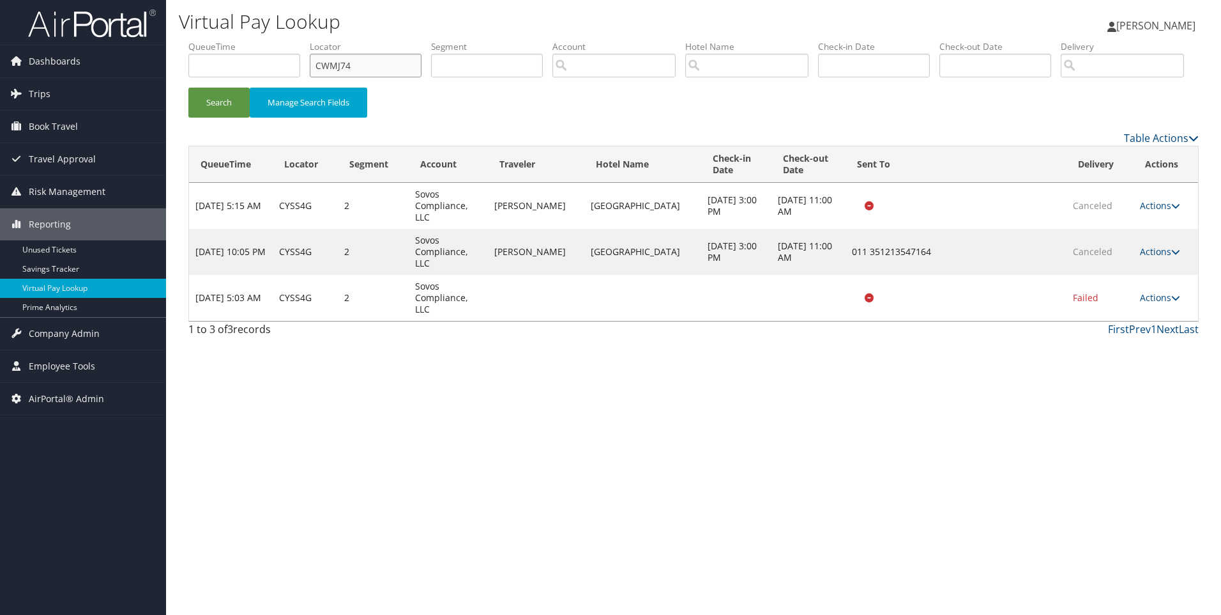
click at [188, 88] on button "Search" at bounding box center [218, 103] width 61 height 30
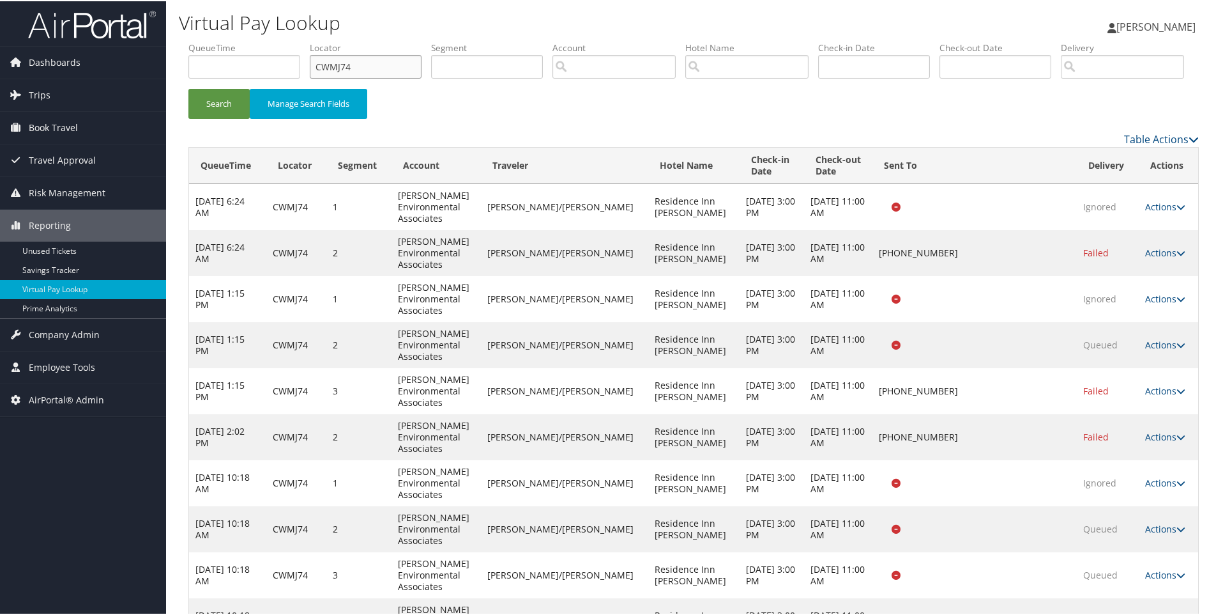
scroll to position [97, 0]
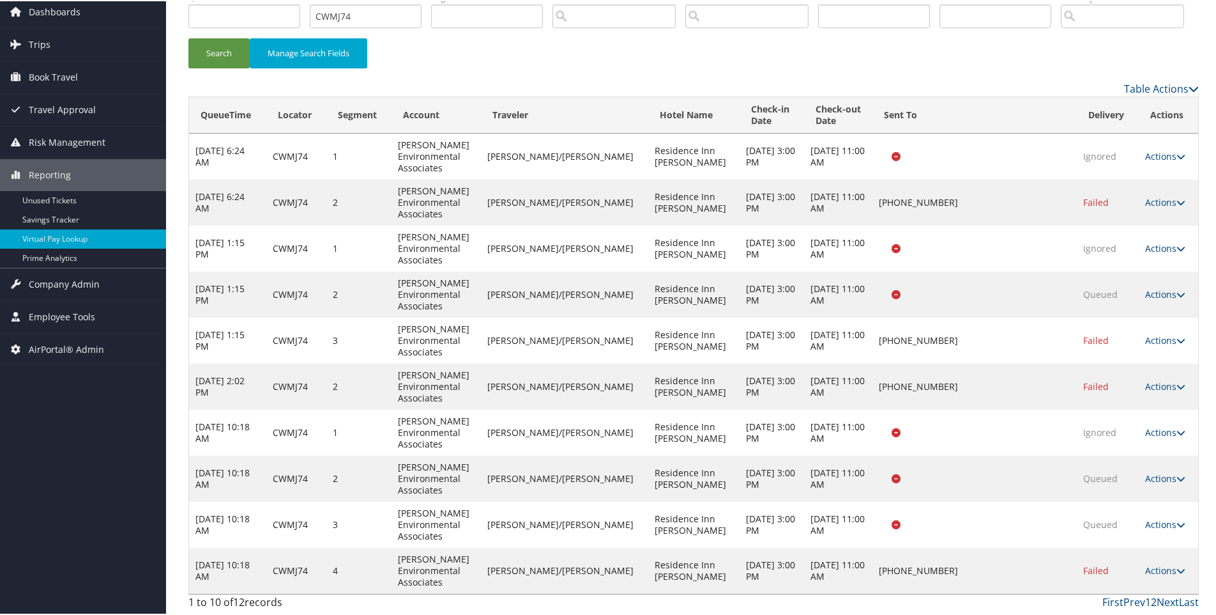
click at [1151, 598] on link "2" at bounding box center [1154, 600] width 6 height 14
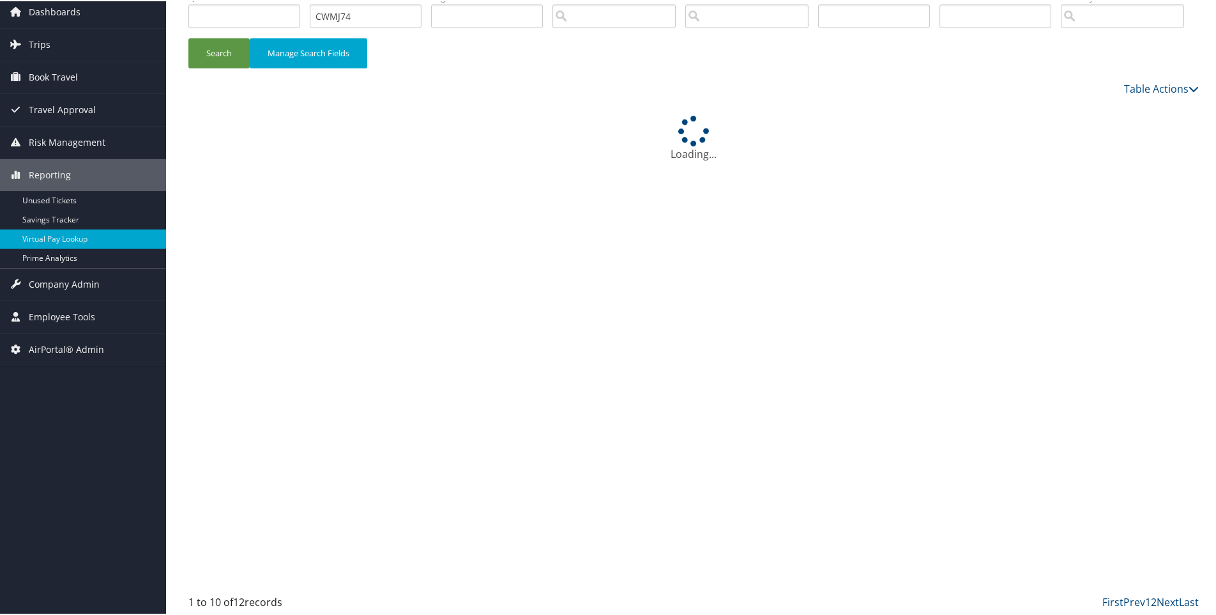
scroll to position [0, 0]
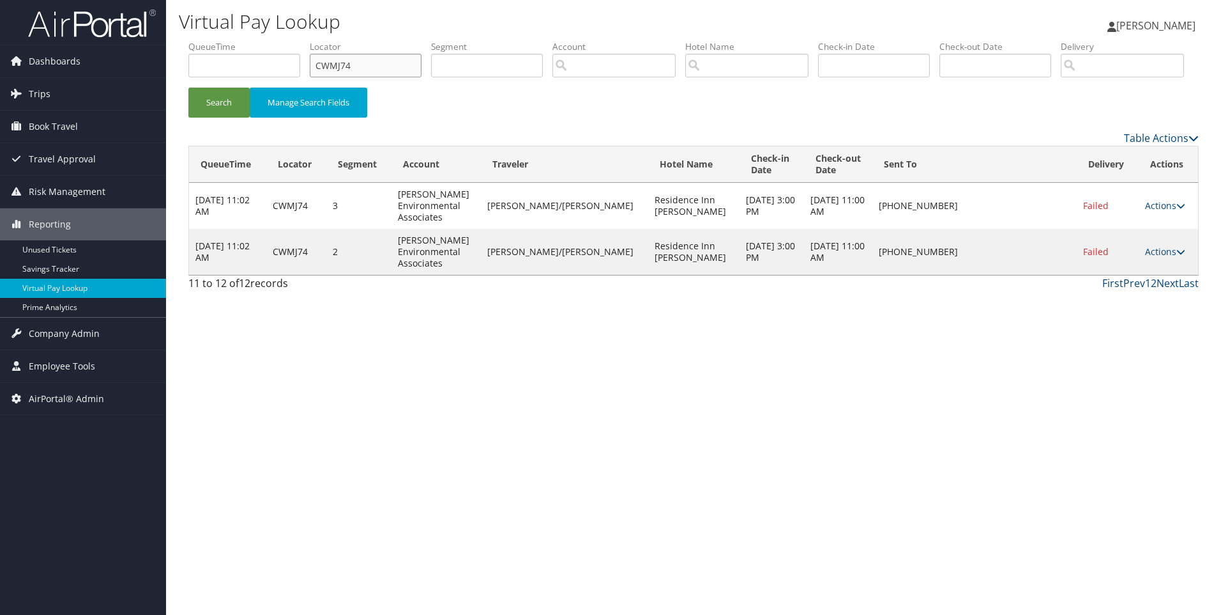
drag, startPoint x: 401, startPoint y: 63, endPoint x: 241, endPoint y: 57, distance: 159.8
click at [241, 40] on ul "QueueTime Locator CWMJ74 Segment Account Traveler Hotel Name Check-in Date Chec…" at bounding box center [693, 40] width 1011 height 0
paste input "LMXNP"
click at [188, 88] on button "Search" at bounding box center [218, 103] width 61 height 30
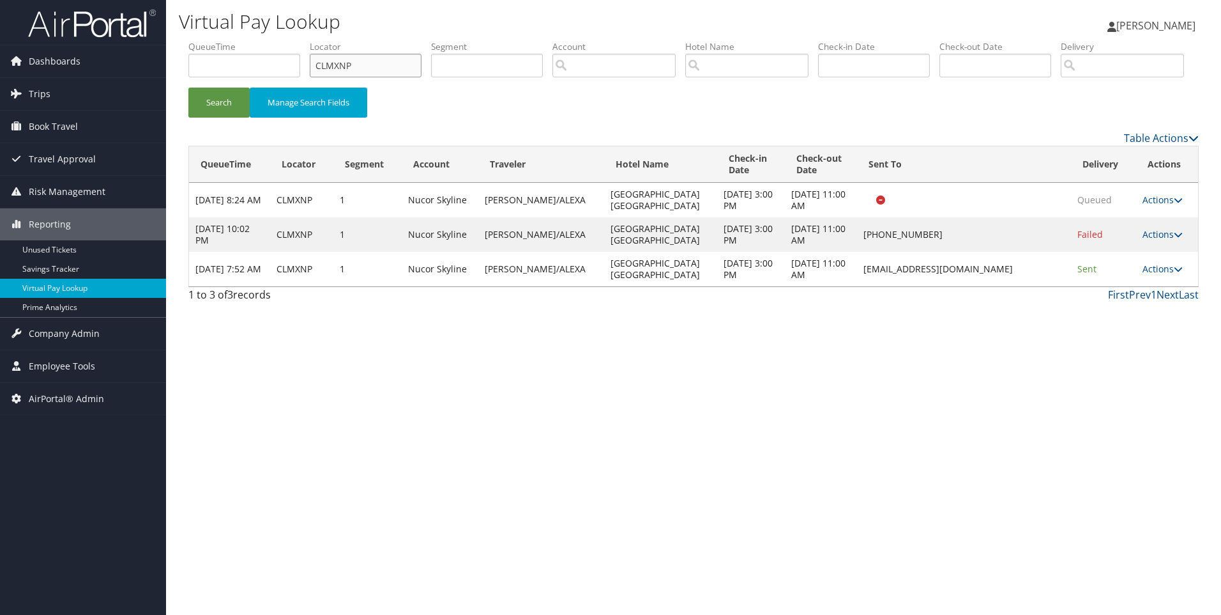
drag, startPoint x: 385, startPoint y: 69, endPoint x: 227, endPoint y: 57, distance: 158.2
click at [227, 40] on ul "QueueTime Locator CLMXNP Segment Account Traveler Hotel Name Check-in Date Chec…" at bounding box center [693, 40] width 1011 height 0
paste input "GSR0L"
click at [188, 88] on button "Search" at bounding box center [218, 103] width 61 height 30
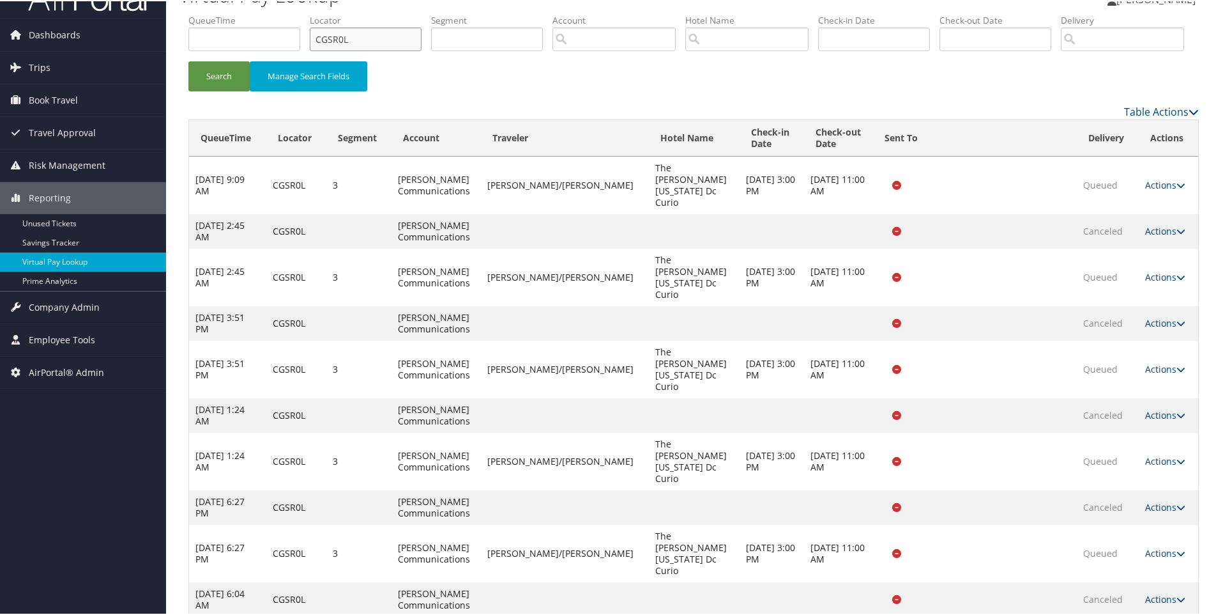
scroll to position [40, 0]
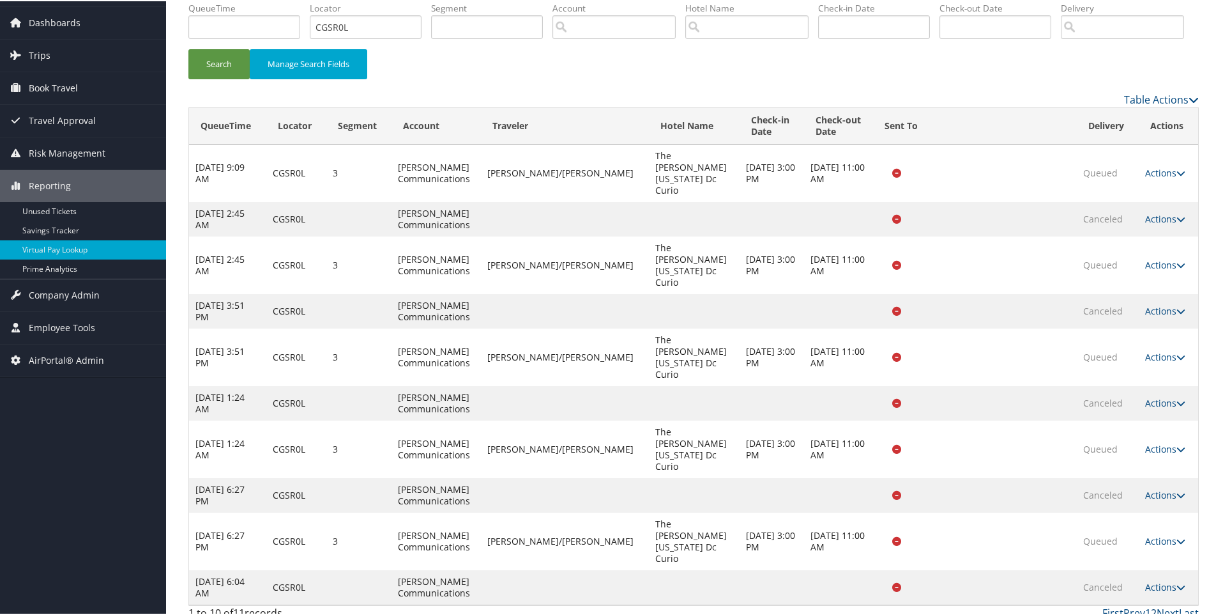
click at [1151, 604] on link "2" at bounding box center [1154, 611] width 6 height 14
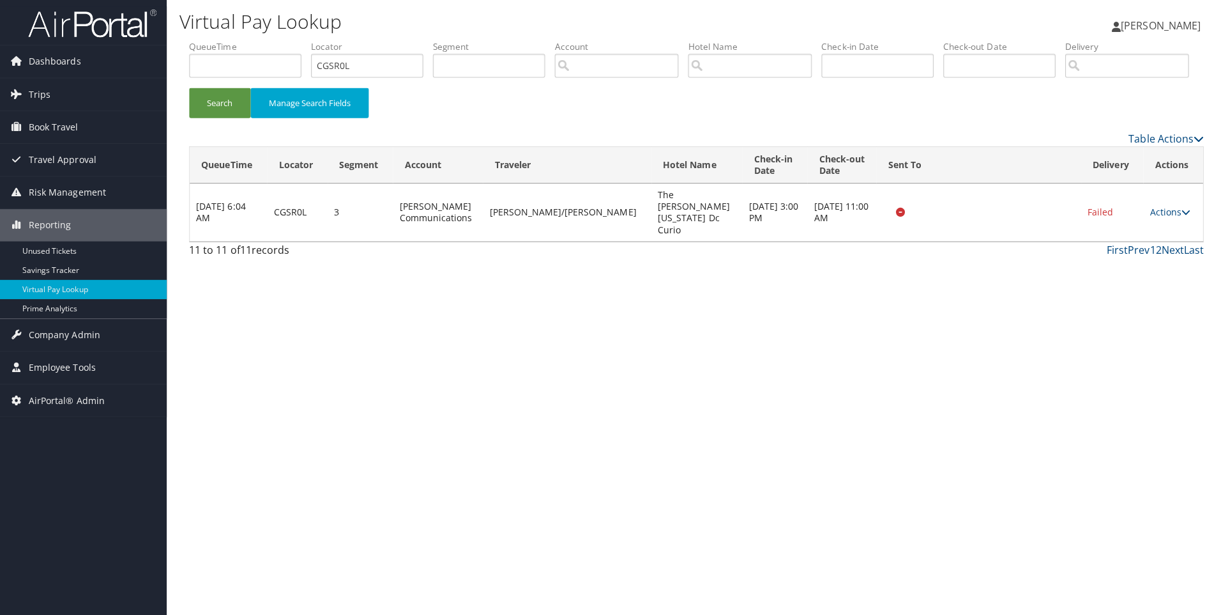
scroll to position [0, 0]
click at [1148, 240] on td "Actions Resend Logs View Itinerary" at bounding box center [1168, 211] width 59 height 57
click at [1154, 217] on link "Actions" at bounding box center [1165, 211] width 40 height 12
click at [1115, 279] on link "View Itinerary" at bounding box center [1137, 268] width 80 height 22
drag, startPoint x: 392, startPoint y: 63, endPoint x: 209, endPoint y: 69, distance: 182.8
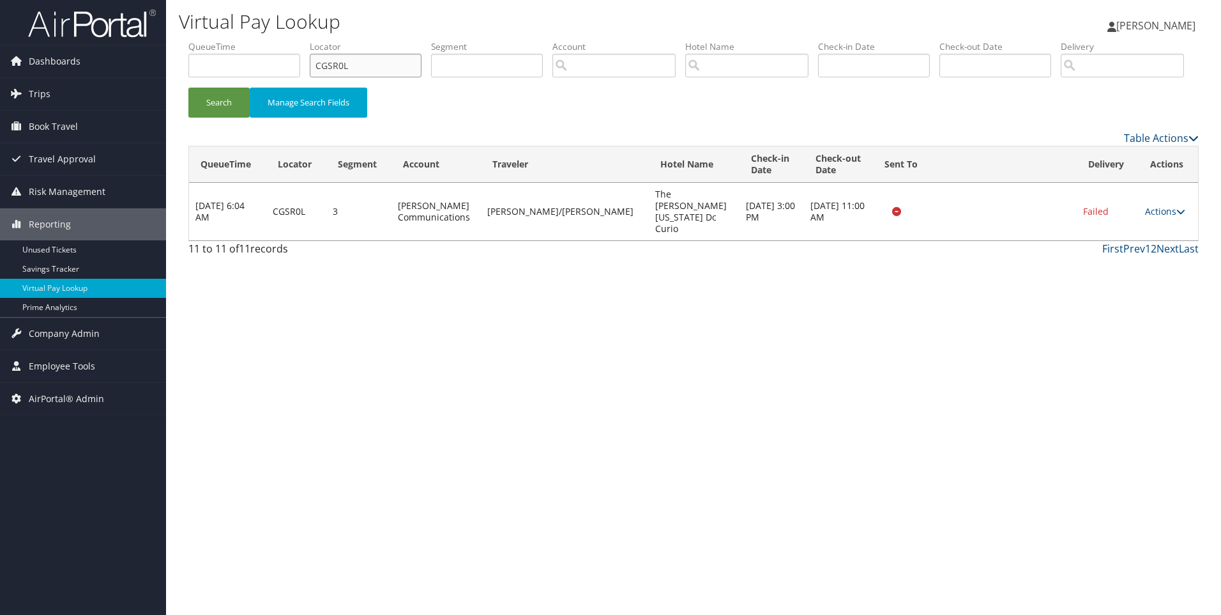
click at [209, 40] on ul "QueueTime Locator CGSR0L Segment Account Traveler Hotel Name Check-in Date Chec…" at bounding box center [693, 40] width 1011 height 0
paste input "D71FJF"
type input "D71FJF"
click at [188, 88] on button "Search" at bounding box center [218, 103] width 61 height 30
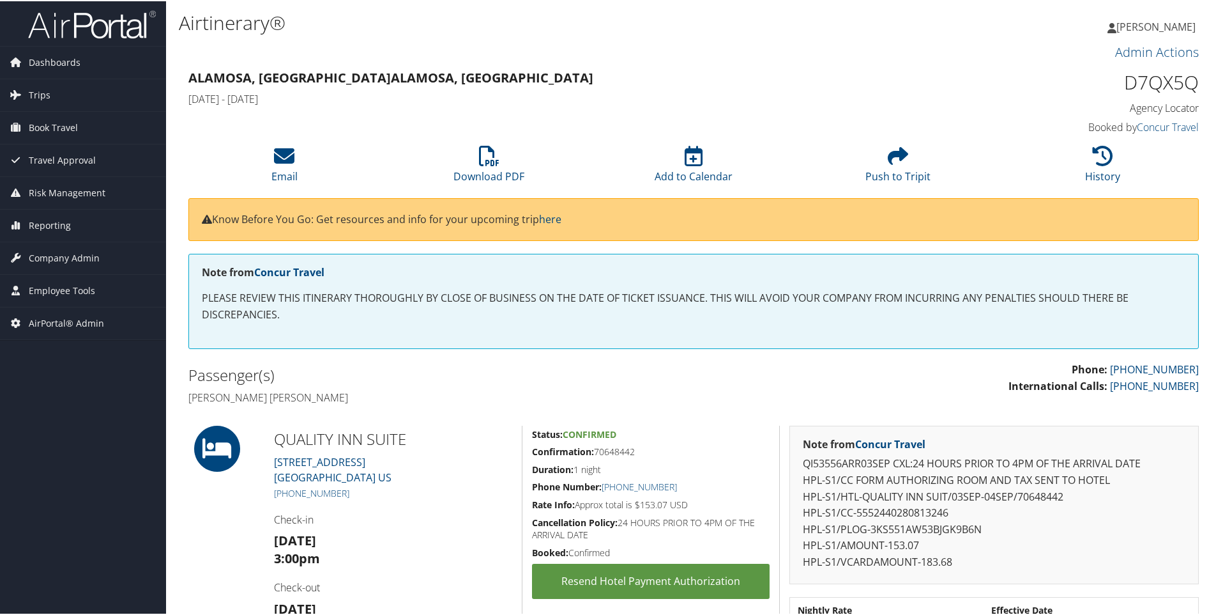
drag, startPoint x: 415, startPoint y: 482, endPoint x: 261, endPoint y: 471, distance: 154.3
click at [261, 471] on div "QUALITY INN SUITE 182 E. Frontage Rd. South Fork CO 81154 US +1 (719) 872-5010 …" at bounding box center [694, 541] width 1030 height 234
click at [266, 472] on div "QUALITY INN SUITE 182 E. Frontage Rd. South Fork CO 81154 US +1 (719) 872-5010 …" at bounding box center [392, 541] width 257 height 234
drag, startPoint x: 404, startPoint y: 472, endPoint x: 267, endPoint y: 462, distance: 137.1
click at [267, 462] on div "QUALITY INN SUITE 182 E. Frontage Rd. South Fork CO 81154 US +1 (719) 872-5010 …" at bounding box center [392, 541] width 257 height 234
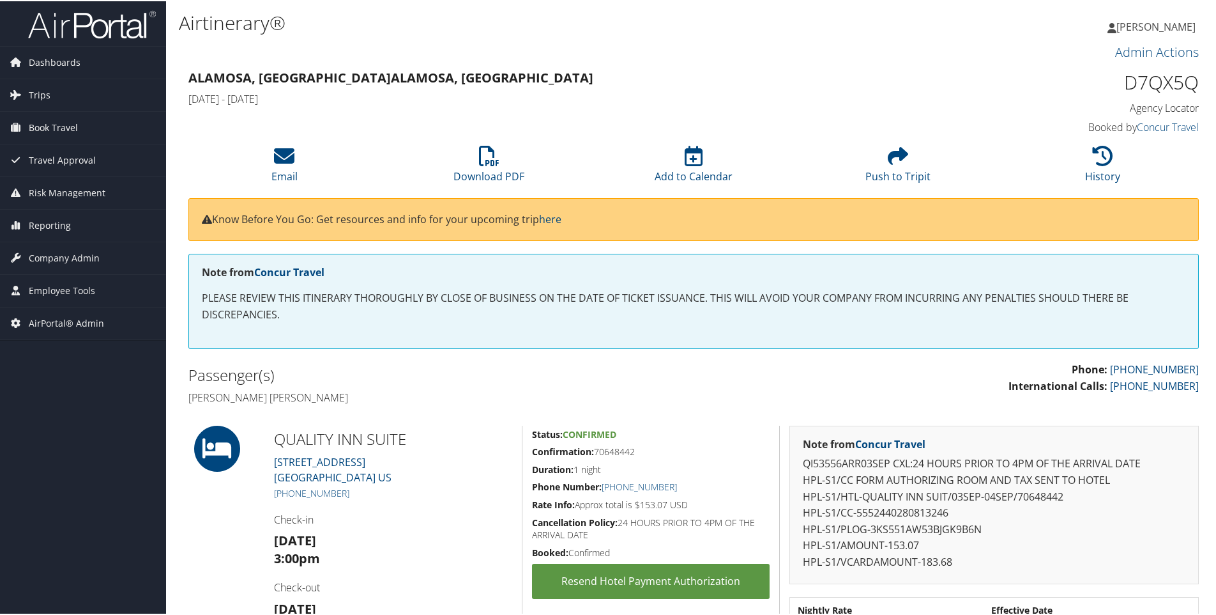
copy link "182 E. Frontage Rd. South Fork CO 81154 US"
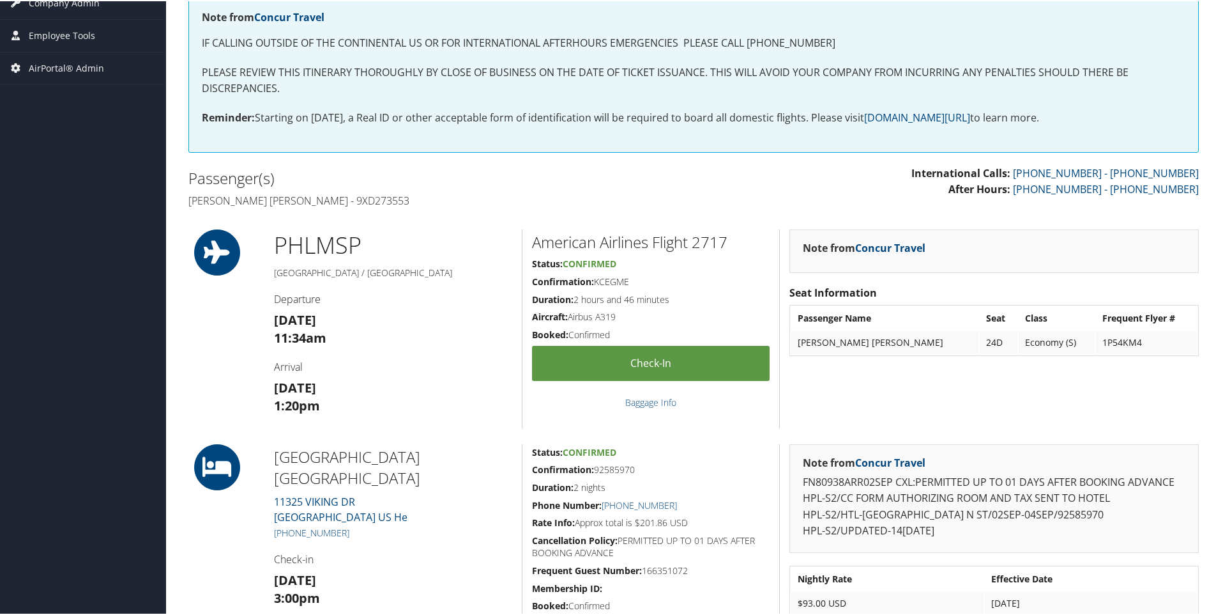
scroll to position [288, 0]
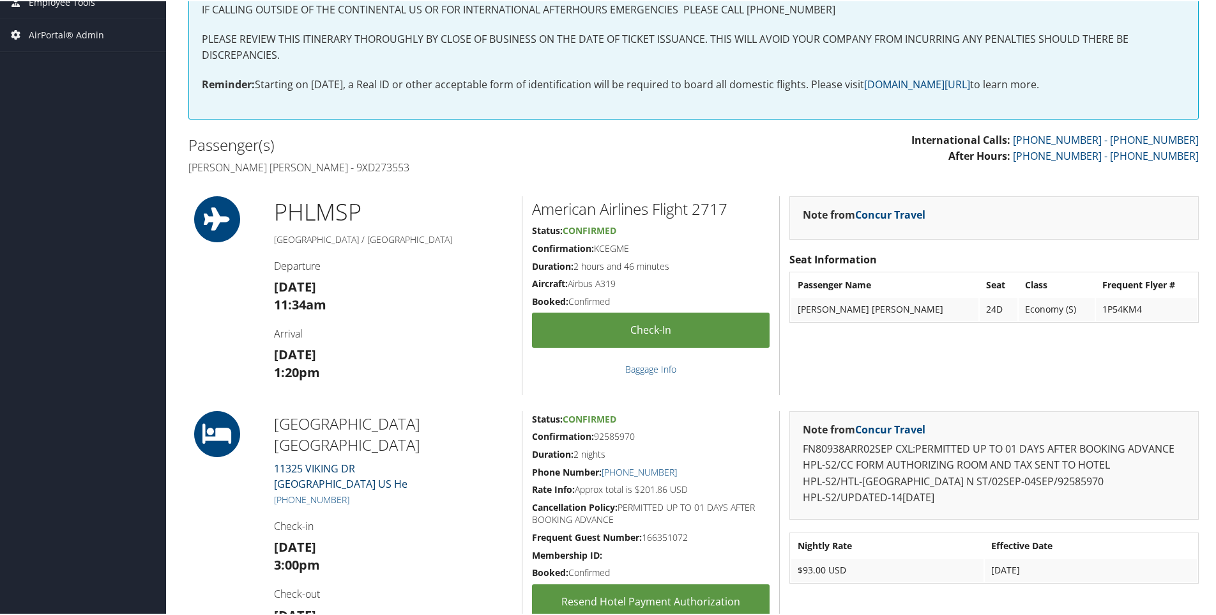
drag, startPoint x: 457, startPoint y: 468, endPoint x: 275, endPoint y: 447, distance: 183.3
click at [275, 447] on div "Fairfield Inn N Stes Marriott 11325 VIKING DR Eden Prairie MN 55344 US He +1 (9…" at bounding box center [392, 526] width 257 height 234
copy link "11325 VIKING DR Eden Prairie MN 55344 US He"
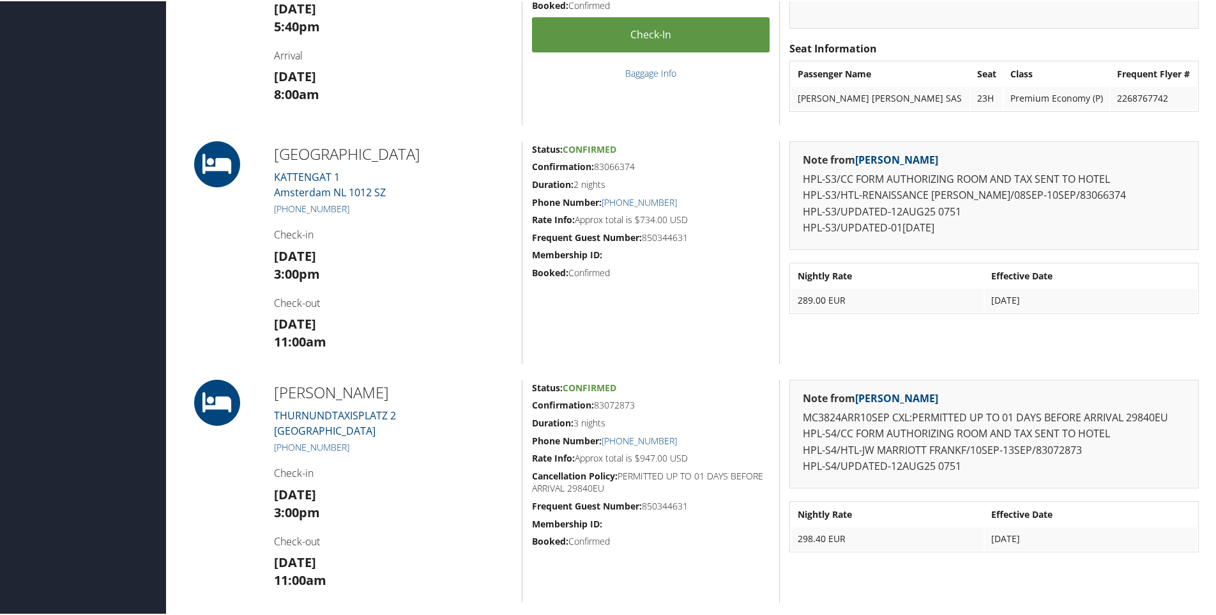
scroll to position [843, 0]
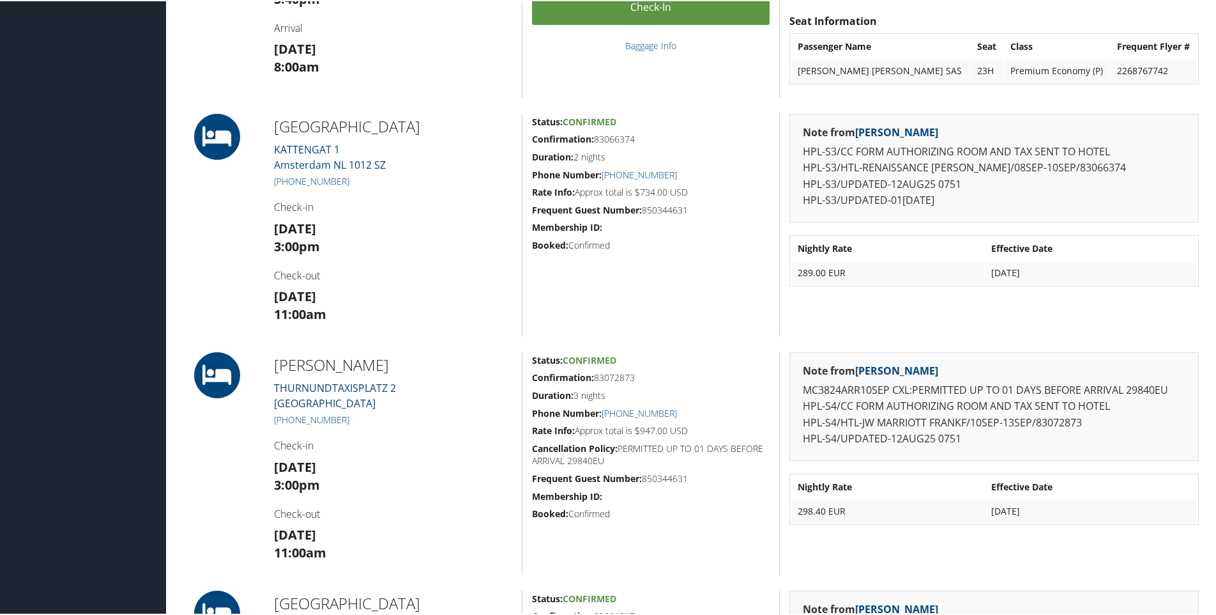
drag, startPoint x: 385, startPoint y: 396, endPoint x: 270, endPoint y: 382, distance: 115.2
click at [270, 382] on div "JW MARRIOTT FRANKFU THURNUNDTAXISPLATZ 2 Frankfurt DE 60313 +4 (969) 297-2370 C…" at bounding box center [392, 462] width 257 height 222
copy link "THURNUNDTAXISPLATZ 2 Frankfurt DE 60313"
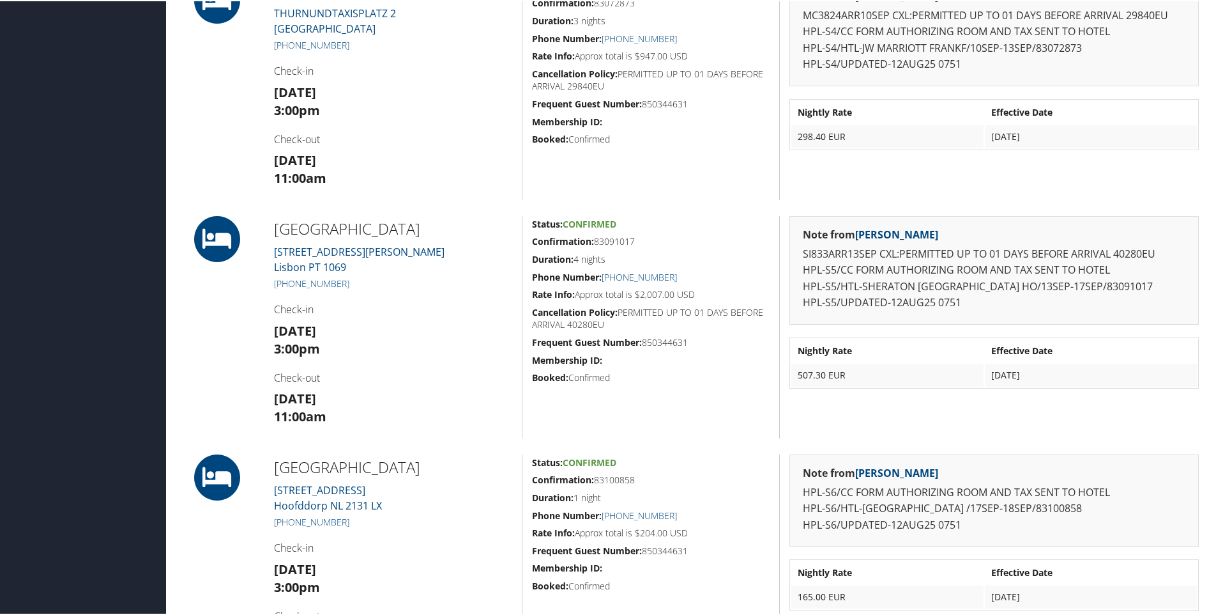
scroll to position [1236, 0]
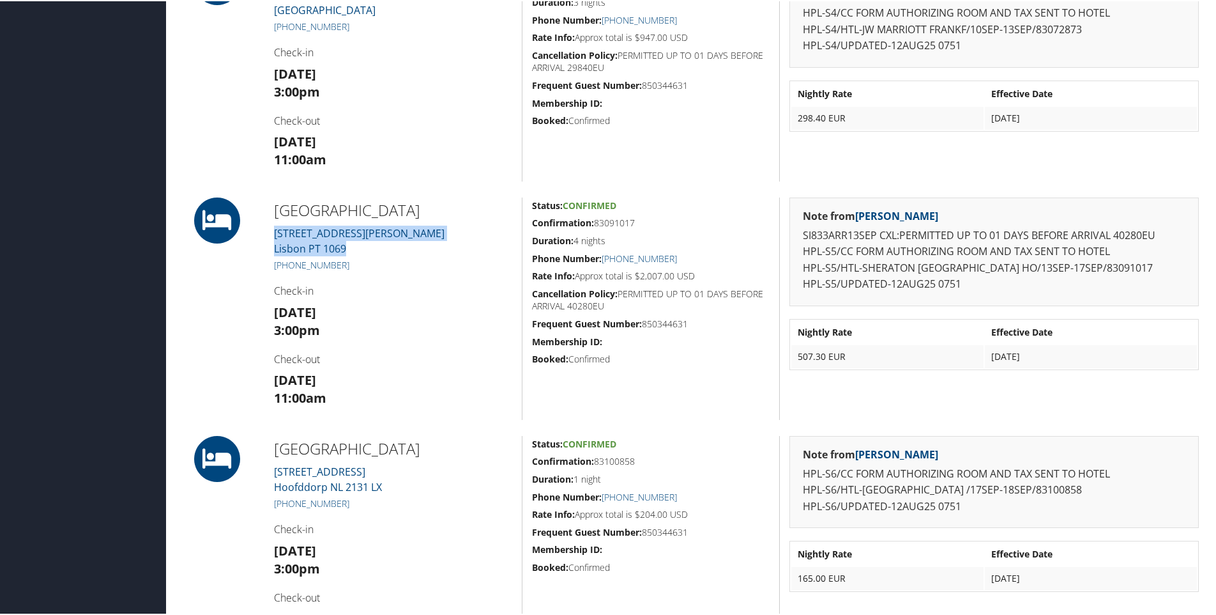
drag, startPoint x: 354, startPoint y: 251, endPoint x: 272, endPoint y: 236, distance: 83.2
click at [272, 236] on div "Sheraton Lisboa Hotel And Spa Rua Latino Coelho 1 Lisbon Cod Lisbon PT 1069 +35…" at bounding box center [392, 307] width 257 height 222
copy link "Rua Latino Coelho 1 Lisbon Cod Lisbon PT 1069"
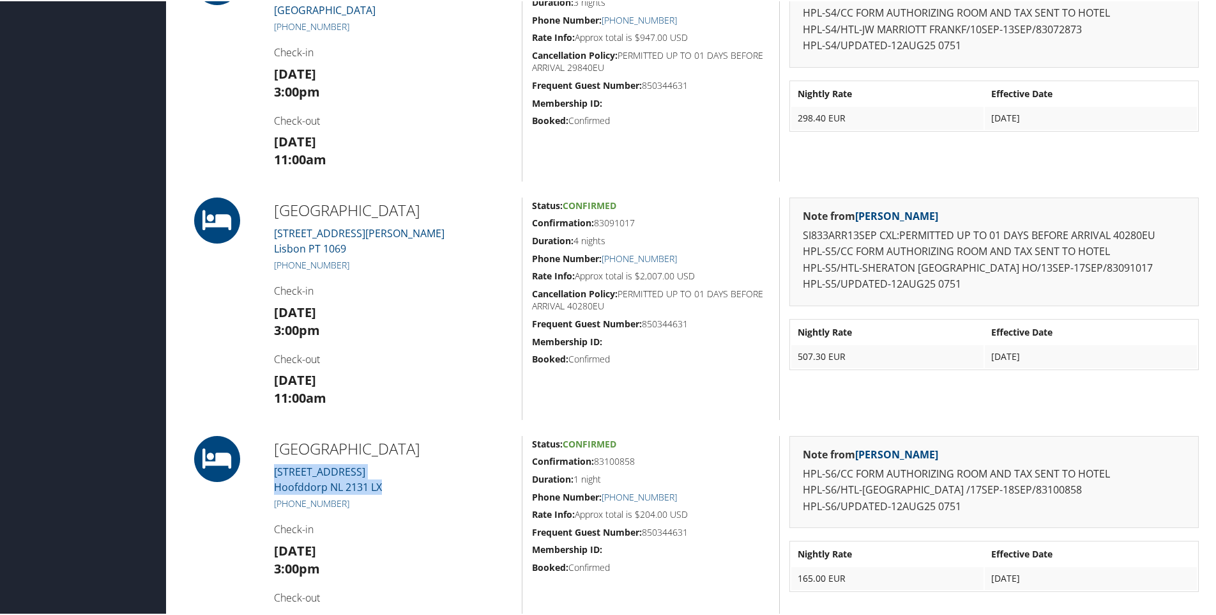
drag, startPoint x: 396, startPoint y: 488, endPoint x: 270, endPoint y: 473, distance: 126.8
click at [270, 473] on div "Courtyard Airport Marriott BOSWEG 15 Hoofddorp NL 2131 LX +3 (123) 556-9000 Che…" at bounding box center [392, 545] width 257 height 222
copy link "BOSWEG 15 Hoofddorp NL 2131 LX"
